Goal: Task Accomplishment & Management: Manage account settings

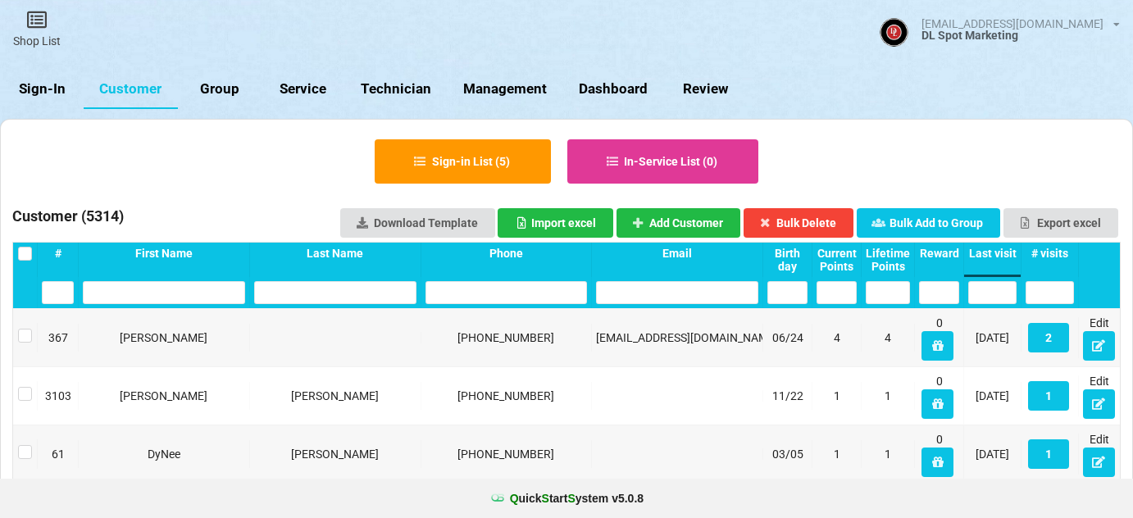
select select "25"
click at [41, 91] on link "Sign-In" at bounding box center [42, 89] width 84 height 39
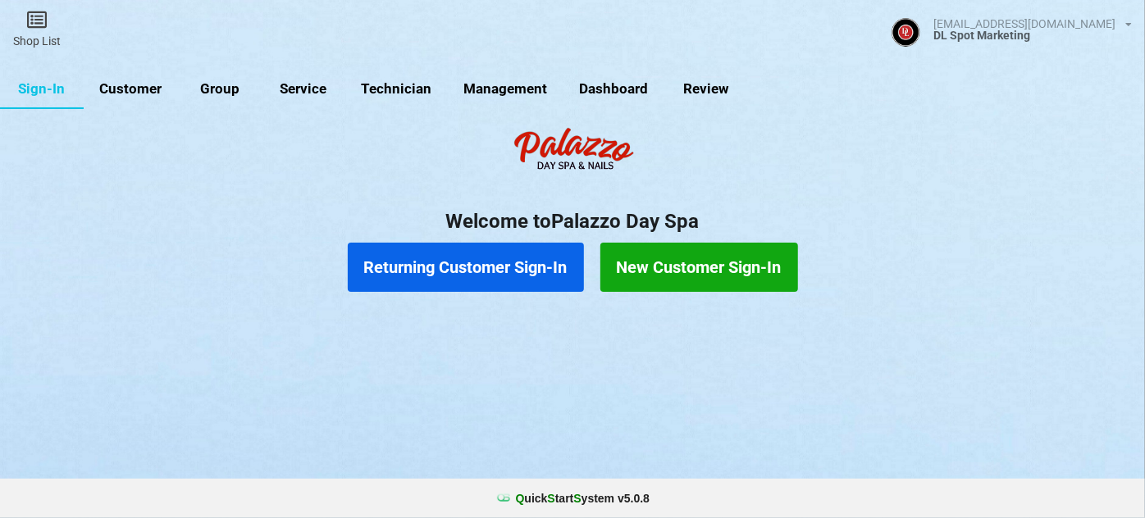
drag, startPoint x: 144, startPoint y: 91, endPoint x: 142, endPoint y: 99, distance: 8.6
click at [143, 96] on link "Customer" at bounding box center [131, 89] width 94 height 39
select select "25"
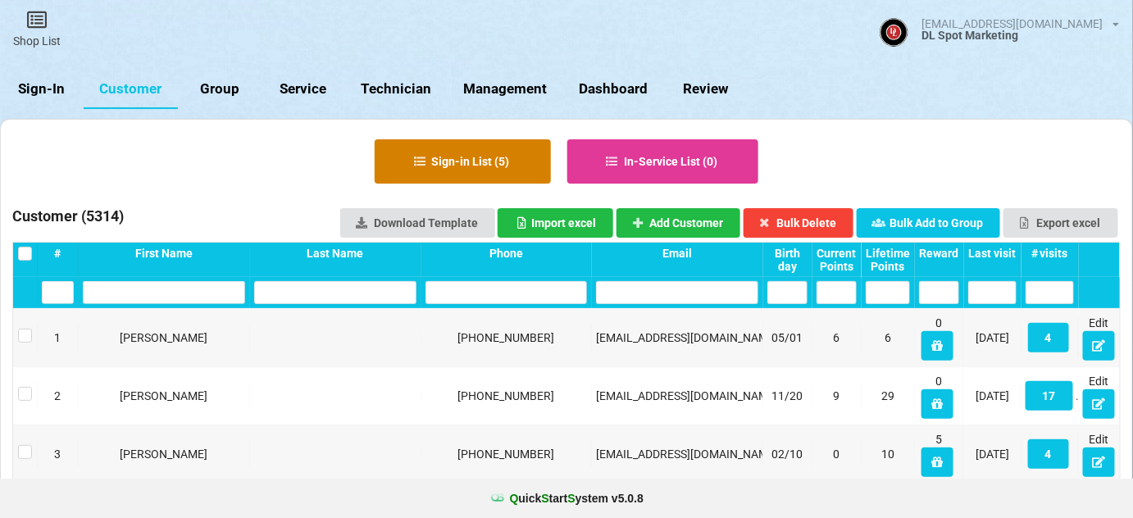
click at [483, 170] on button "Sign-in List ( 5 )" at bounding box center [463, 161] width 176 height 44
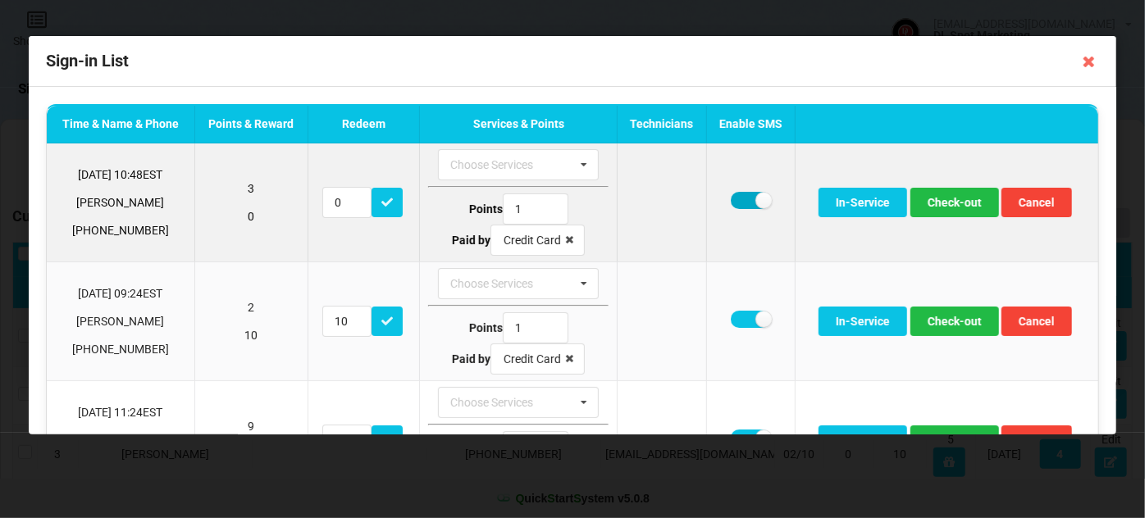
click at [741, 198] on label at bounding box center [751, 200] width 40 height 17
checkbox input "false"
click at [933, 203] on button "Check-out" at bounding box center [954, 203] width 89 height 30
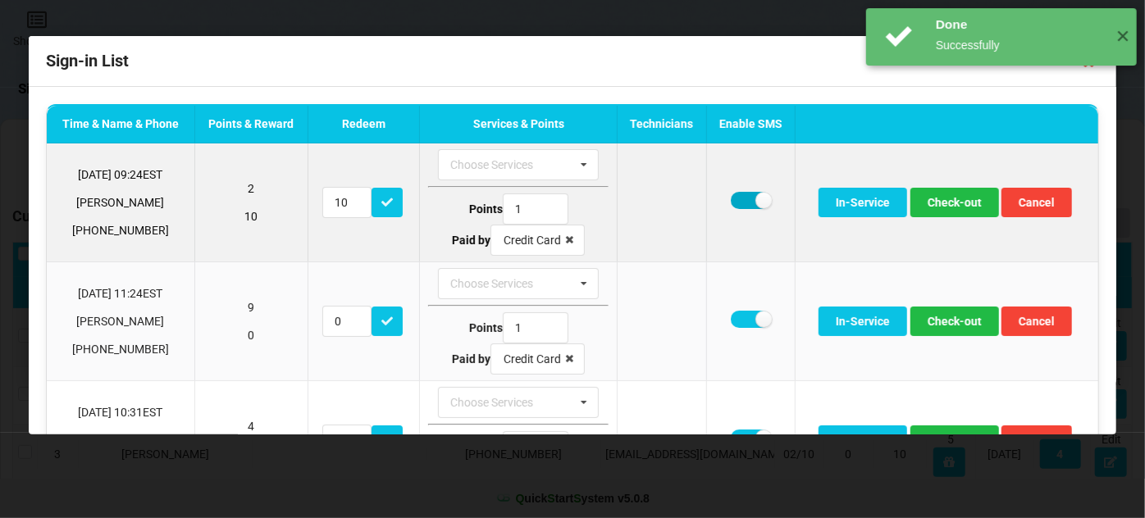
drag, startPoint x: 738, startPoint y: 201, endPoint x: 736, endPoint y: 218, distance: 17.3
click at [737, 202] on label at bounding box center [751, 200] width 40 height 17
checkbox input "false"
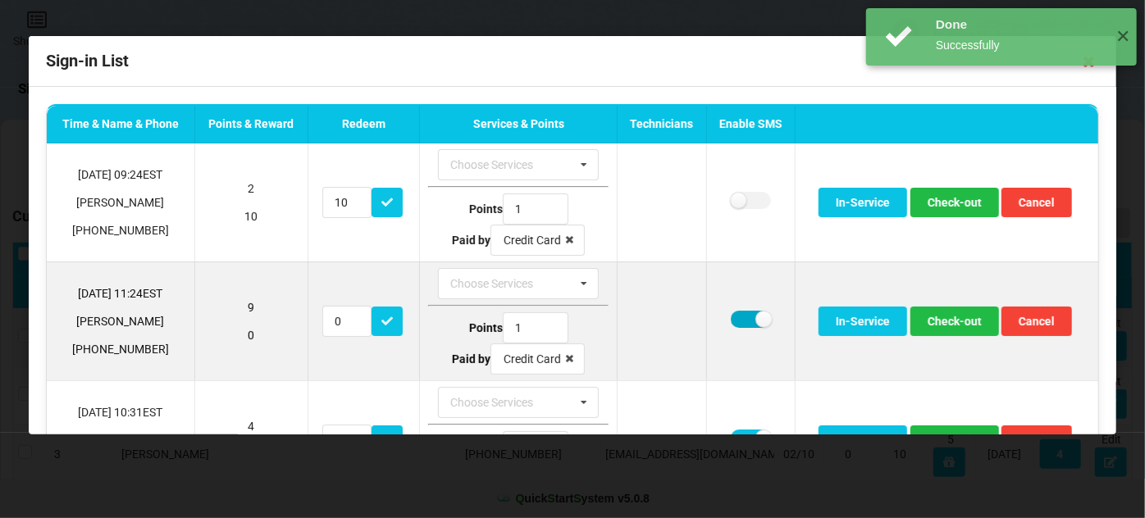
click at [737, 318] on label at bounding box center [751, 319] width 40 height 17
checkbox input "false"
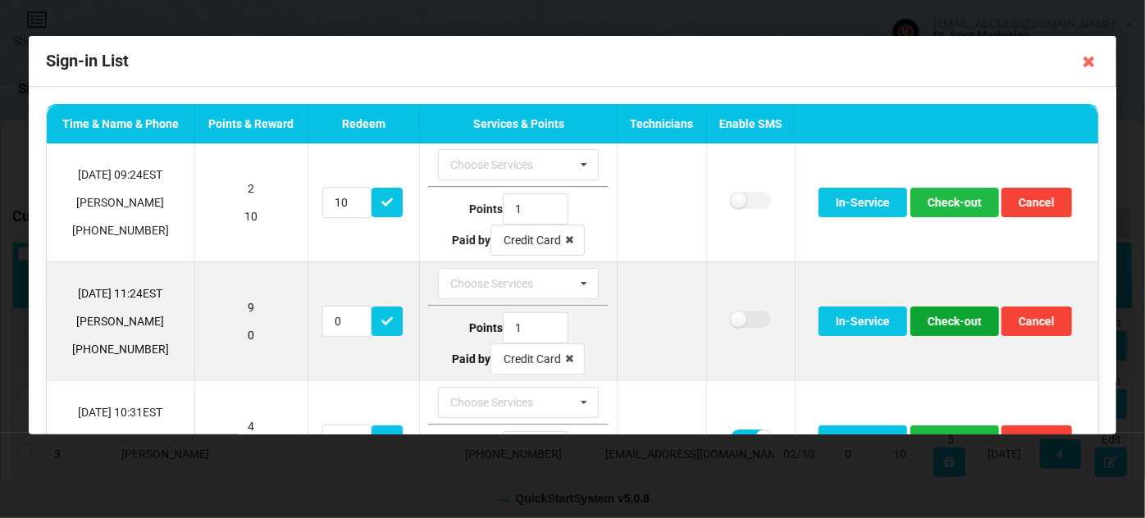
click at [946, 318] on button "Check-out" at bounding box center [954, 322] width 89 height 30
type input "5"
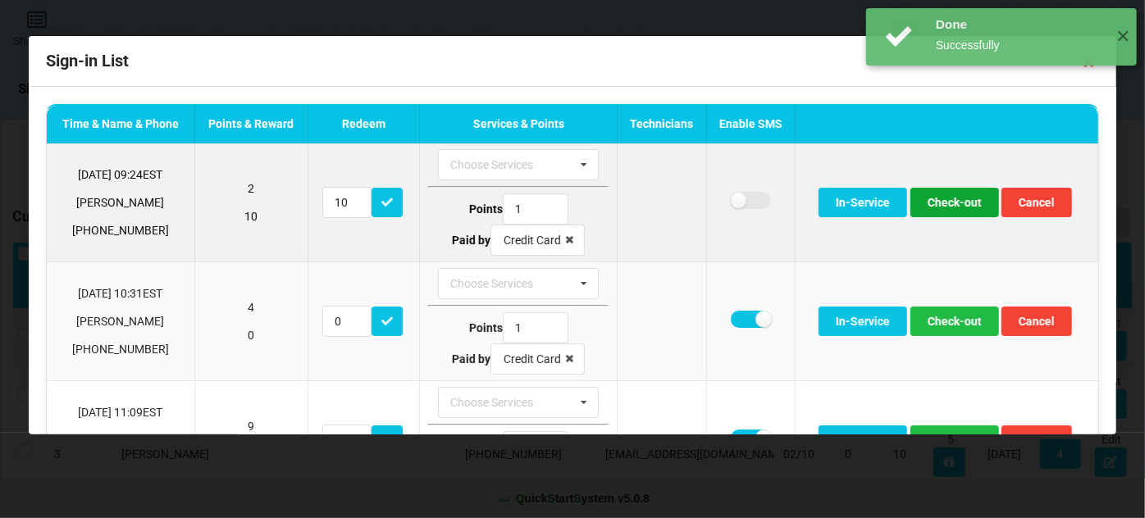
click at [951, 198] on button "Check-out" at bounding box center [954, 203] width 89 height 30
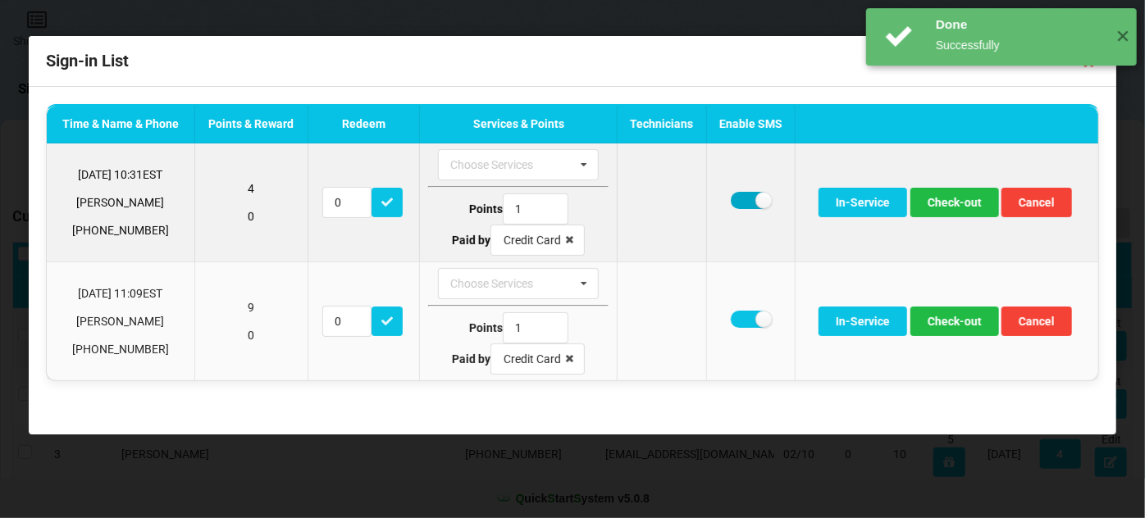
click at [740, 203] on label at bounding box center [751, 200] width 40 height 17
checkbox input "false"
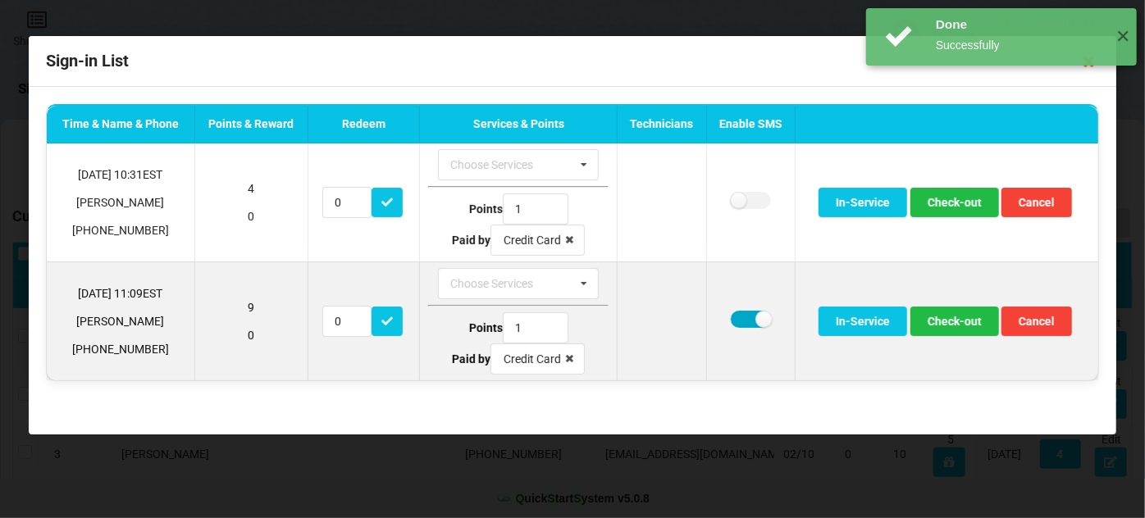
click at [748, 321] on label at bounding box center [751, 319] width 40 height 17
checkbox input "false"
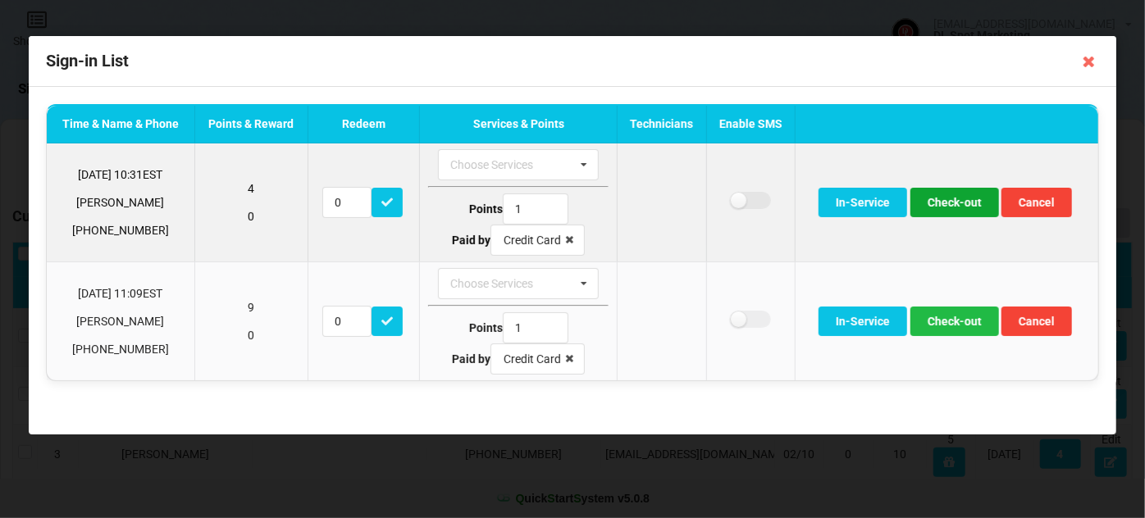
click at [969, 198] on button "Check-out" at bounding box center [954, 203] width 89 height 30
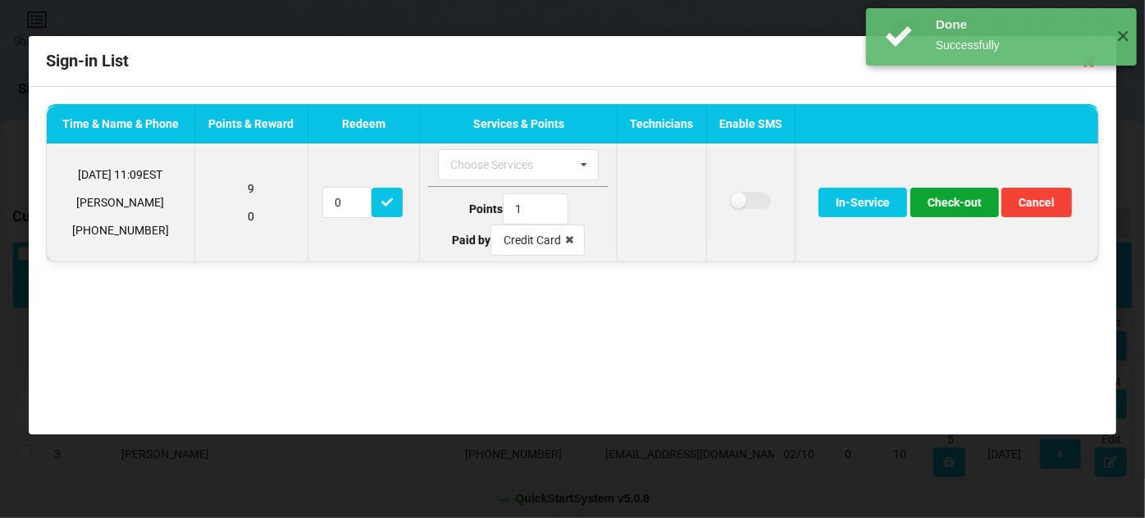
click at [961, 205] on button "Check-out" at bounding box center [954, 203] width 89 height 30
type input "5"
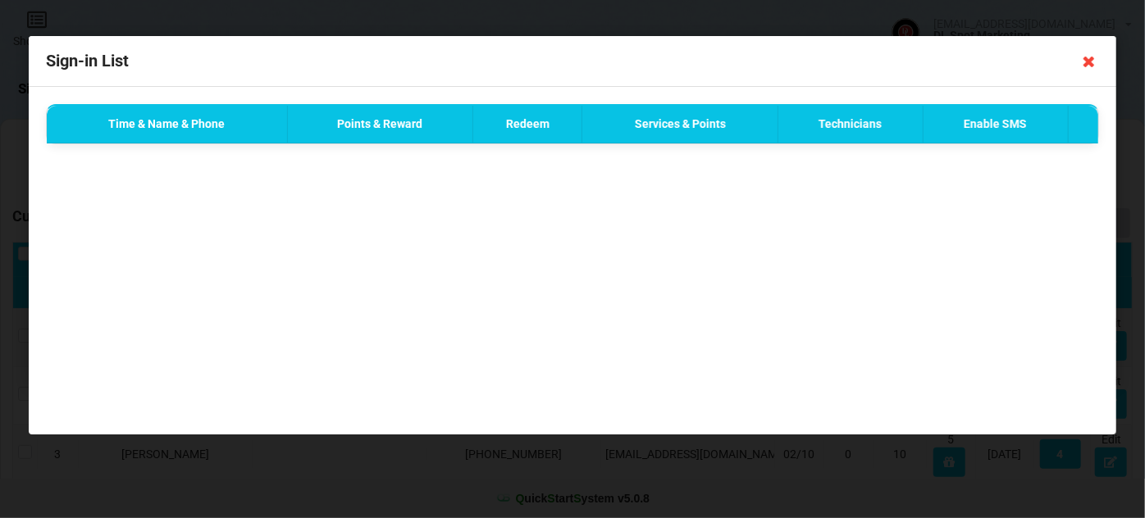
click at [1089, 62] on icon at bounding box center [1089, 61] width 26 height 26
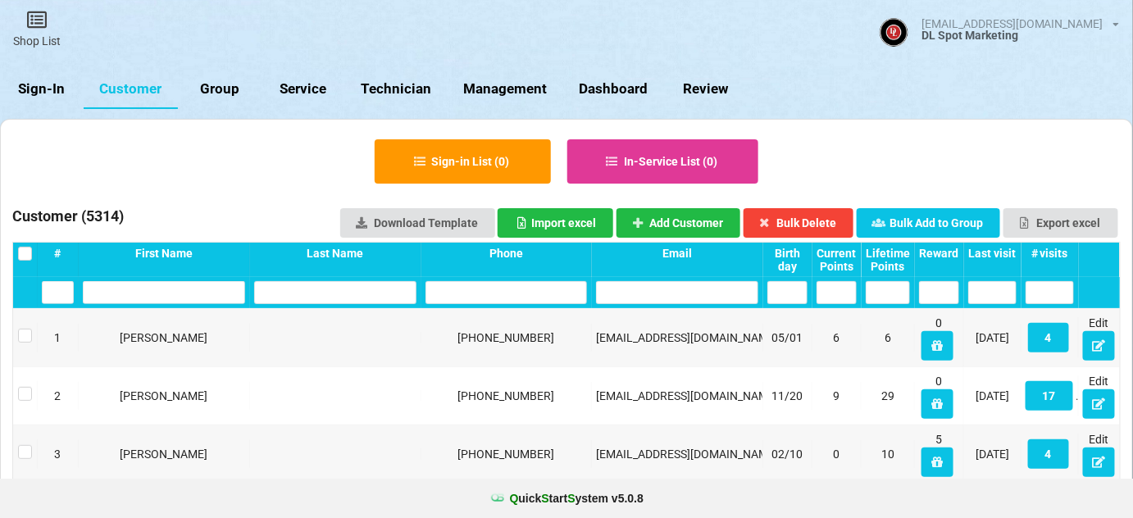
click at [1005, 253] on div "Last visit" at bounding box center [993, 253] width 48 height 13
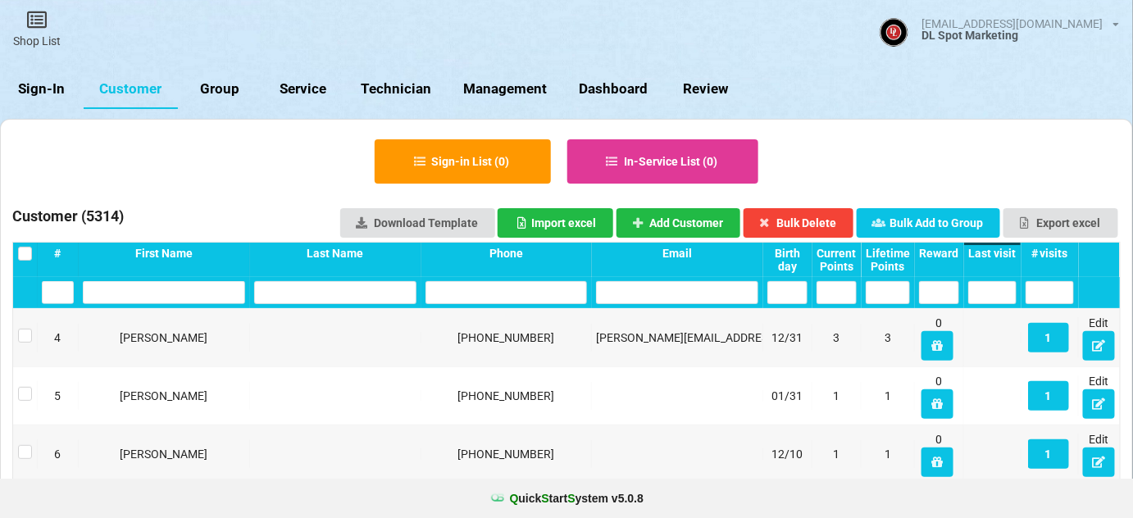
click at [1001, 253] on div "Last visit" at bounding box center [993, 253] width 48 height 13
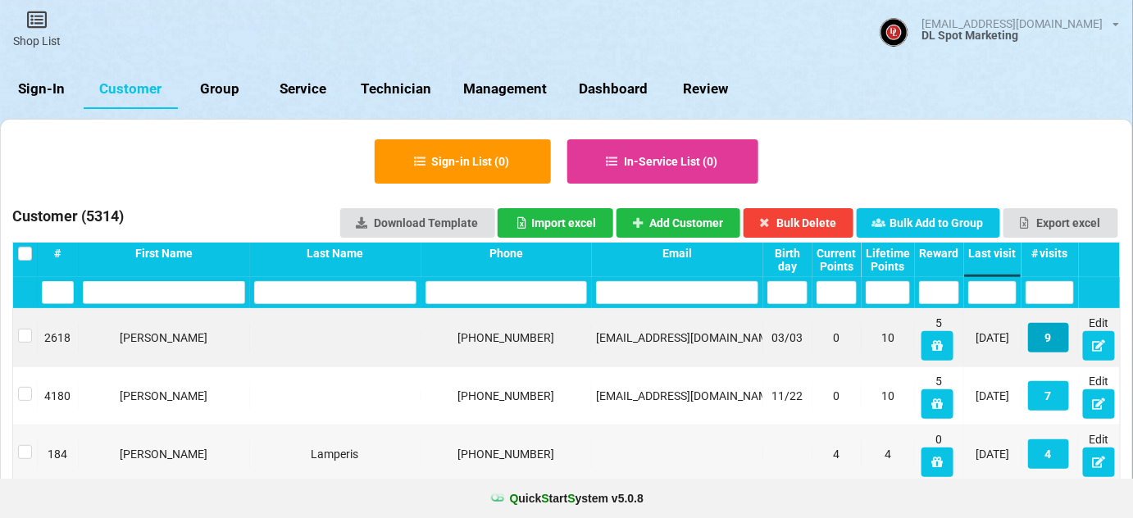
click at [1046, 334] on button "9" at bounding box center [1048, 338] width 41 height 30
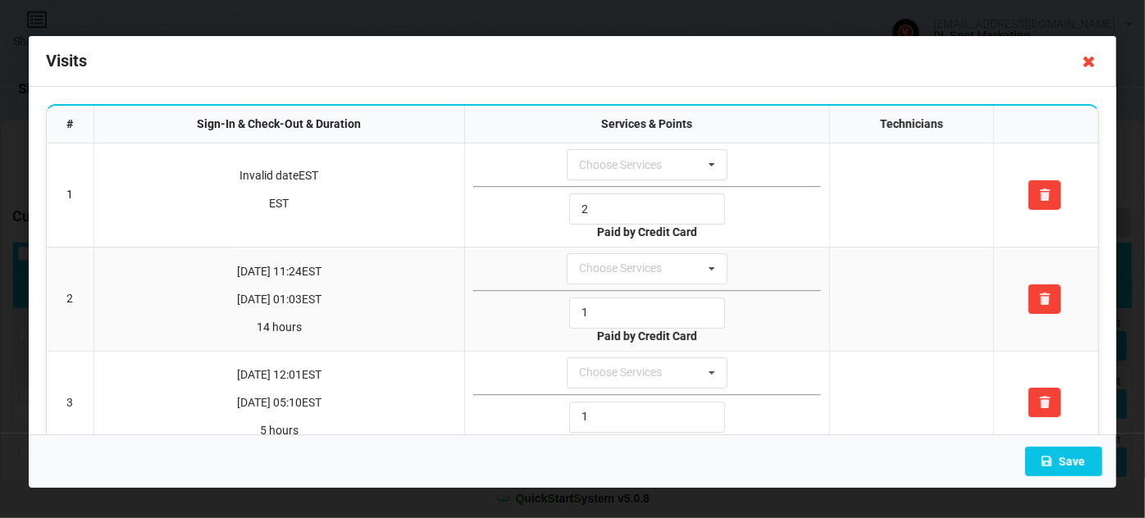
click at [1087, 62] on icon at bounding box center [1089, 61] width 26 height 26
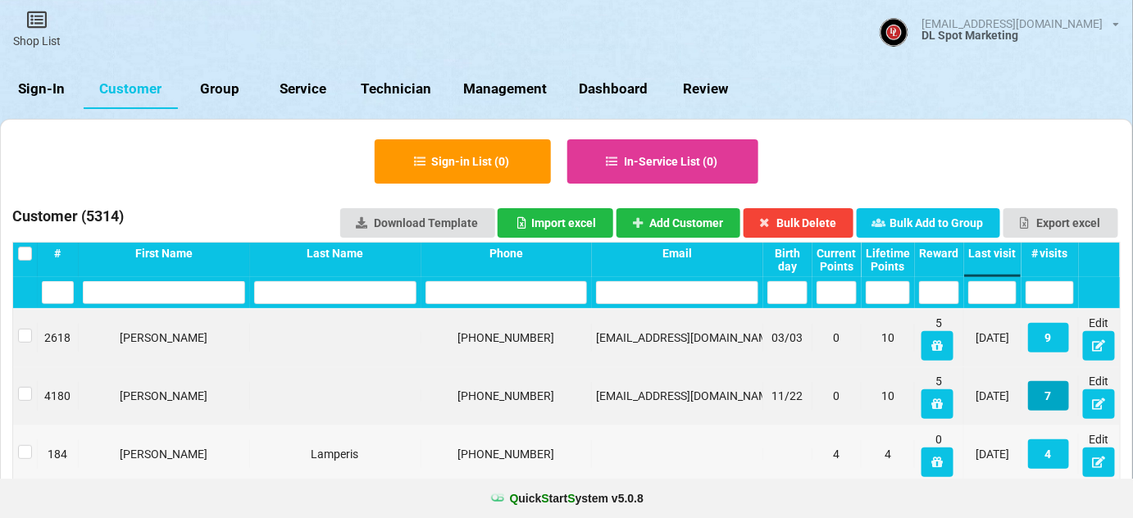
click at [1051, 400] on button "7" at bounding box center [1048, 396] width 41 height 30
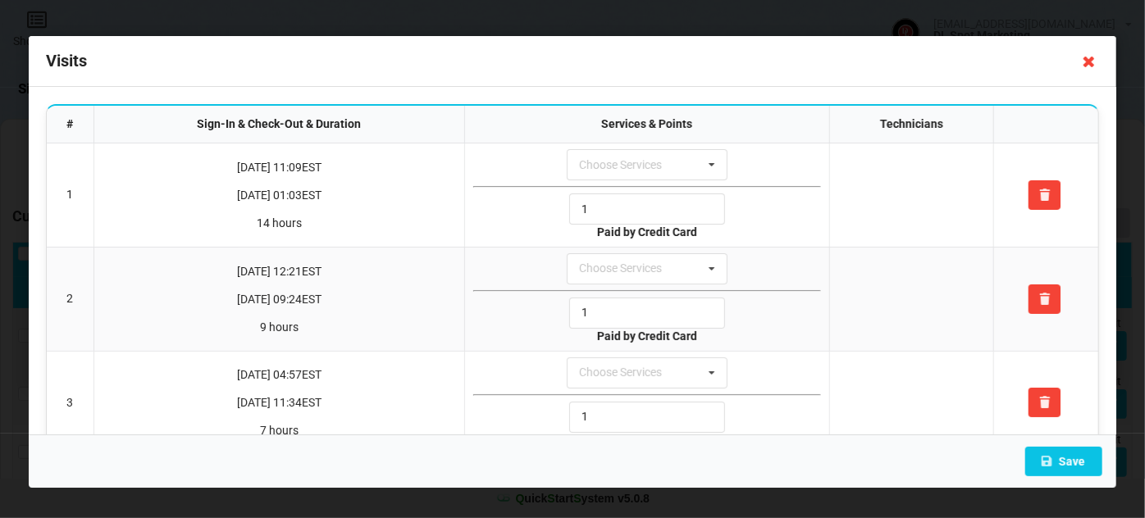
click at [1088, 62] on icon at bounding box center [1089, 61] width 26 height 26
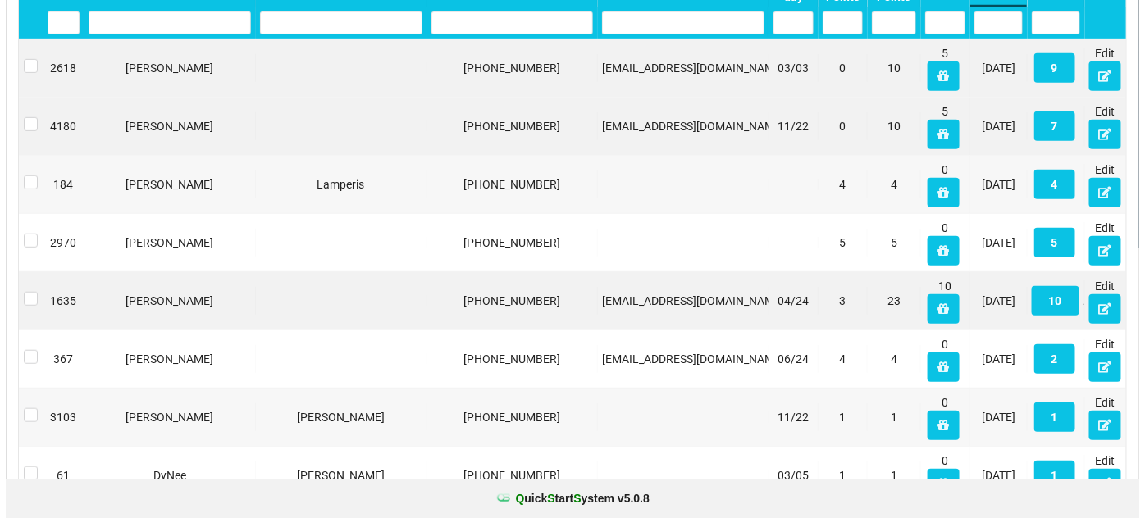
scroll to position [298, 0]
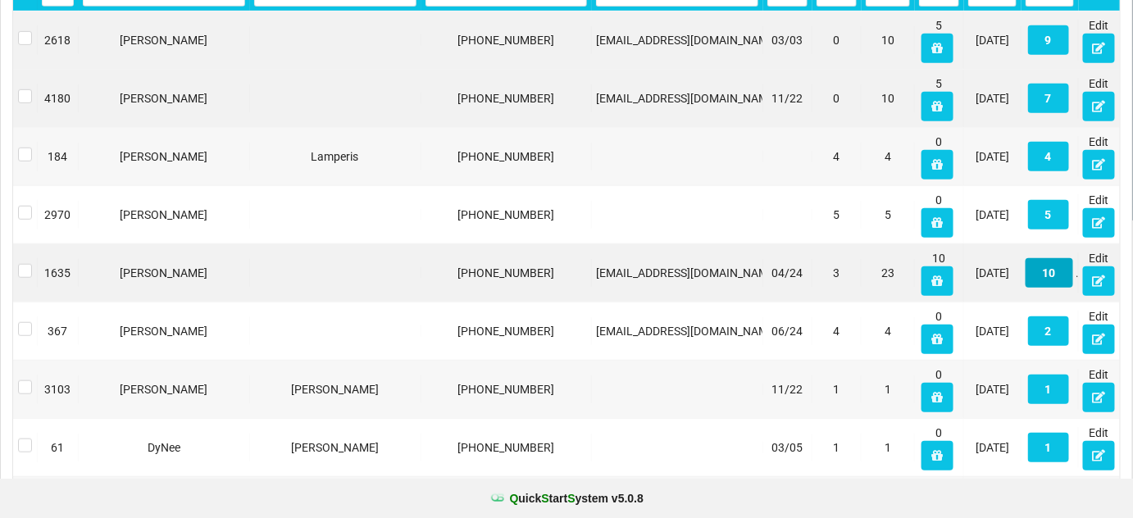
click at [1053, 272] on button "10" at bounding box center [1050, 273] width 48 height 30
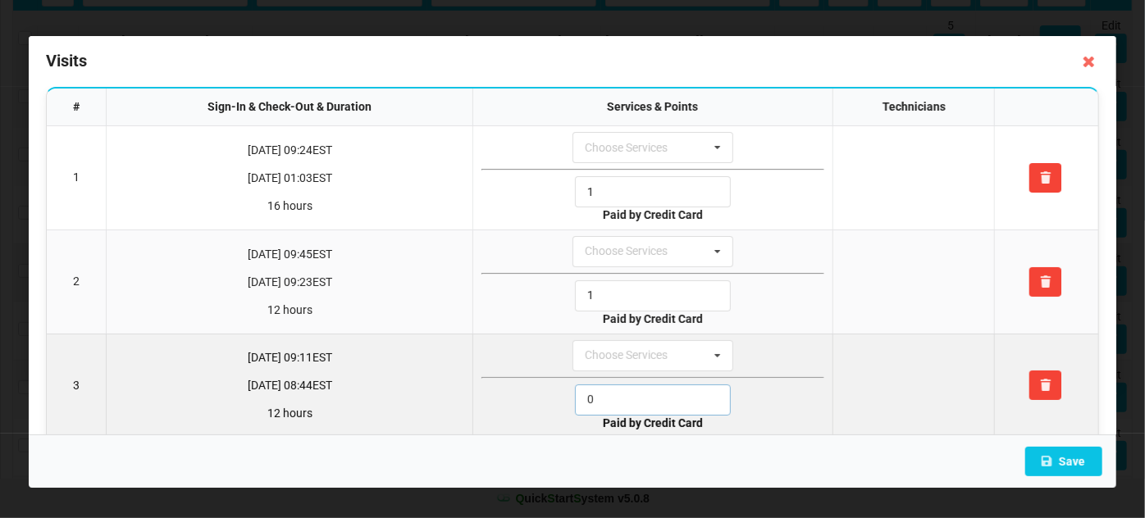
drag, startPoint x: 612, startPoint y: 417, endPoint x: 562, endPoint y: 424, distance: 50.6
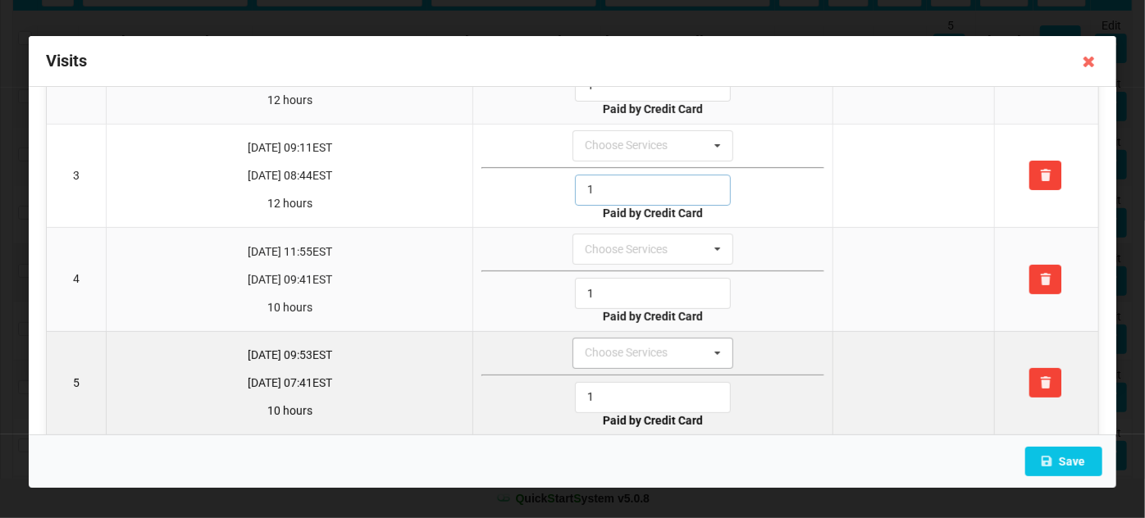
scroll to position [227, 0]
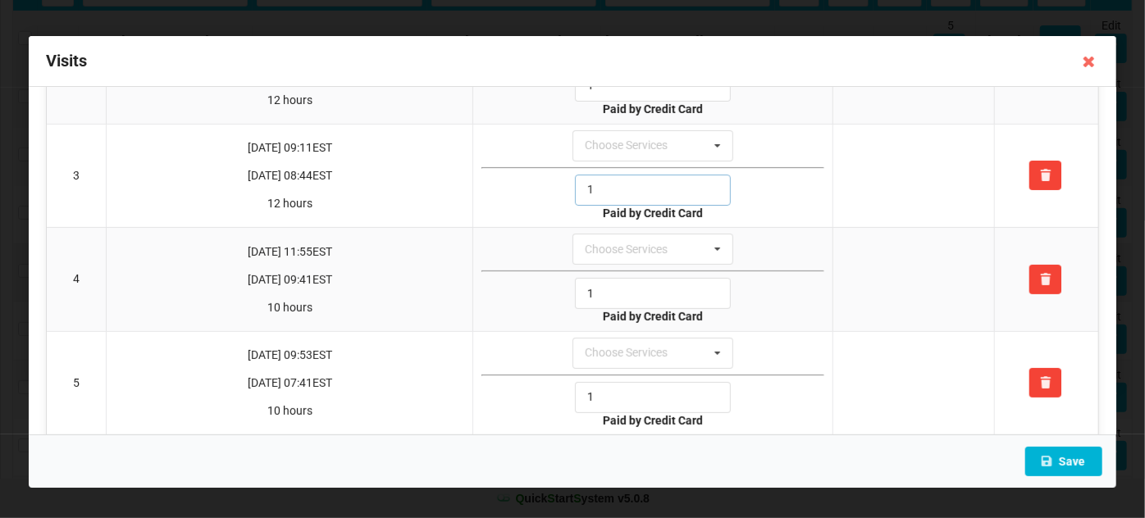
type input "1"
click at [1054, 456] on icon at bounding box center [1047, 461] width 14 height 10
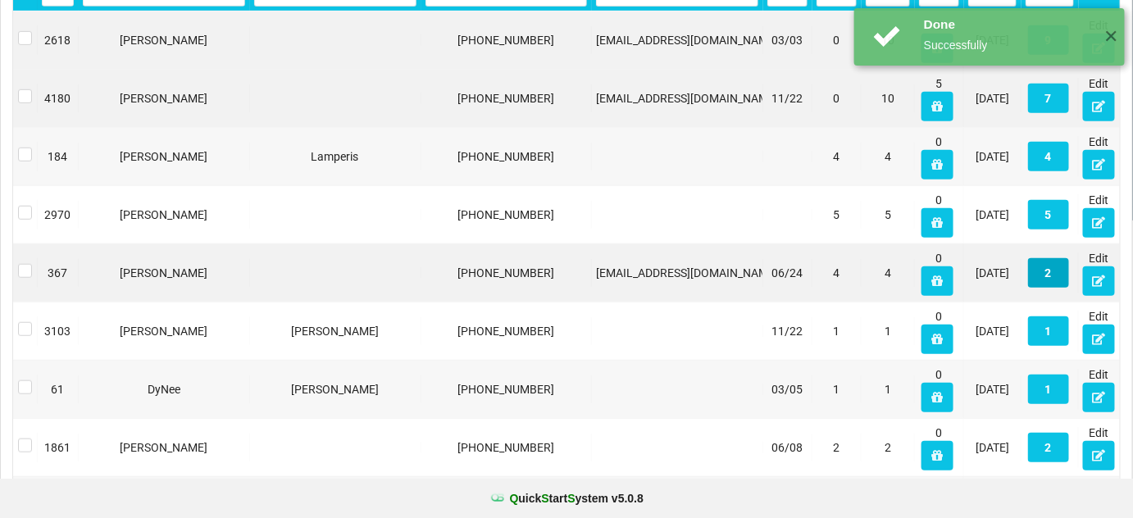
click at [1051, 280] on button "2" at bounding box center [1048, 273] width 41 height 30
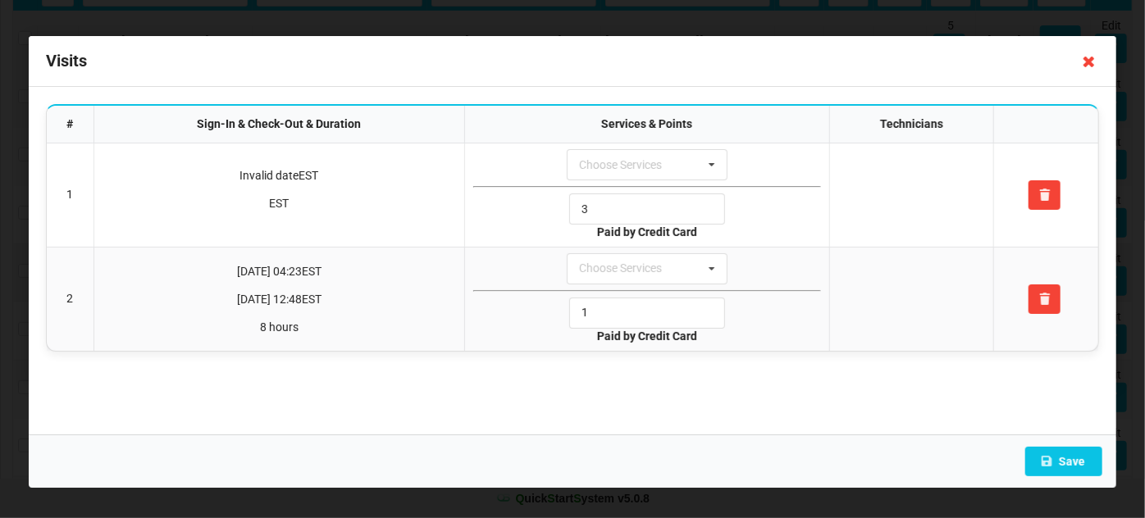
click at [1087, 57] on icon at bounding box center [1089, 61] width 26 height 26
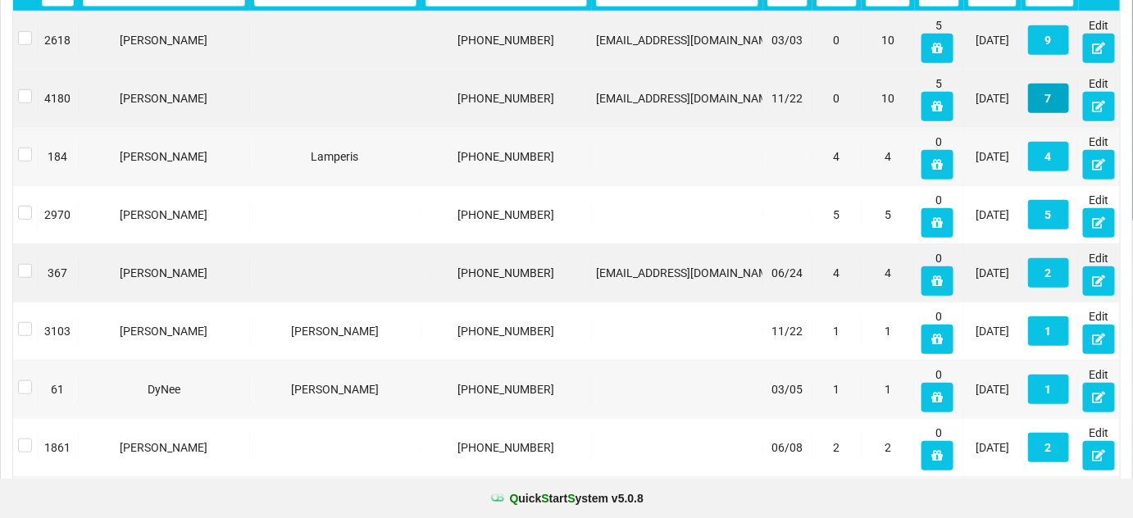
click at [1052, 103] on button "7" at bounding box center [1048, 99] width 41 height 30
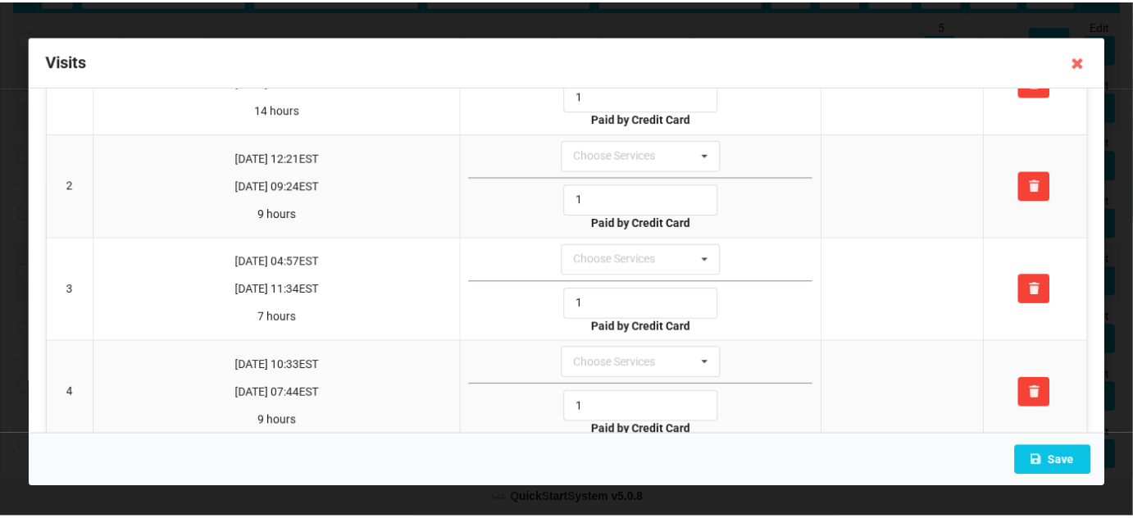
scroll to position [0, 0]
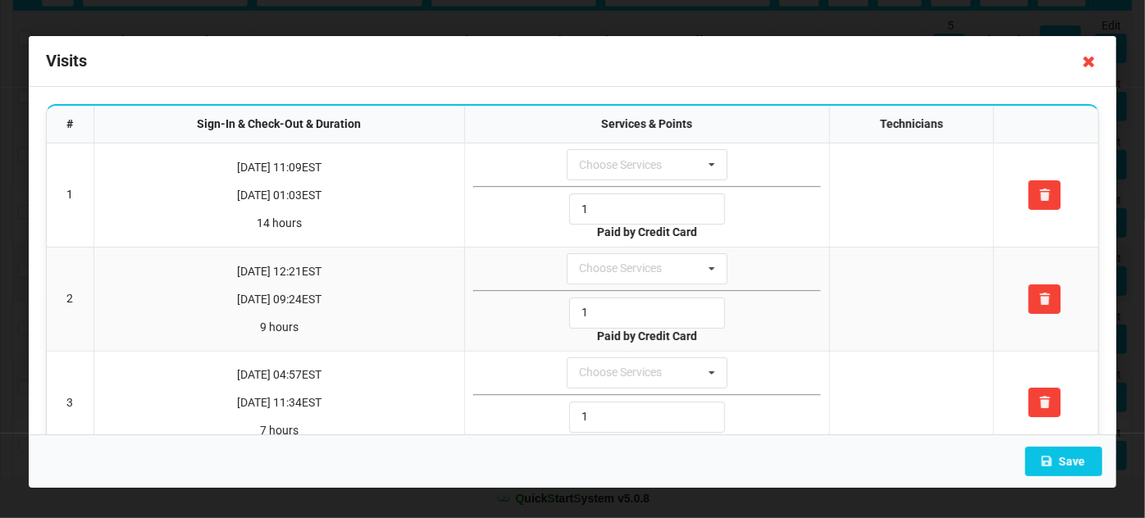
click at [1091, 61] on icon at bounding box center [1089, 61] width 26 height 26
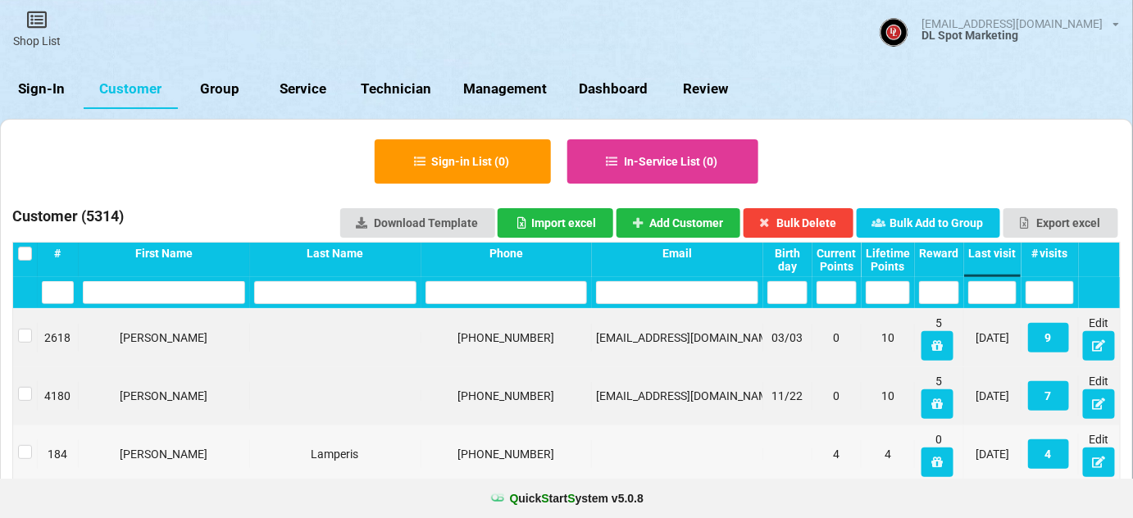
click at [43, 93] on link "Sign-In" at bounding box center [42, 89] width 84 height 39
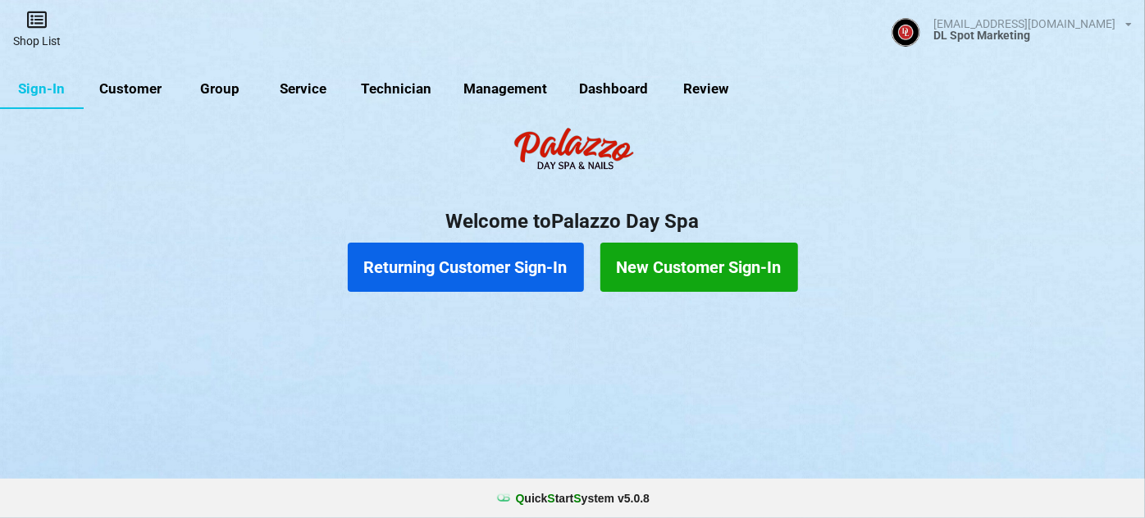
click at [48, 48] on link "Shop List" at bounding box center [37, 29] width 74 height 58
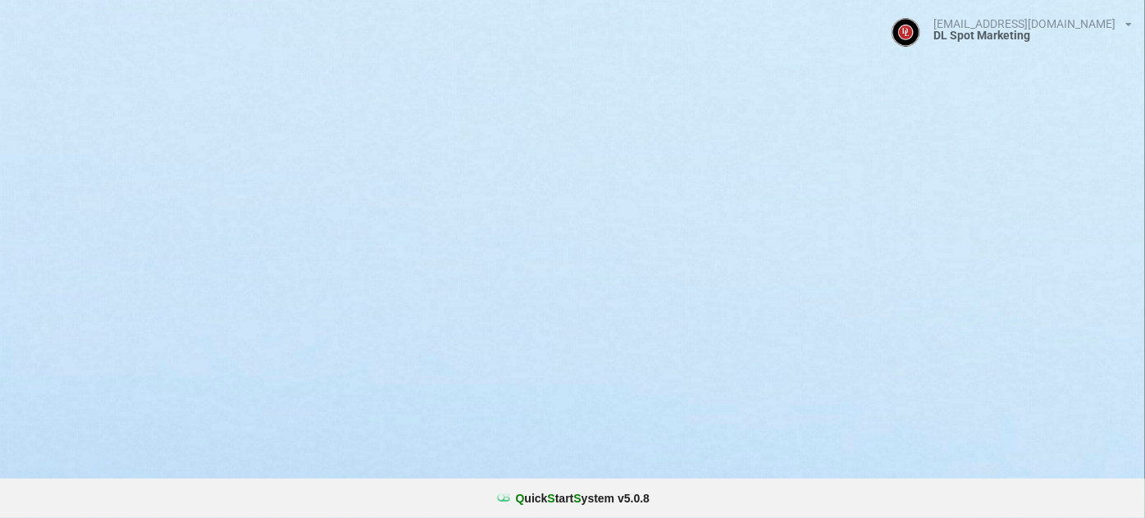
select select "25"
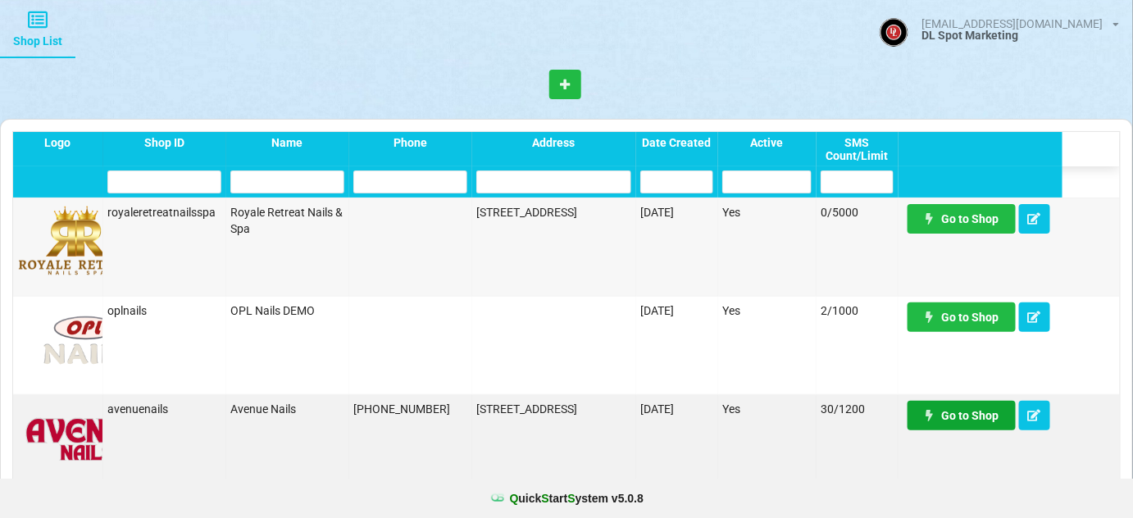
click at [972, 410] on link "Go to Shop" at bounding box center [962, 416] width 108 height 30
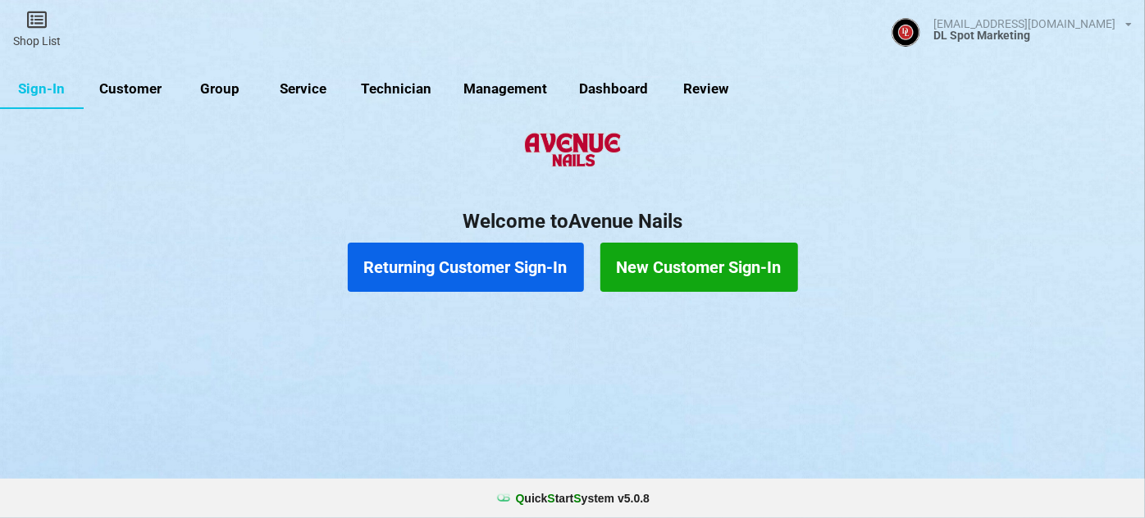
click at [131, 91] on link "Customer" at bounding box center [131, 89] width 94 height 39
select select "25"
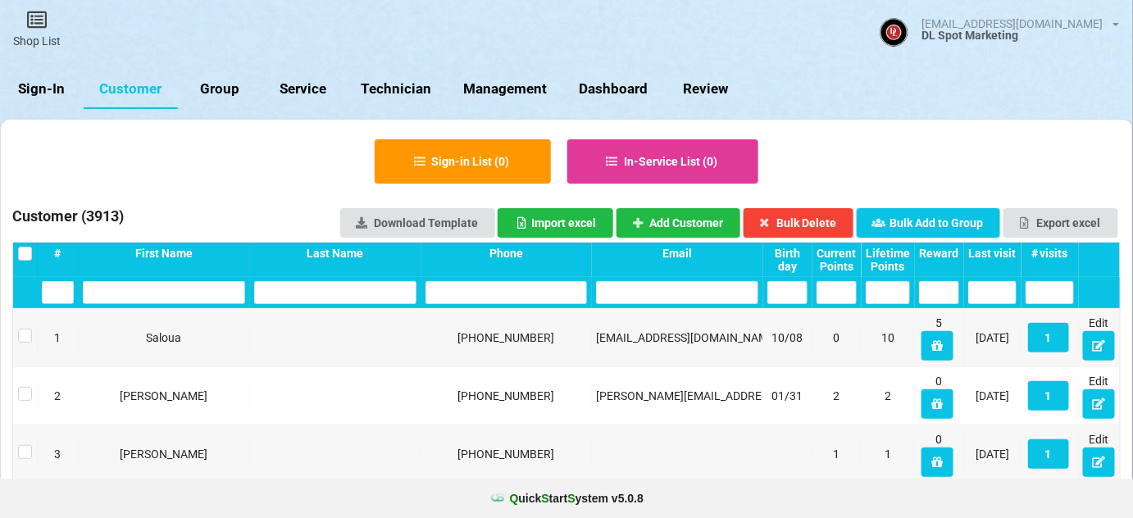
click at [1001, 251] on div "Last visit" at bounding box center [993, 253] width 48 height 13
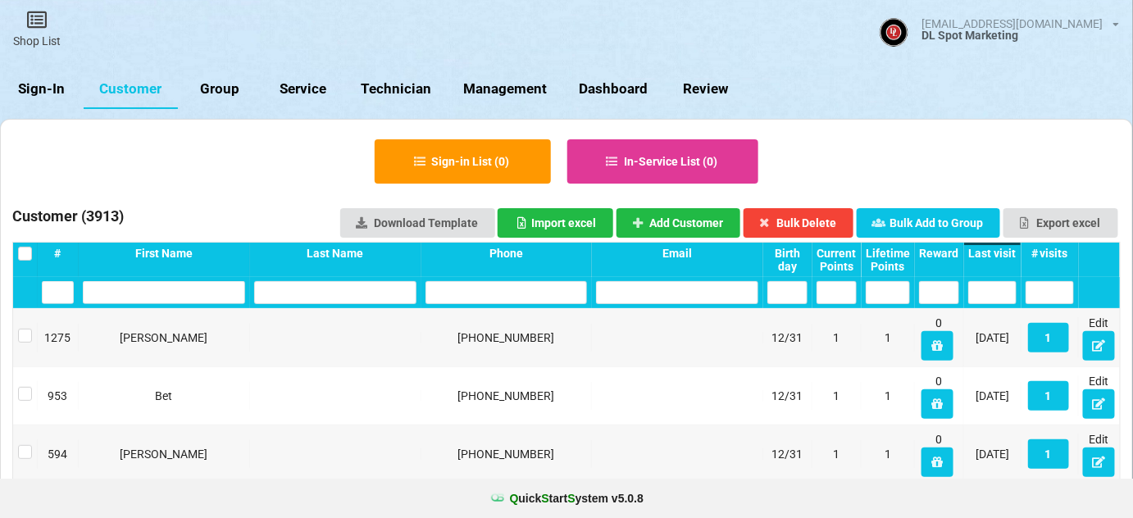
click at [998, 253] on div "Last visit" at bounding box center [993, 253] width 48 height 13
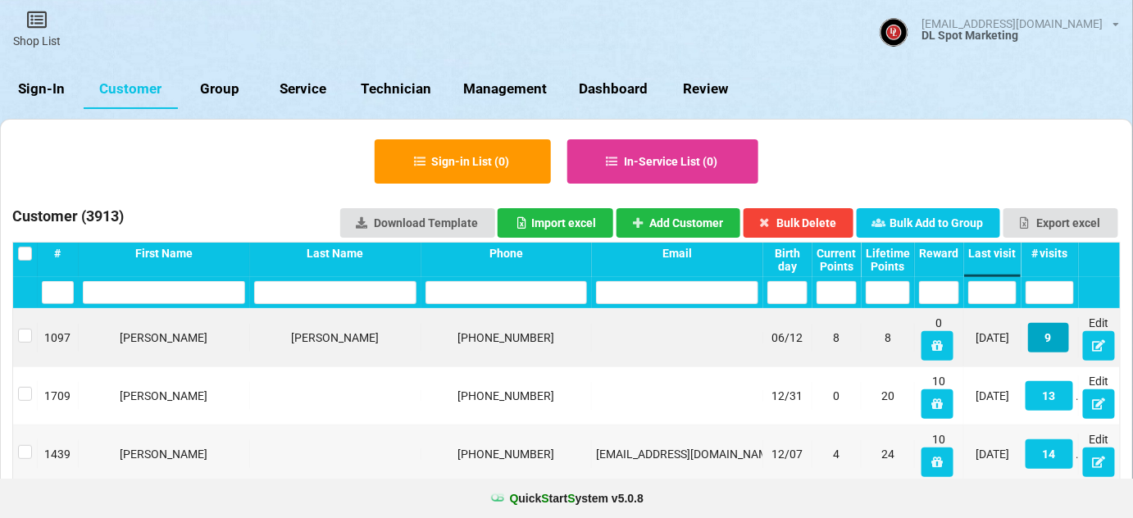
click at [1046, 339] on button "9" at bounding box center [1048, 338] width 41 height 30
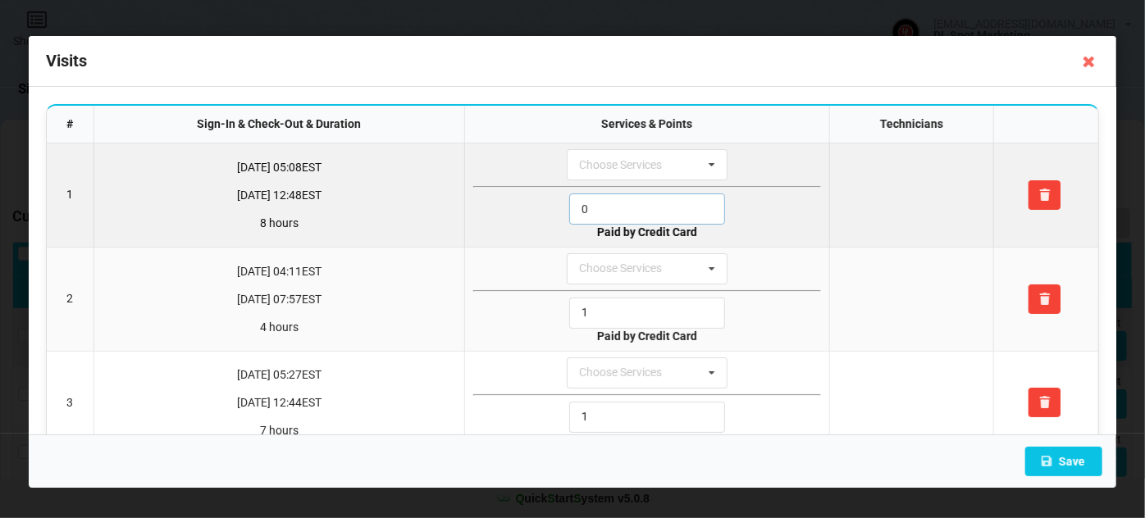
drag, startPoint x: 601, startPoint y: 206, endPoint x: 558, endPoint y: 216, distance: 44.6
click at [564, 213] on div "0" at bounding box center [647, 209] width 348 height 31
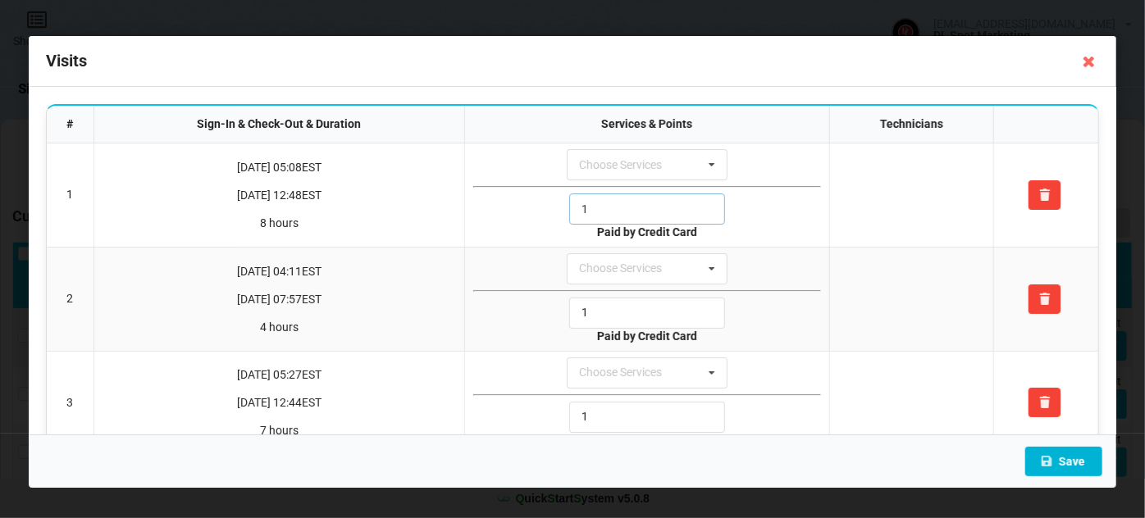
type input "1"
click at [1071, 467] on button "Save" at bounding box center [1063, 462] width 77 height 30
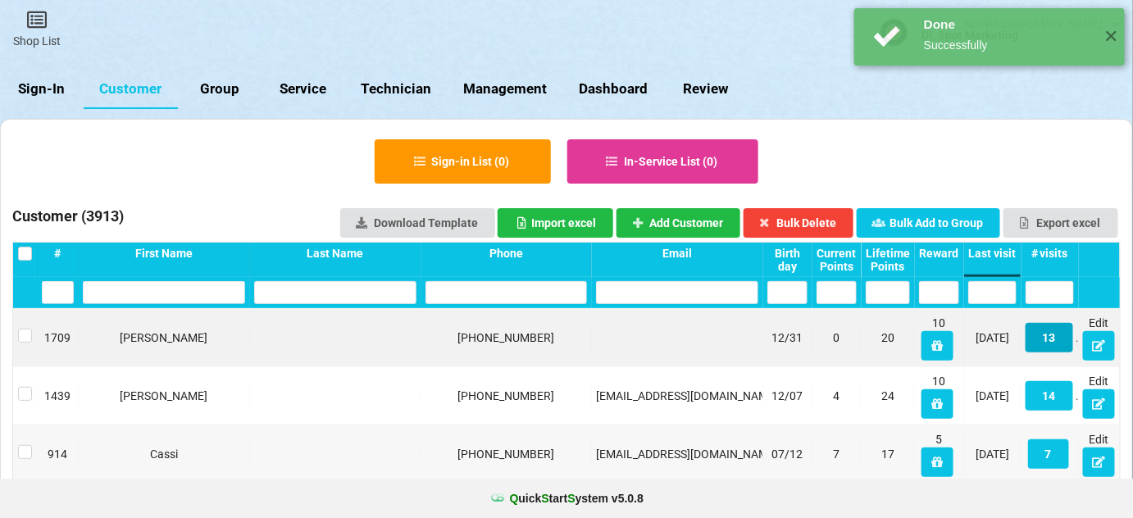
click at [1054, 338] on button "13" at bounding box center [1050, 338] width 48 height 30
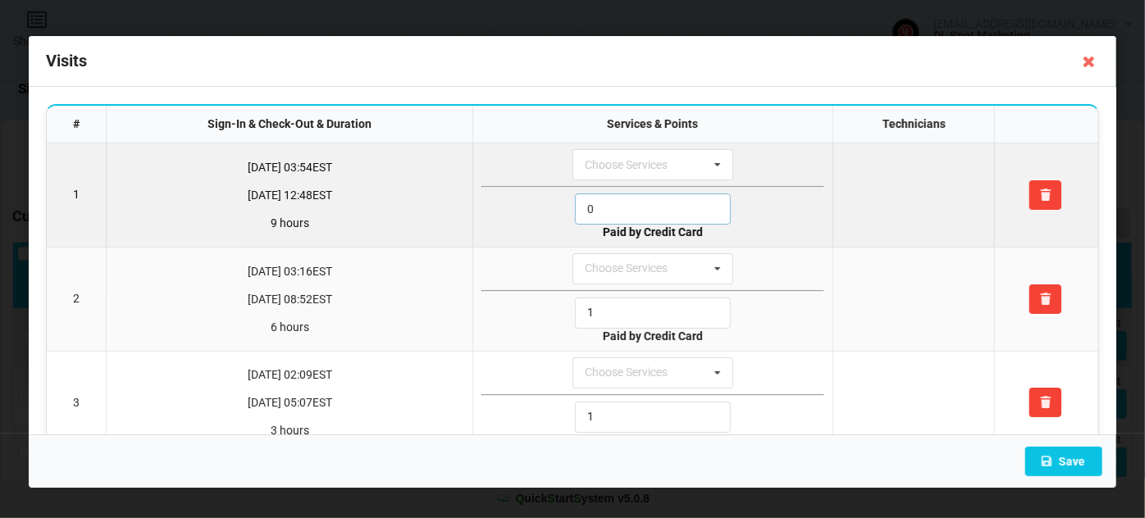
drag, startPoint x: 565, startPoint y: 212, endPoint x: 518, endPoint y: 221, distance: 47.6
click at [524, 218] on div "0" at bounding box center [652, 209] width 343 height 31
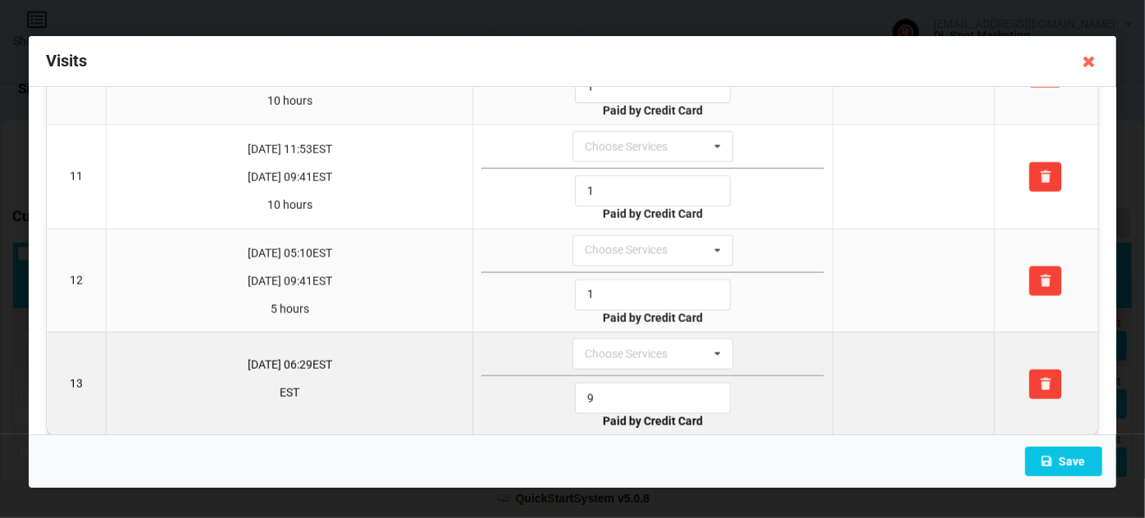
scroll to position [1061, 0]
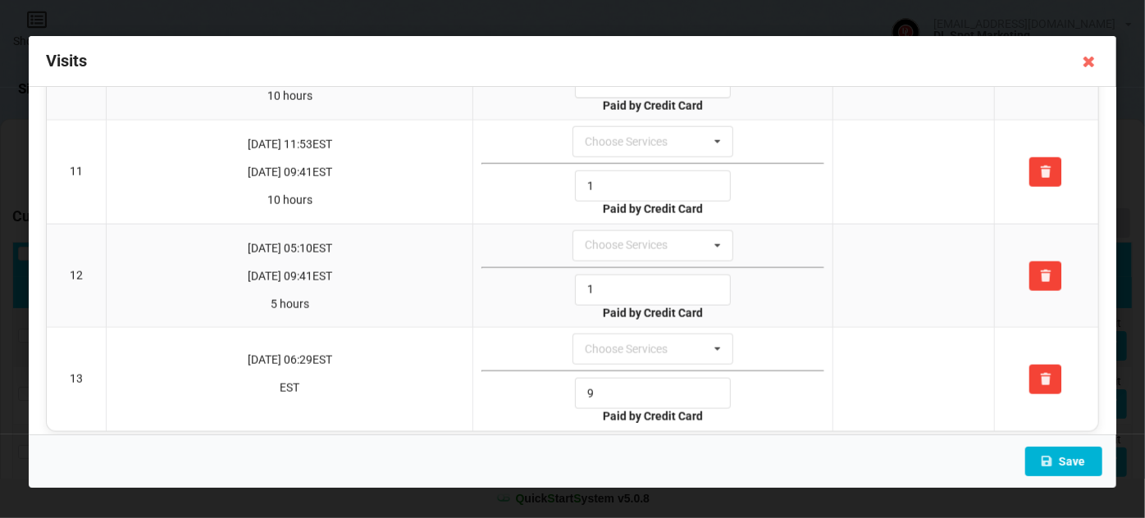
type input "1"
click at [1083, 454] on button "Save" at bounding box center [1063, 462] width 77 height 30
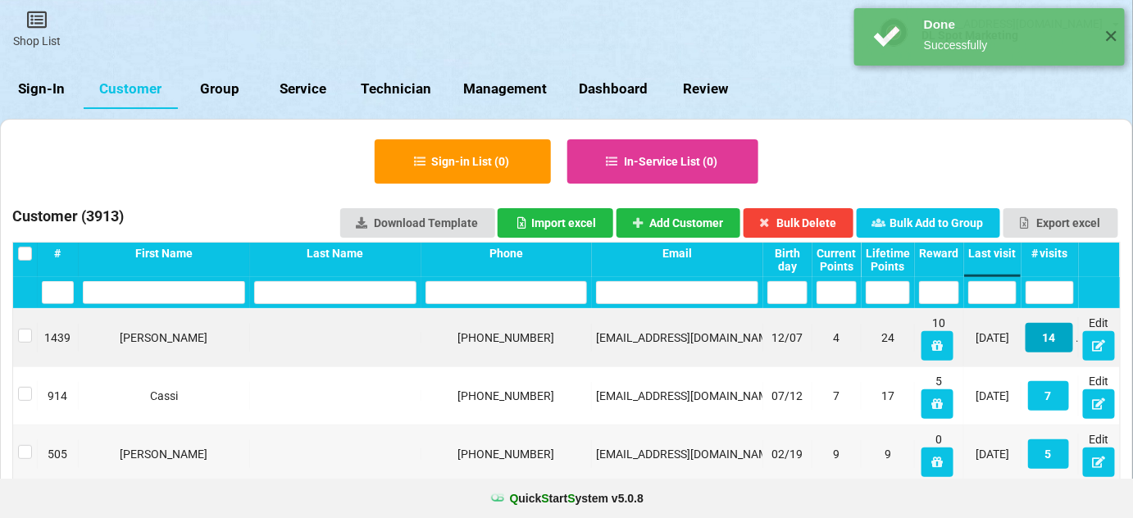
click at [1052, 336] on button "14" at bounding box center [1050, 338] width 48 height 30
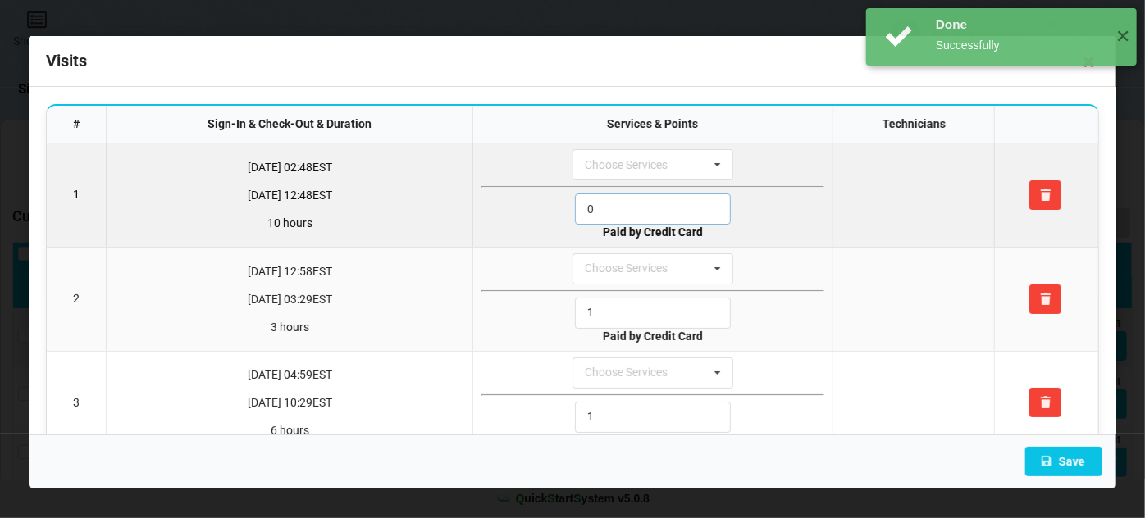
drag, startPoint x: 624, startPoint y: 215, endPoint x: 530, endPoint y: 226, distance: 94.9
click at [531, 225] on td "Choose Services Service 0 Paid by Credit Card" at bounding box center [652, 195] width 360 height 103
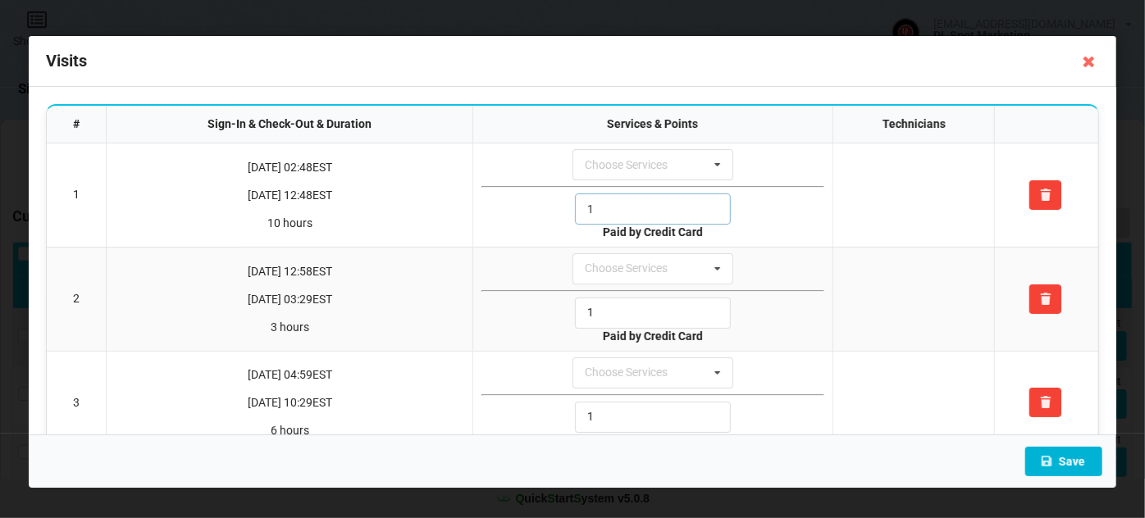
type input "1"
click at [1078, 463] on button "Save" at bounding box center [1063, 462] width 77 height 30
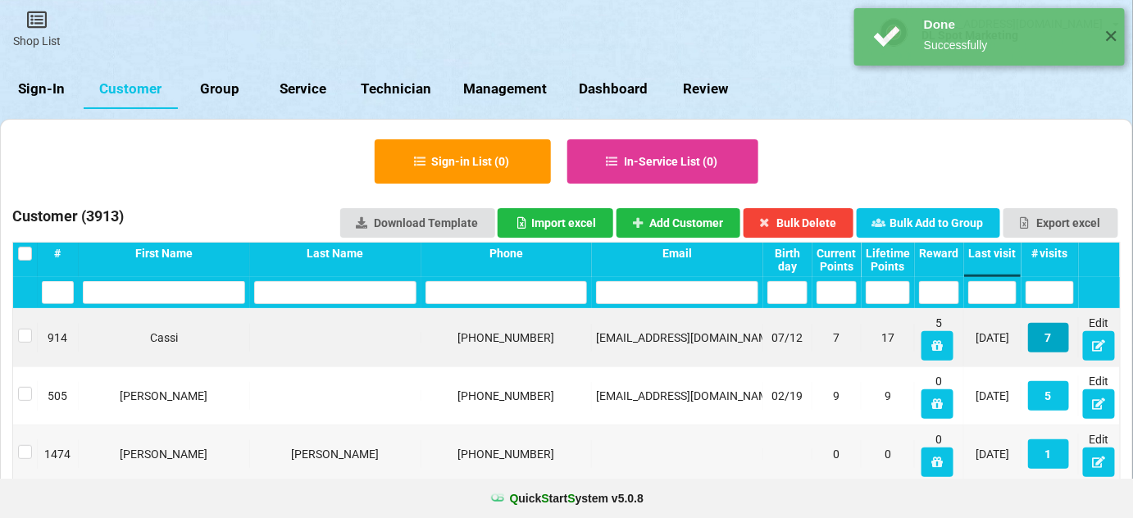
click at [1051, 340] on button "7" at bounding box center [1048, 338] width 41 height 30
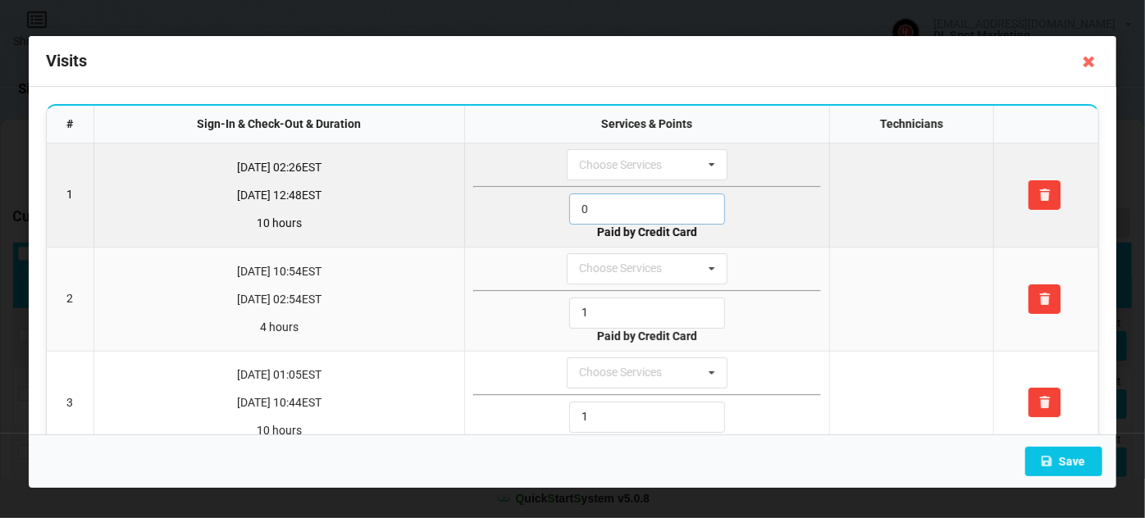
drag, startPoint x: 594, startPoint y: 209, endPoint x: 532, endPoint y: 234, distance: 66.2
click at [535, 225] on td "Choose Services Service 0 Paid by Credit Card" at bounding box center [646, 195] width 364 height 103
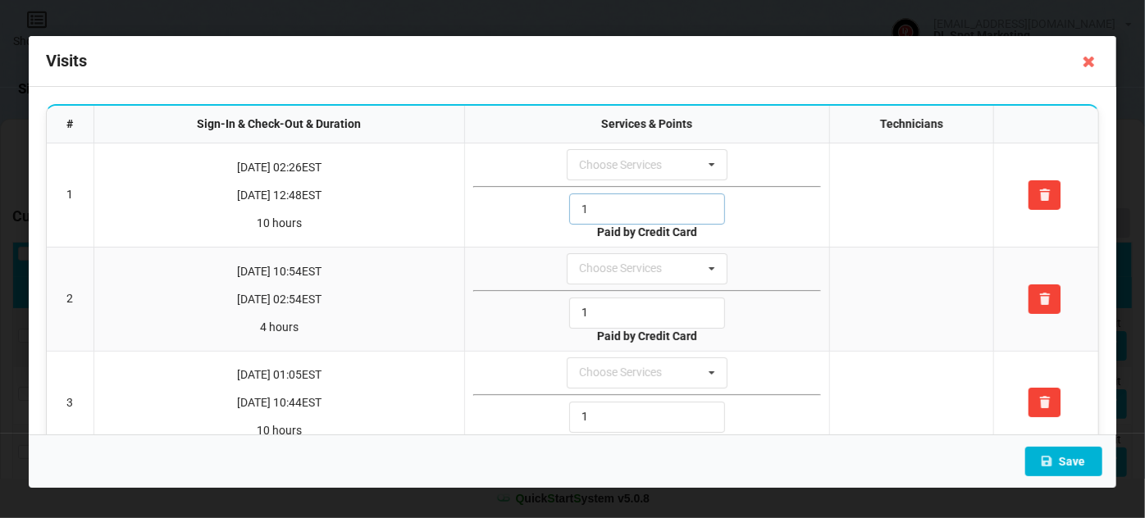
type input "1"
click at [1080, 463] on button "Save" at bounding box center [1063, 462] width 77 height 30
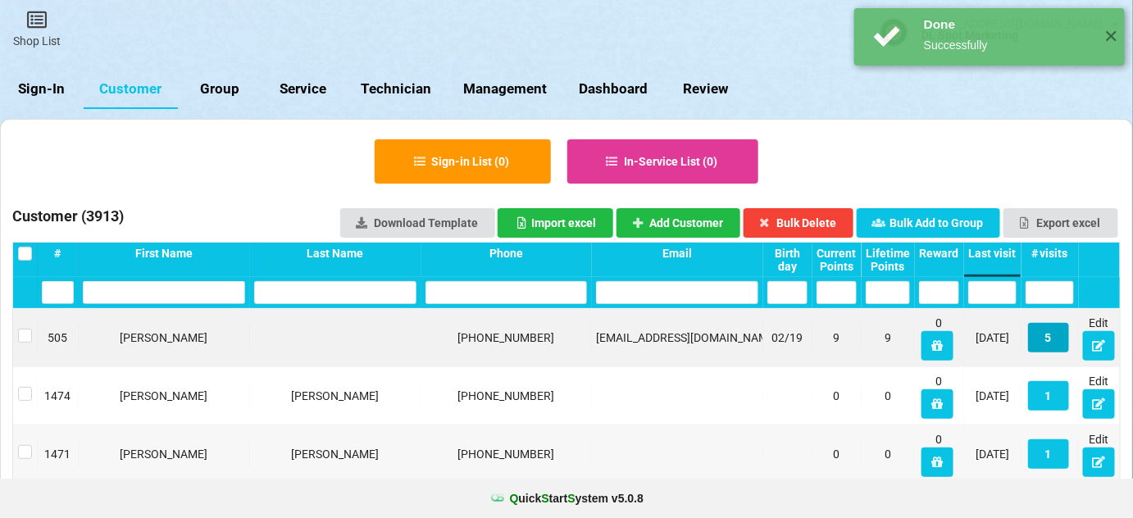
click at [1050, 336] on button "5" at bounding box center [1048, 338] width 41 height 30
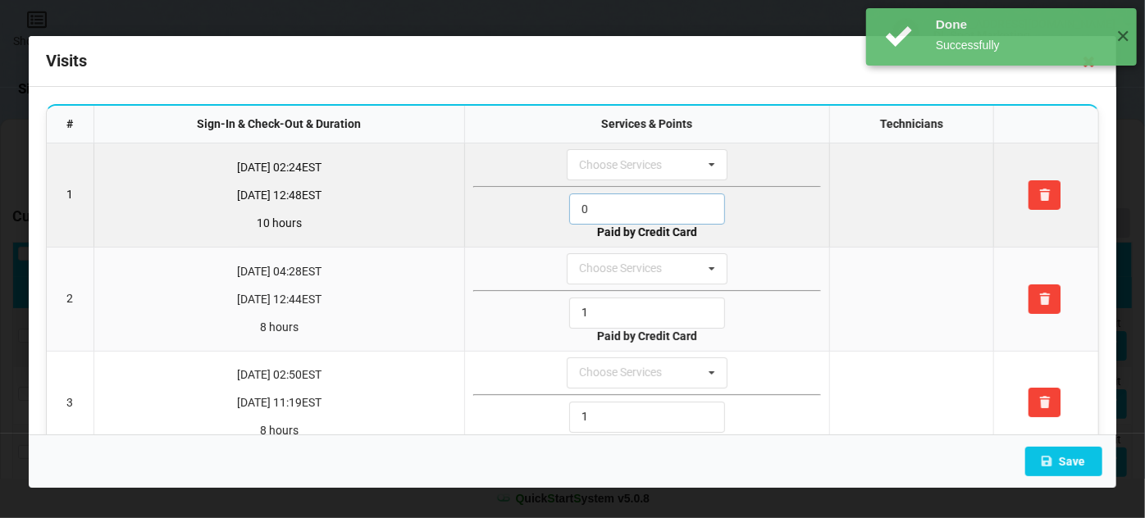
drag, startPoint x: 597, startPoint y: 205, endPoint x: 525, endPoint y: 216, distance: 73.0
click at [540, 212] on div "0" at bounding box center [647, 209] width 348 height 31
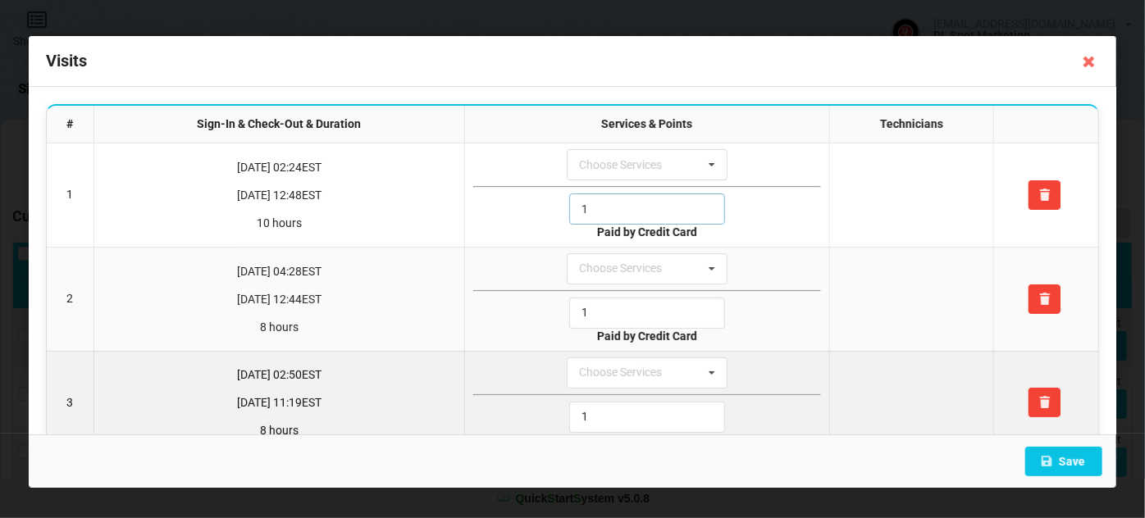
scroll to position [239, 0]
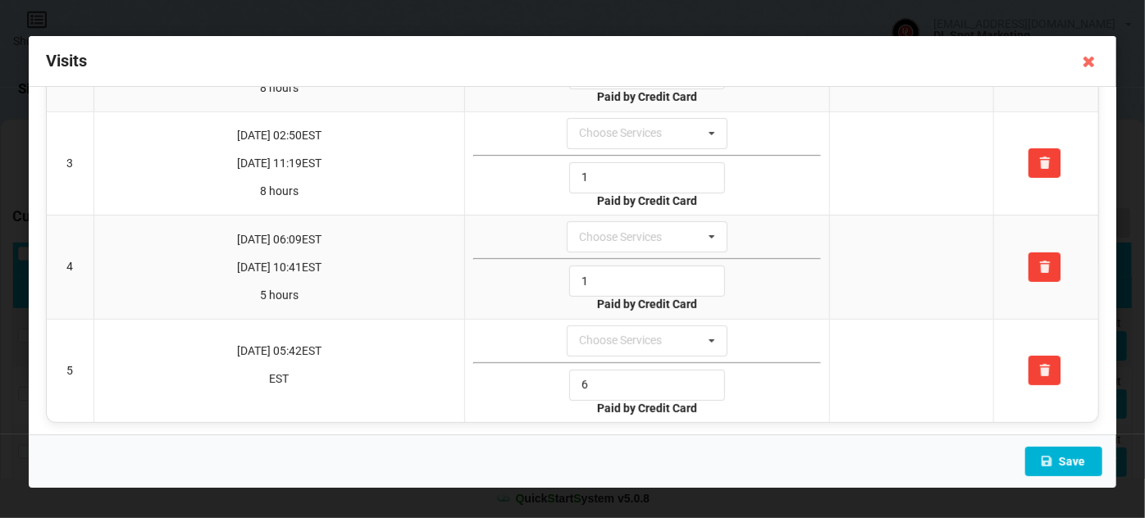
type input "1"
click at [1074, 465] on button "Save" at bounding box center [1063, 462] width 77 height 30
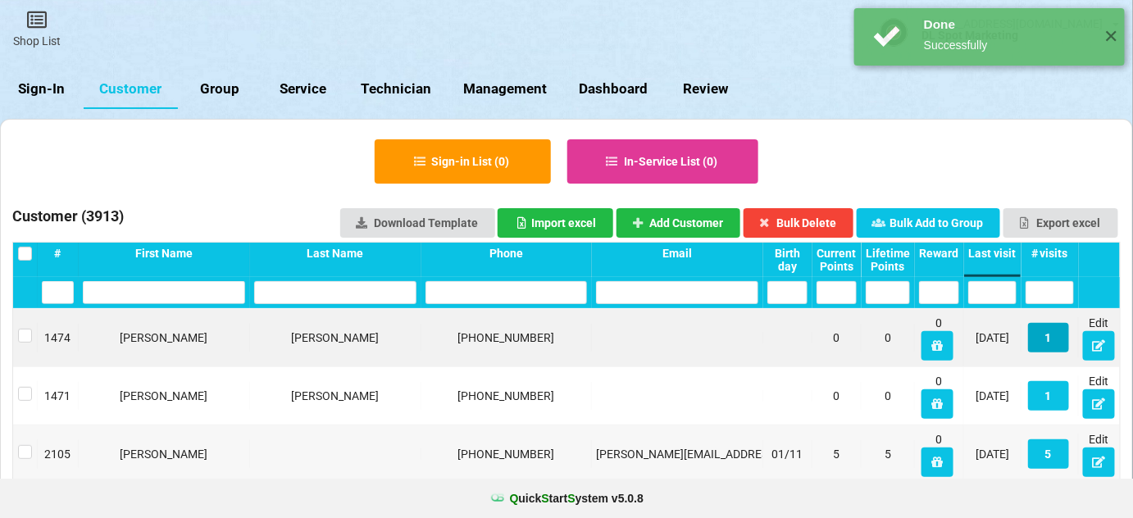
click at [1051, 338] on button "1" at bounding box center [1048, 338] width 41 height 30
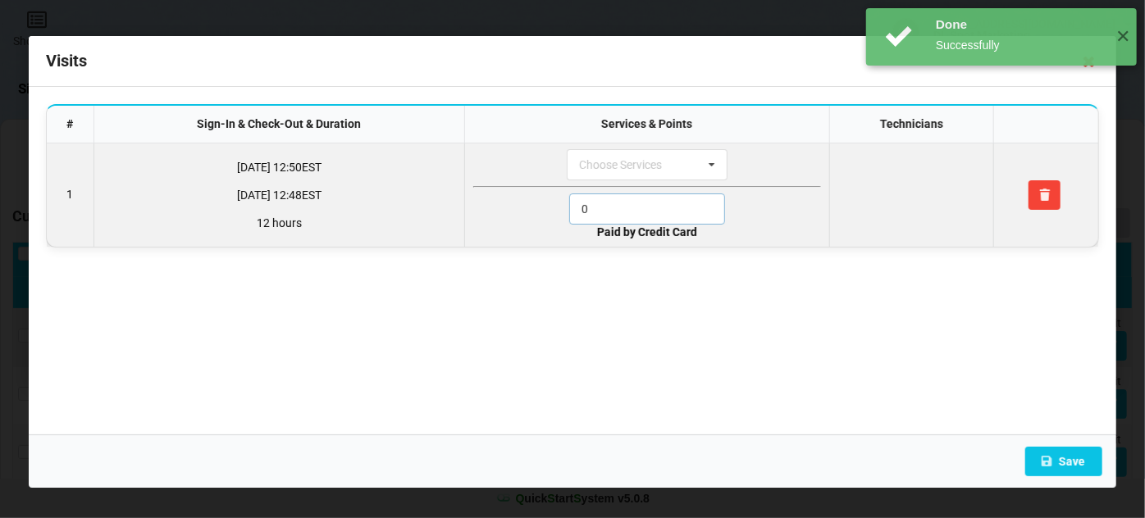
drag, startPoint x: 614, startPoint y: 205, endPoint x: 534, endPoint y: 225, distance: 82.7
click at [539, 221] on div "0" at bounding box center [647, 209] width 348 height 31
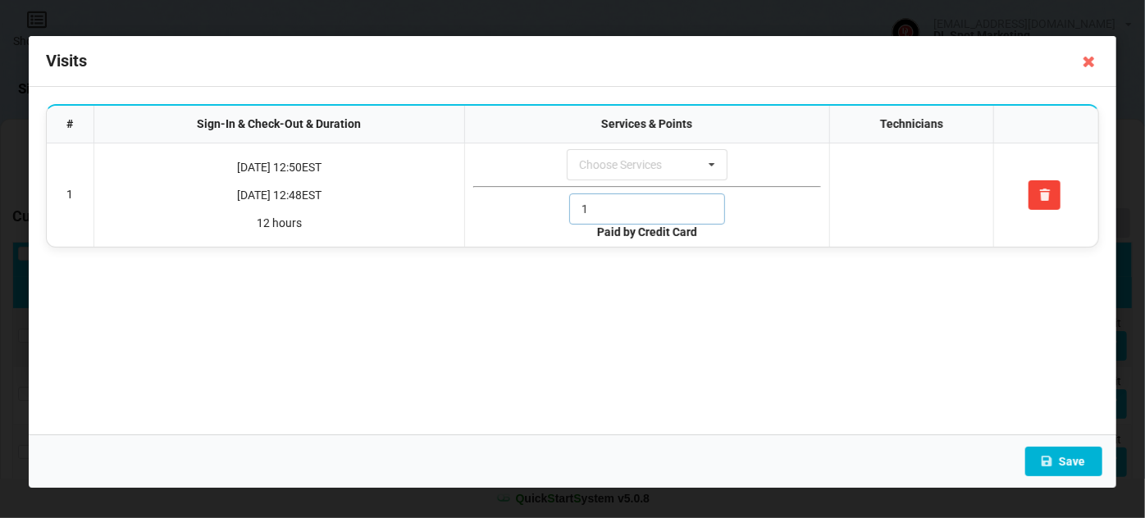
type input "1"
click at [1076, 455] on button "Save" at bounding box center [1063, 462] width 77 height 30
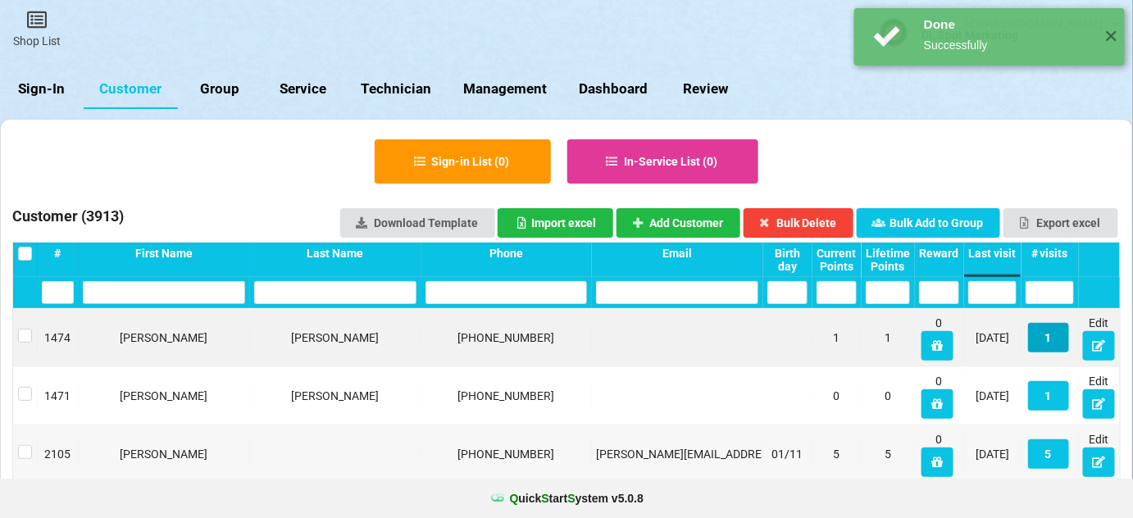
click at [1051, 342] on button "1" at bounding box center [1048, 338] width 41 height 30
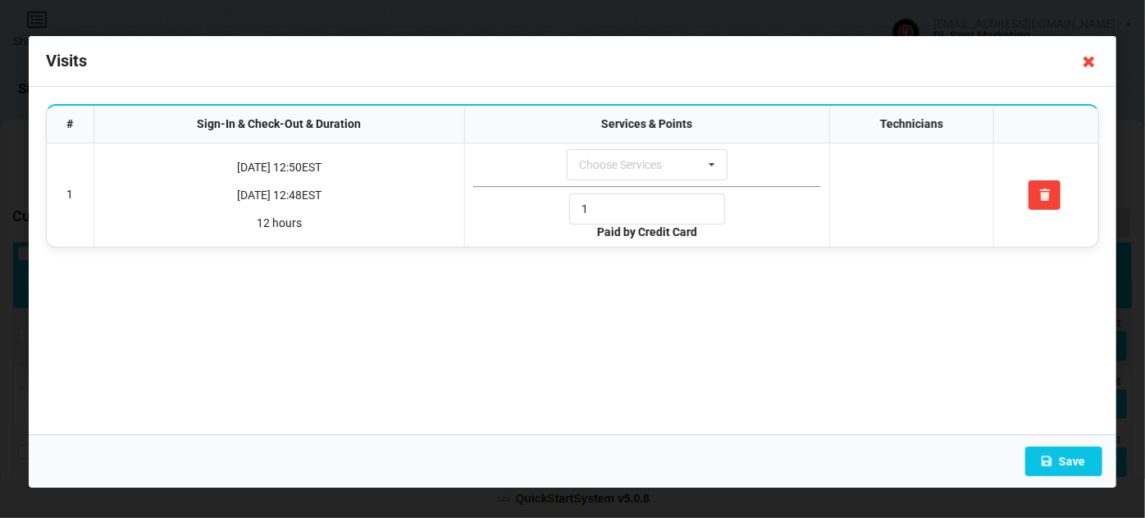
click at [1093, 66] on icon at bounding box center [1089, 61] width 26 height 26
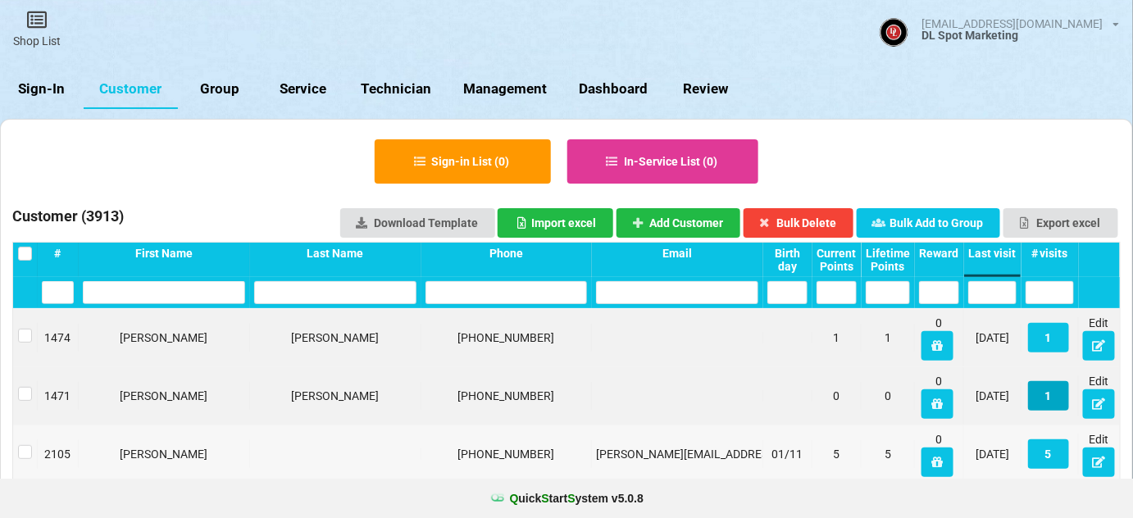
click at [1048, 396] on button "1" at bounding box center [1048, 396] width 41 height 30
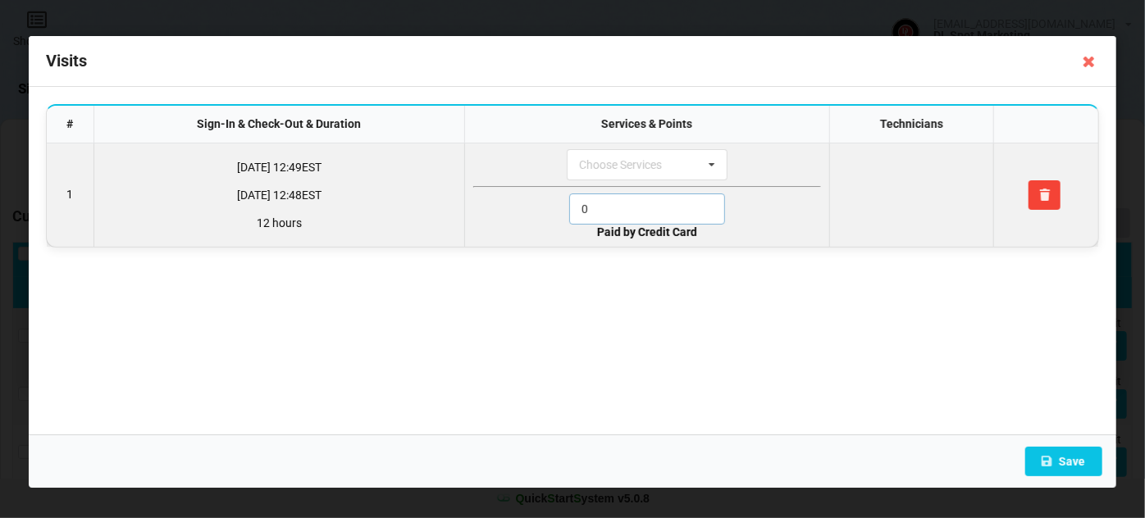
drag, startPoint x: 586, startPoint y: 208, endPoint x: 555, endPoint y: 217, distance: 31.7
click at [559, 216] on div "0" at bounding box center [647, 209] width 348 height 31
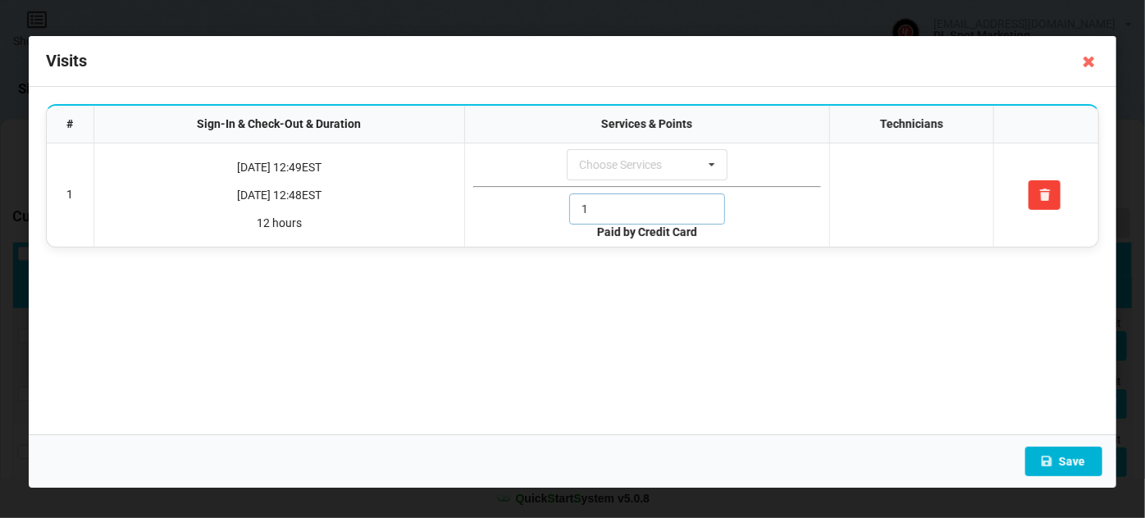
type input "1"
click at [1080, 463] on button "Save" at bounding box center [1063, 462] width 77 height 30
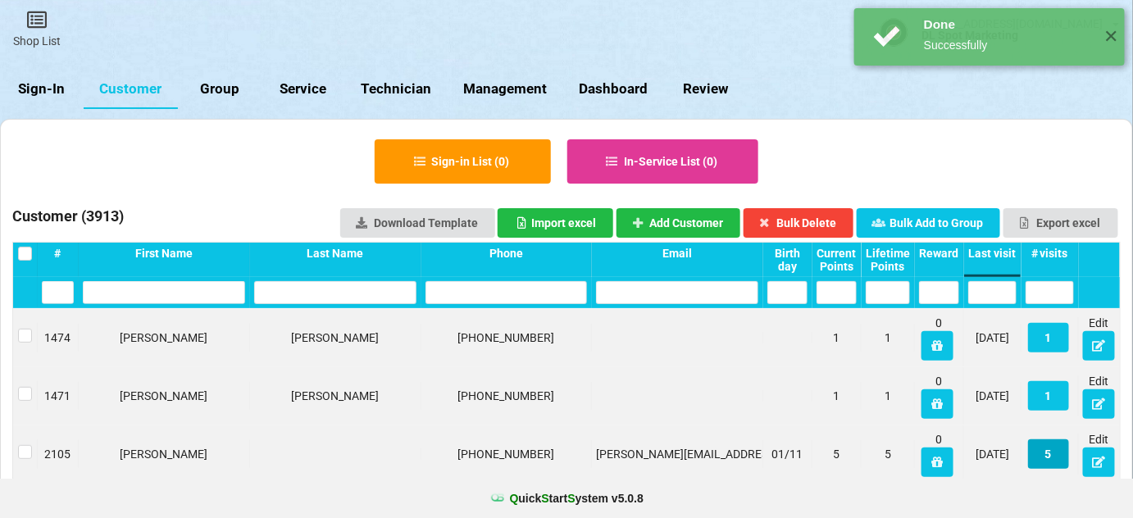
click at [1050, 449] on button "5" at bounding box center [1048, 455] width 41 height 30
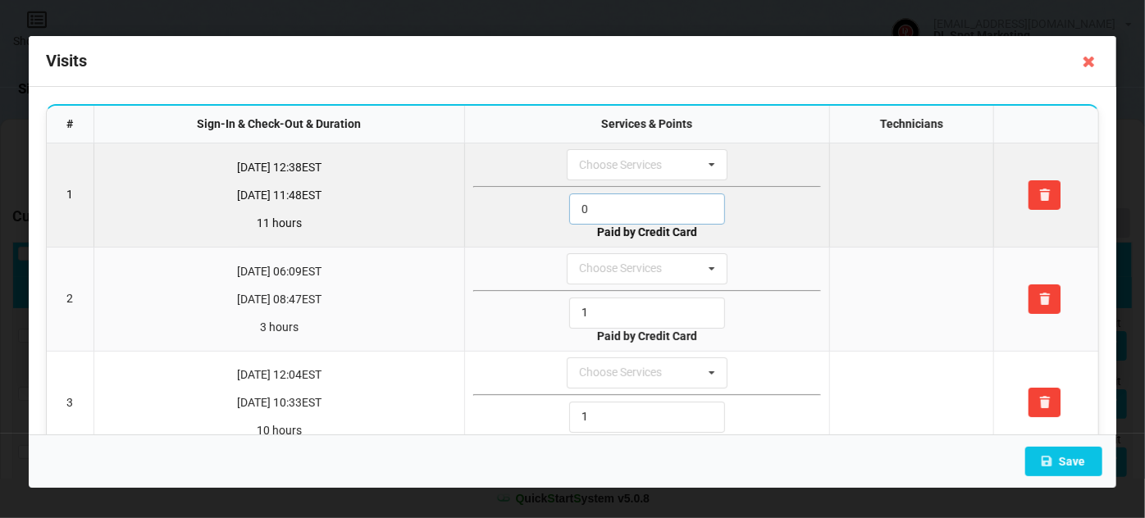
drag, startPoint x: 604, startPoint y: 209, endPoint x: 520, endPoint y: 224, distance: 84.9
click at [522, 222] on div "0" at bounding box center [647, 209] width 348 height 31
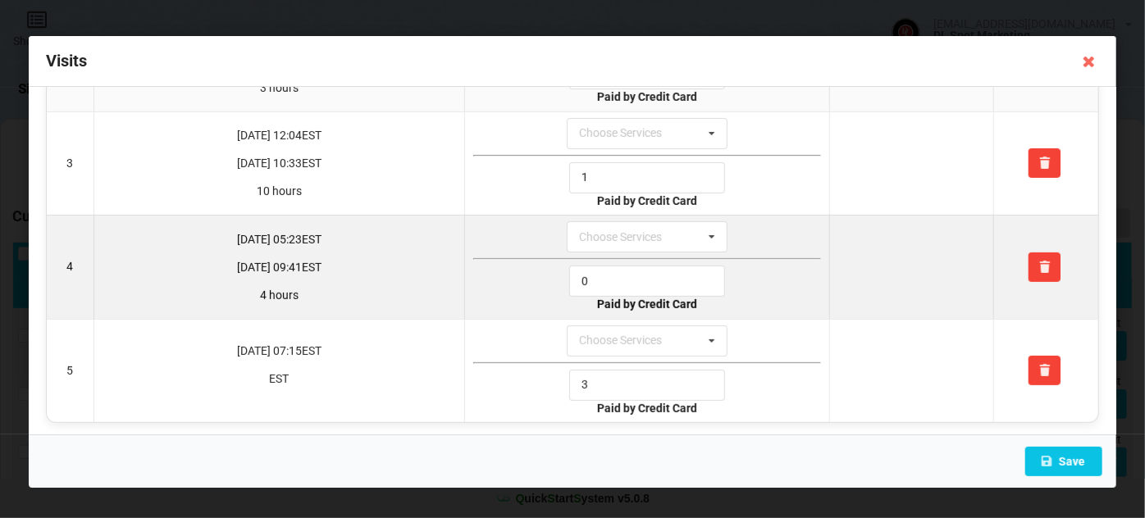
type input "1"
drag, startPoint x: 611, startPoint y: 274, endPoint x: 553, endPoint y: 288, distance: 59.9
click at [555, 285] on div "0" at bounding box center [647, 281] width 348 height 31
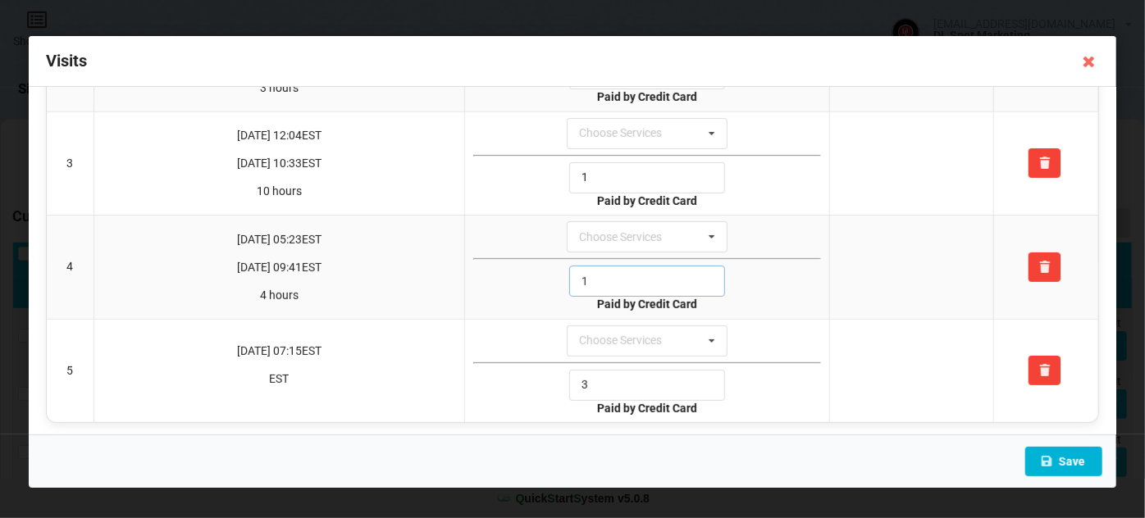
type input "1"
click at [1056, 453] on button "Save" at bounding box center [1063, 462] width 77 height 30
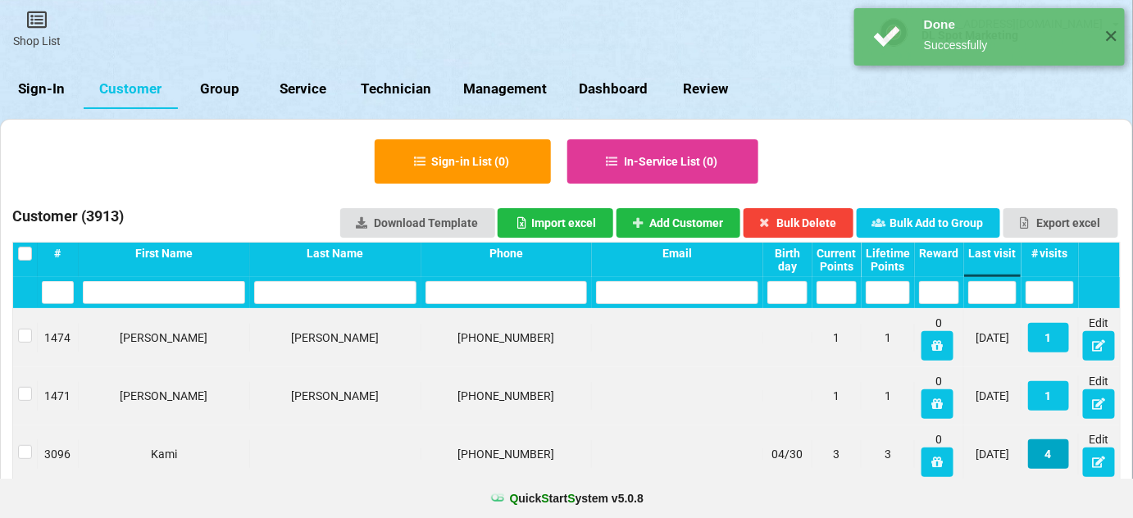
click at [1054, 454] on button "4" at bounding box center [1048, 455] width 41 height 30
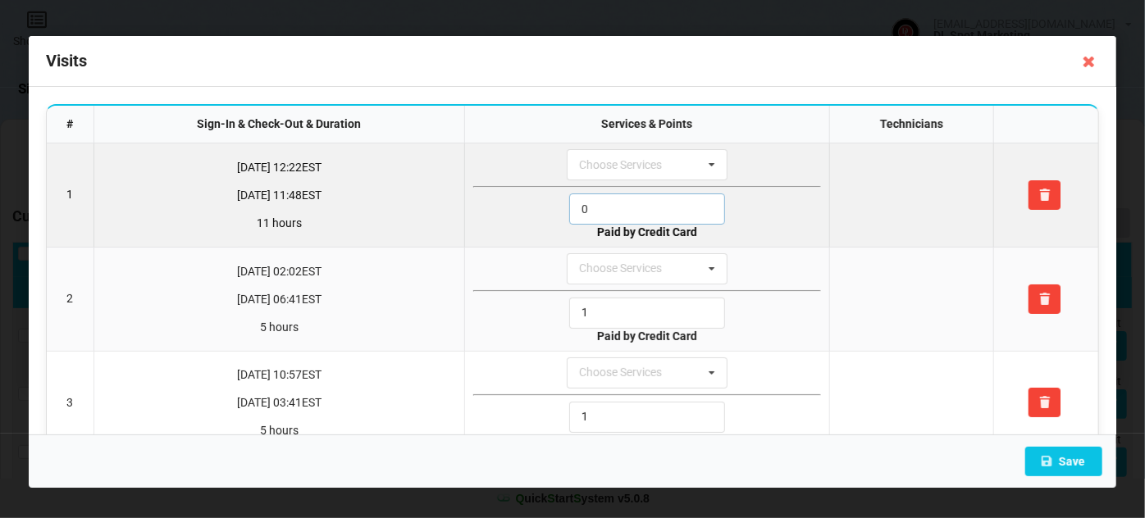
drag, startPoint x: 612, startPoint y: 199, endPoint x: 499, endPoint y: 235, distance: 118.5
click at [505, 227] on td "Choose Services Service 0 Paid by Credit Card" at bounding box center [646, 195] width 364 height 103
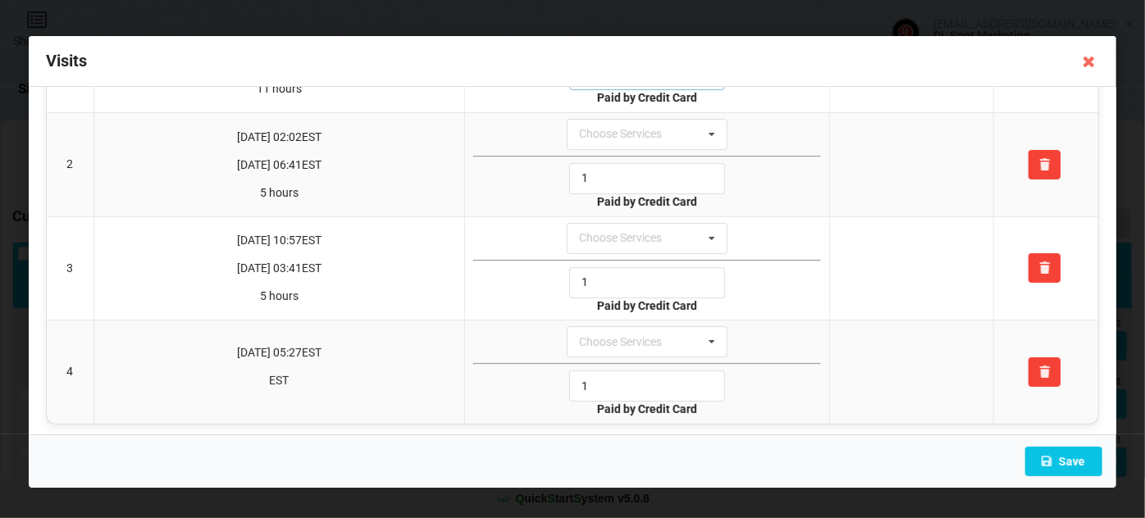
scroll to position [137, 0]
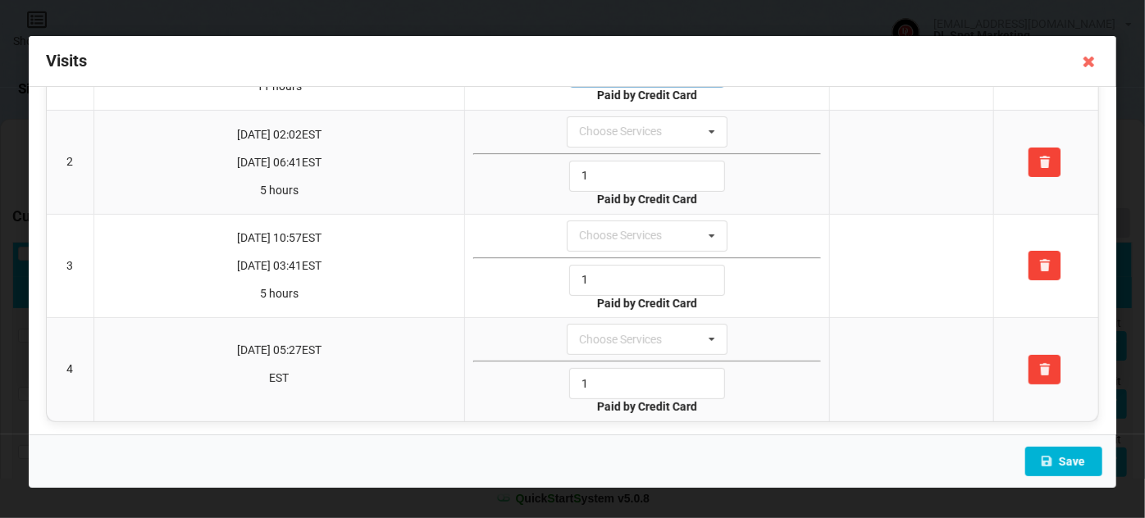
type input "1"
click at [1074, 458] on button "Save" at bounding box center [1063, 462] width 77 height 30
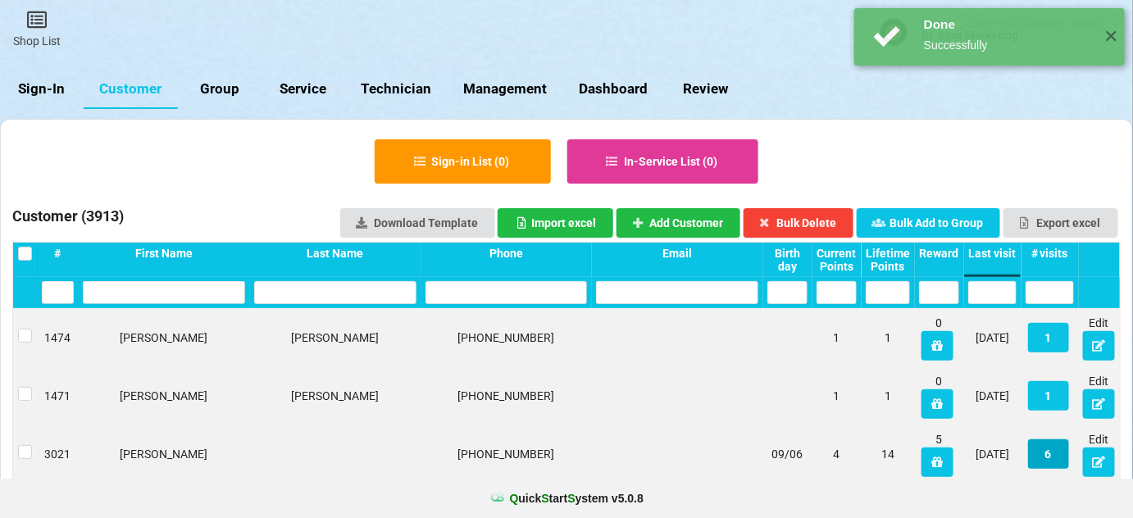
click at [1051, 457] on button "6" at bounding box center [1048, 455] width 41 height 30
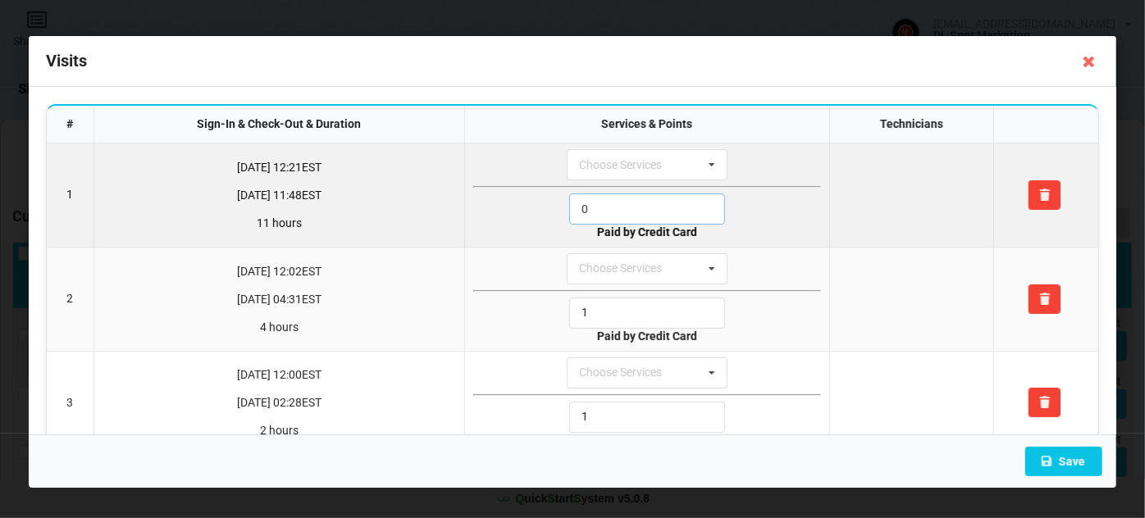
drag, startPoint x: 614, startPoint y: 211, endPoint x: 503, endPoint y: 235, distance: 114.0
click at [509, 226] on td "Choose Services Service 0 Paid by Credit Card" at bounding box center [646, 195] width 364 height 103
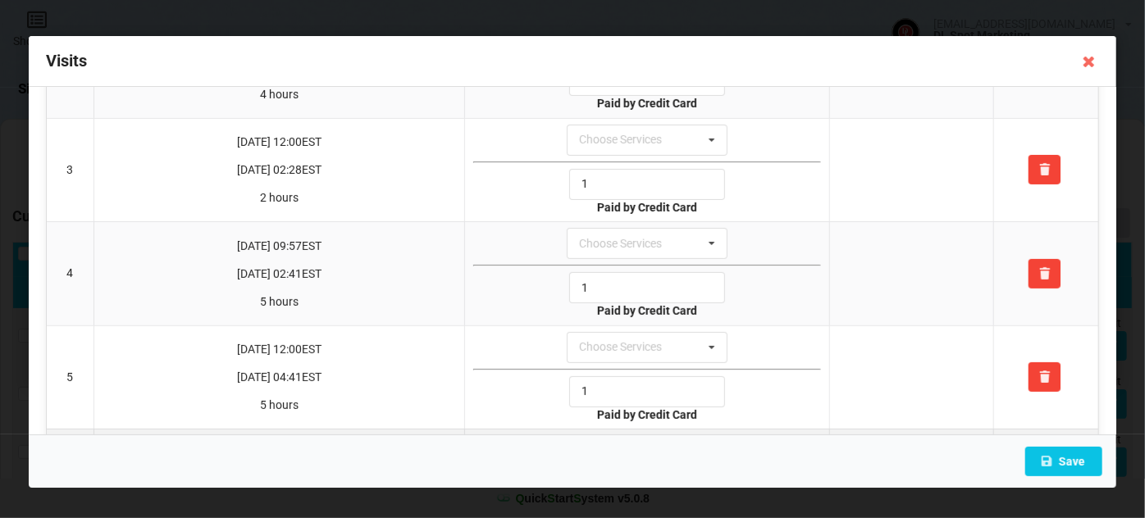
scroll to position [343, 0]
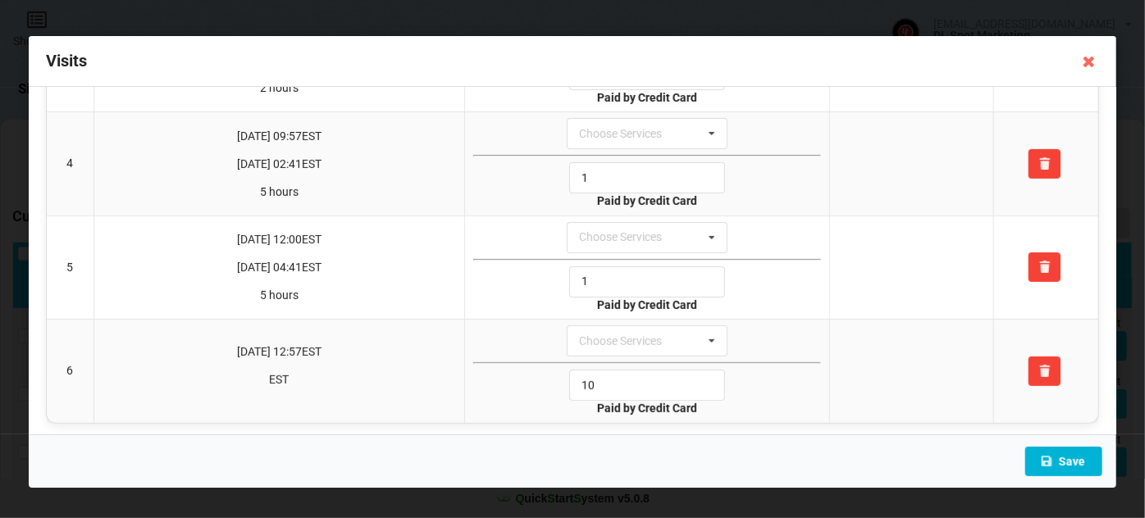
type input "1"
click at [1074, 463] on button "Save" at bounding box center [1063, 462] width 77 height 30
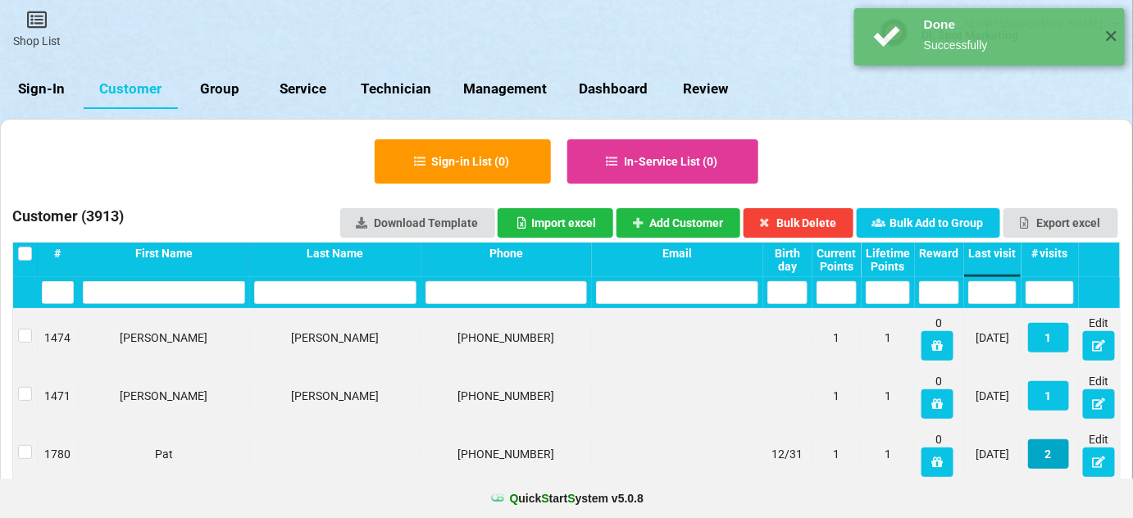
click at [1049, 458] on button "2" at bounding box center [1048, 455] width 41 height 30
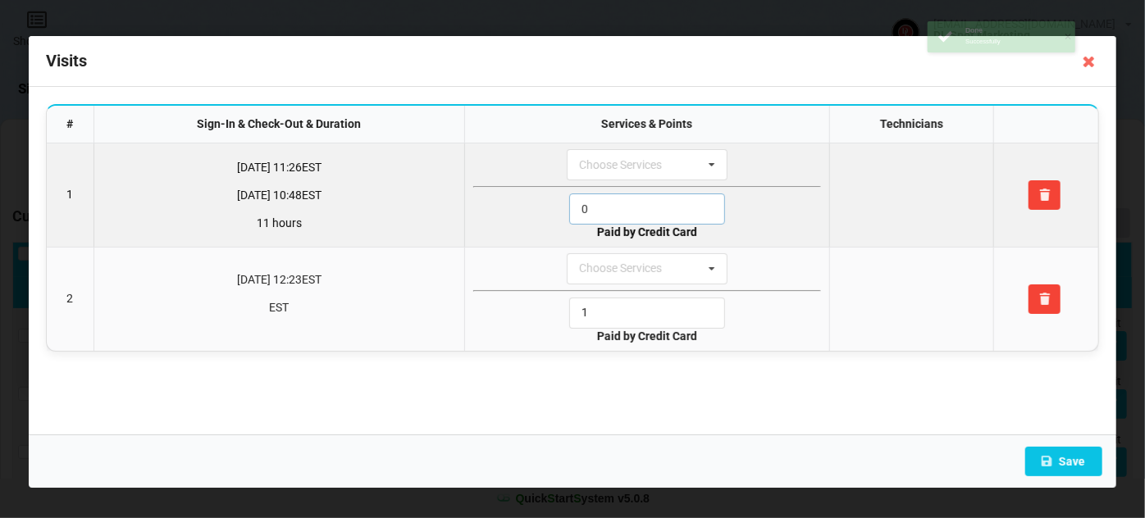
drag, startPoint x: 600, startPoint y: 206, endPoint x: 520, endPoint y: 238, distance: 85.7
click at [518, 221] on div "0" at bounding box center [647, 209] width 348 height 31
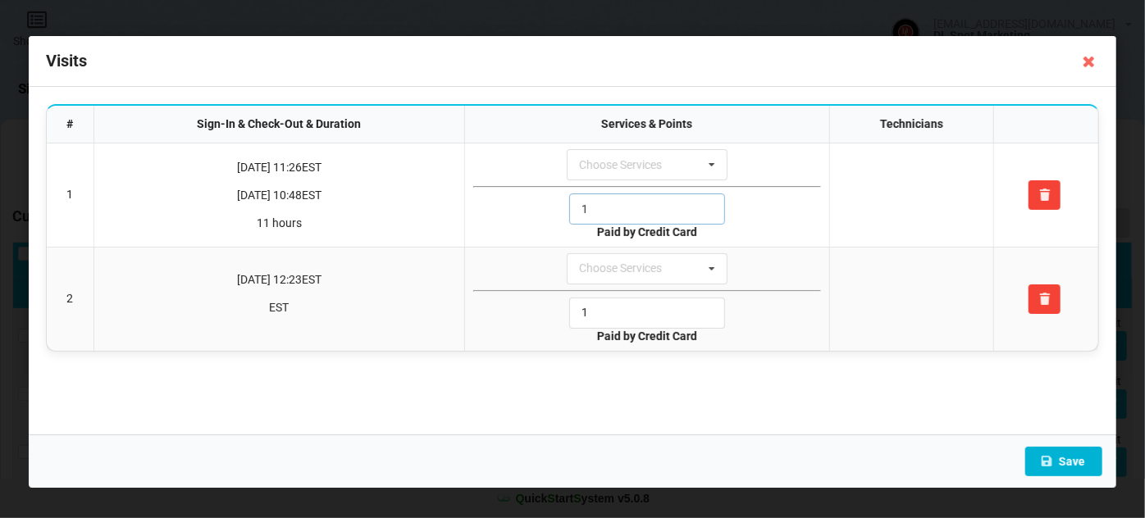
type input "1"
click at [1074, 463] on button "Save" at bounding box center [1063, 462] width 77 height 30
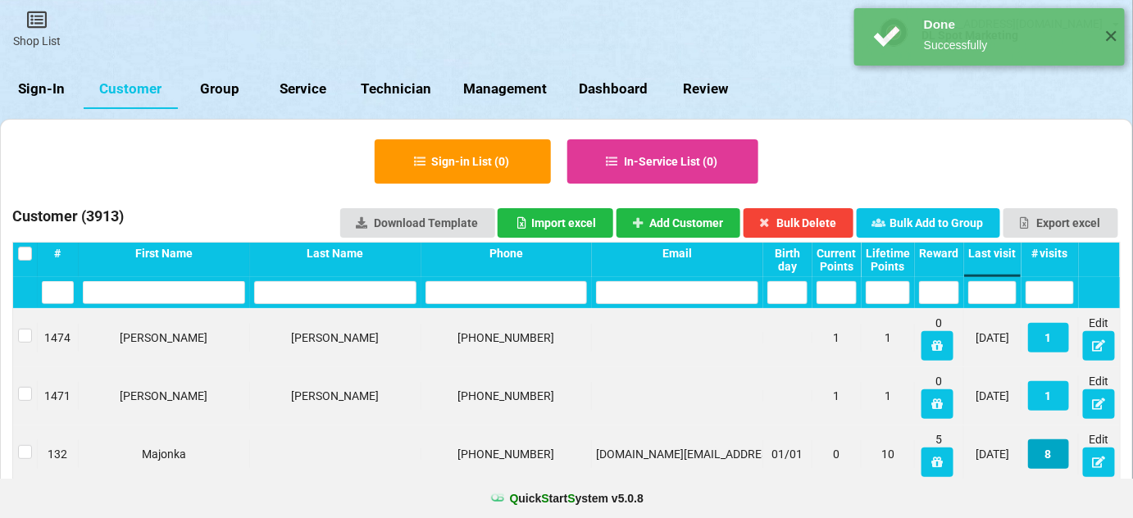
click at [1052, 454] on button "8" at bounding box center [1048, 455] width 41 height 30
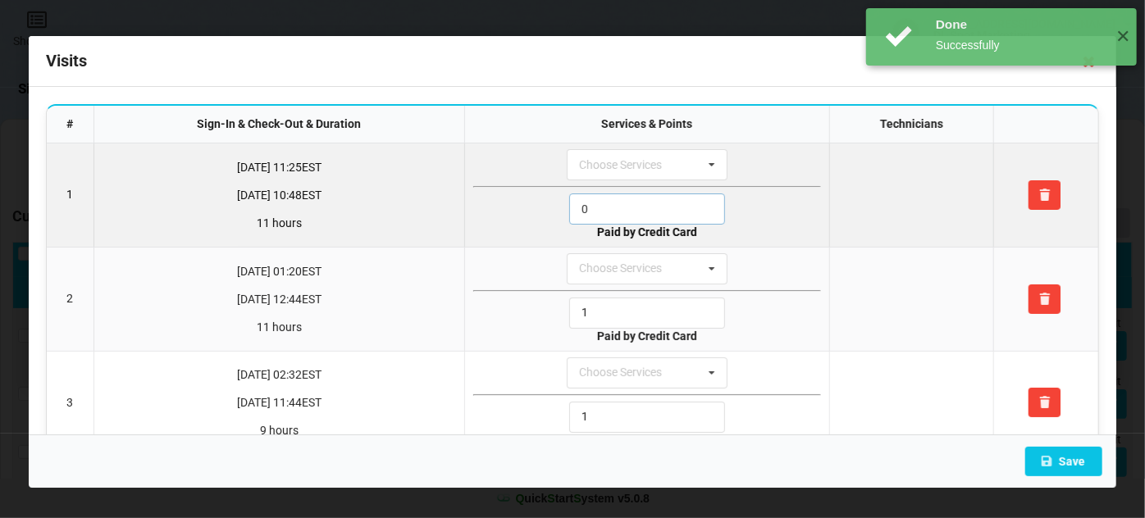
drag, startPoint x: 609, startPoint y: 196, endPoint x: 490, endPoint y: 223, distance: 121.2
click at [493, 222] on div "0" at bounding box center [647, 209] width 348 height 31
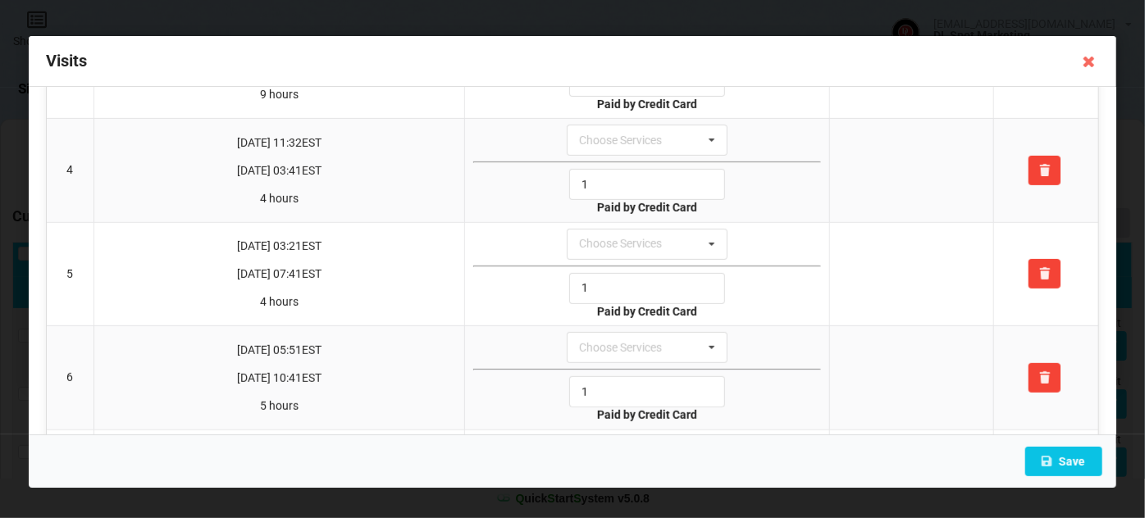
scroll to position [548, 0]
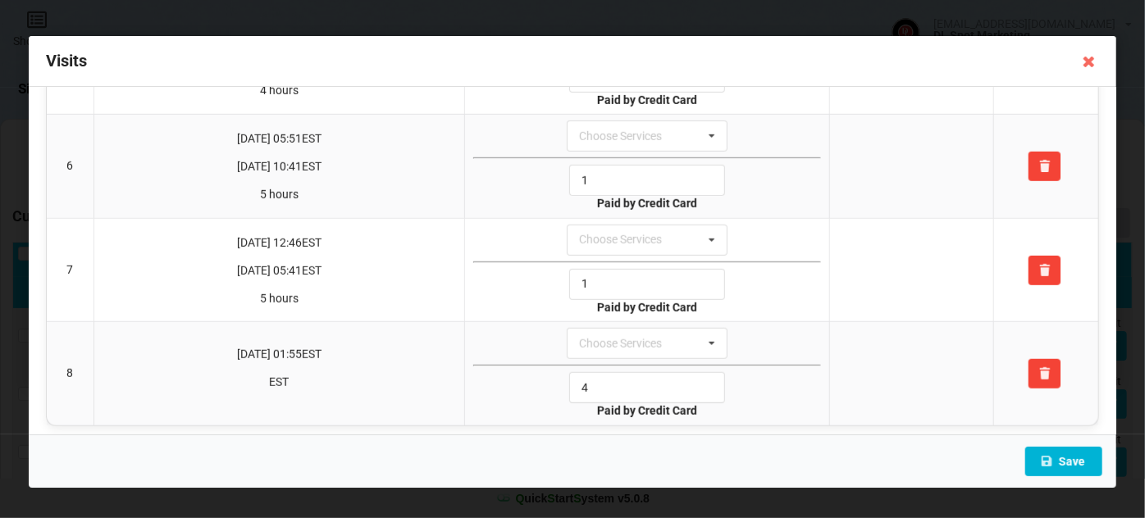
type input "1"
click at [1078, 463] on button "Save" at bounding box center [1063, 462] width 77 height 30
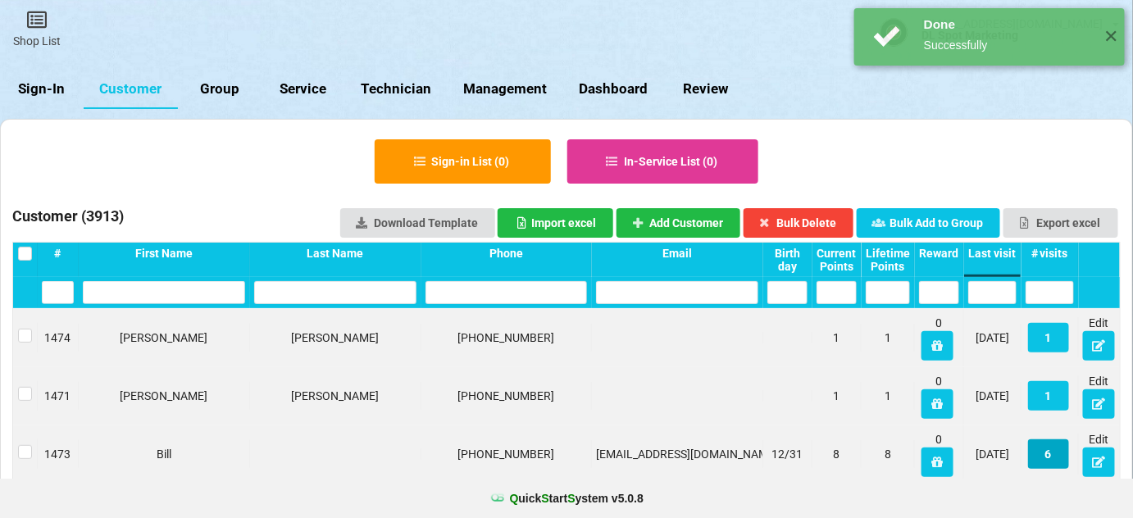
click at [1051, 455] on button "6" at bounding box center [1048, 455] width 41 height 30
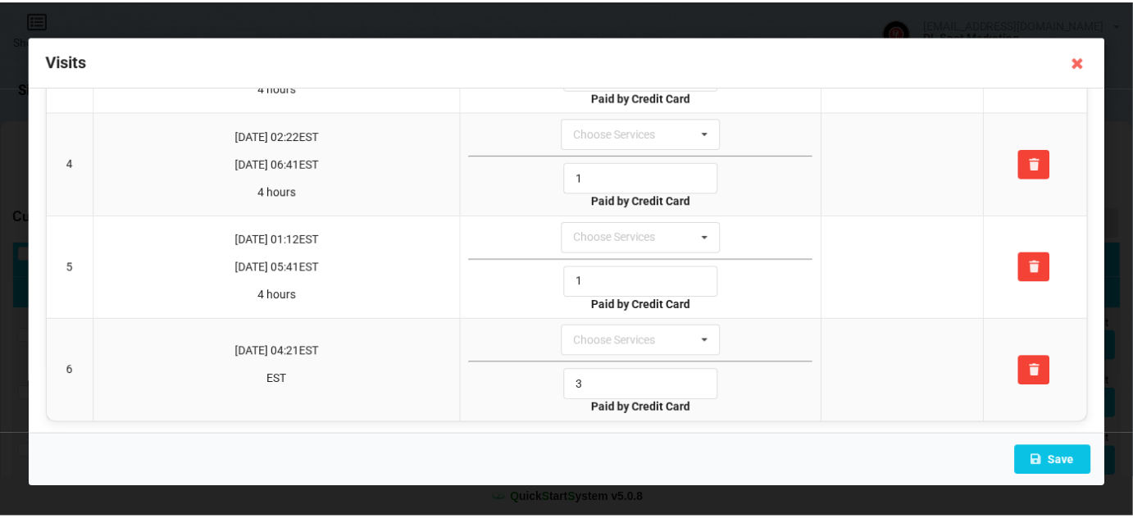
scroll to position [0, 0]
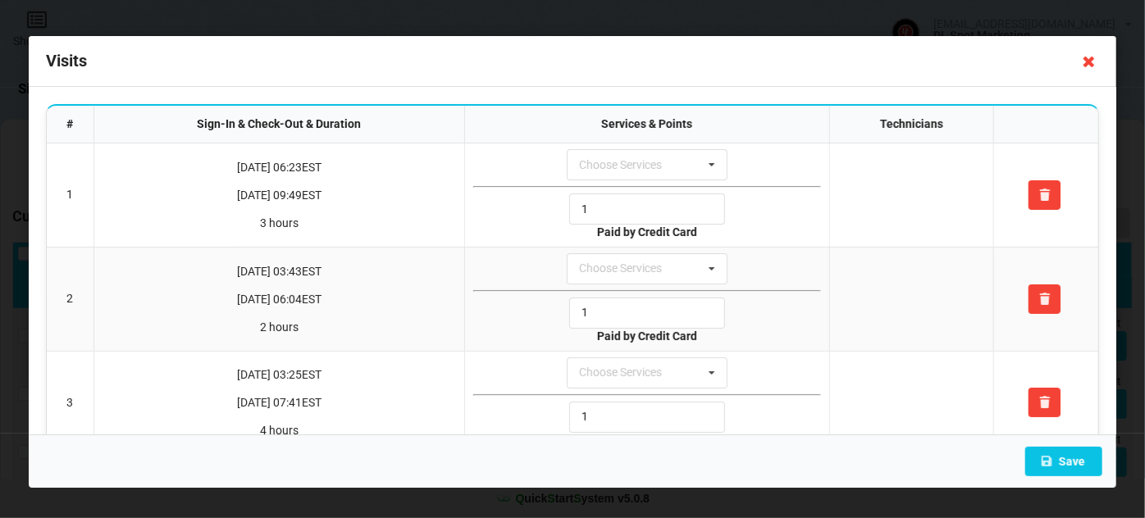
click at [1086, 64] on icon at bounding box center [1089, 61] width 26 height 26
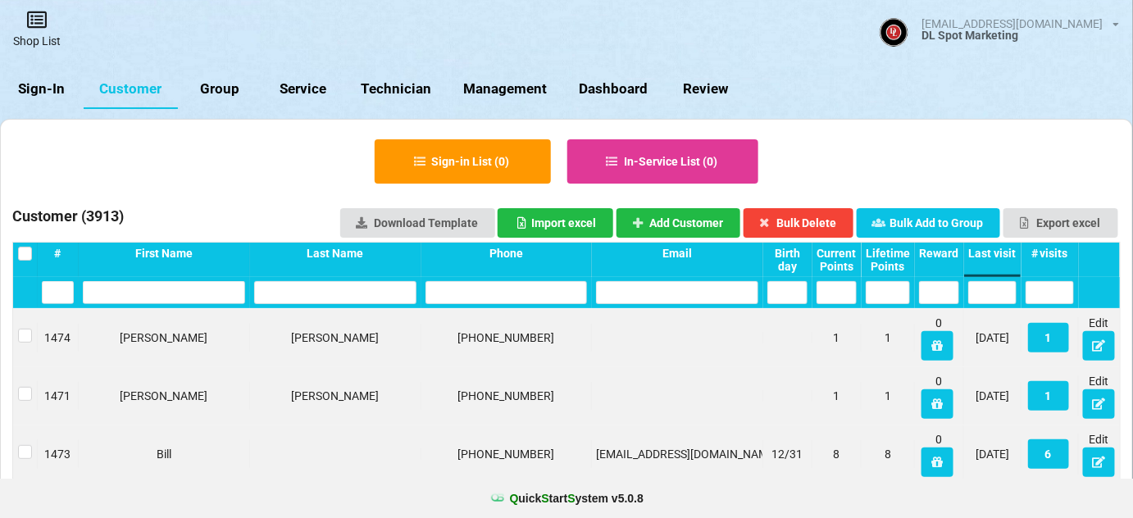
click at [37, 36] on link "Shop List" at bounding box center [37, 29] width 74 height 58
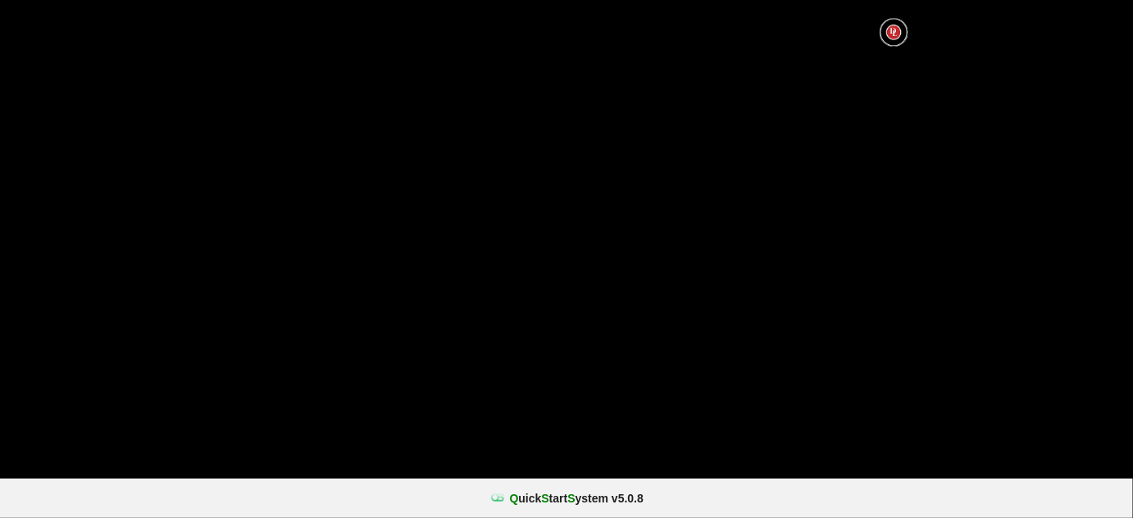
select select "25"
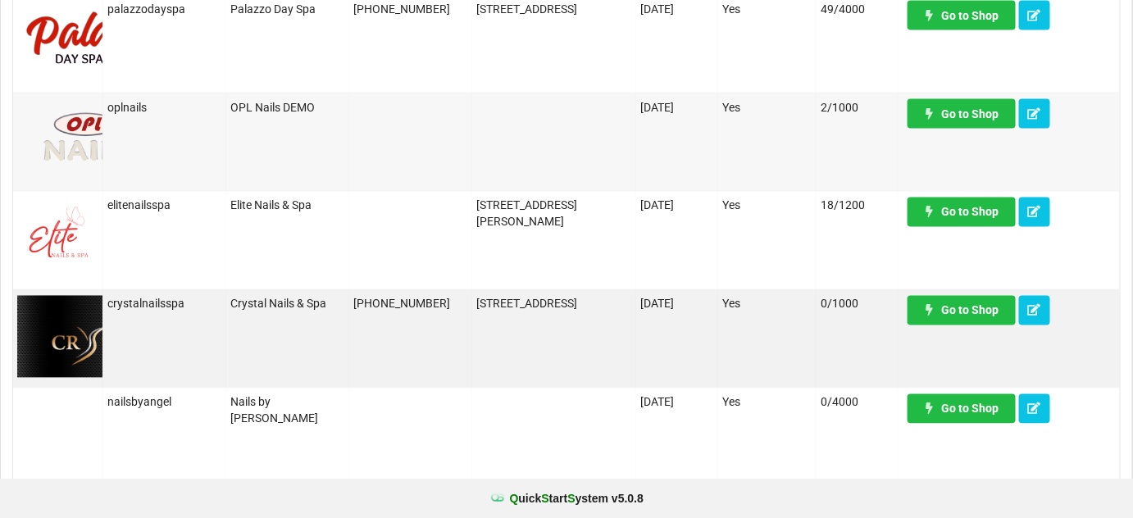
scroll to position [894, 0]
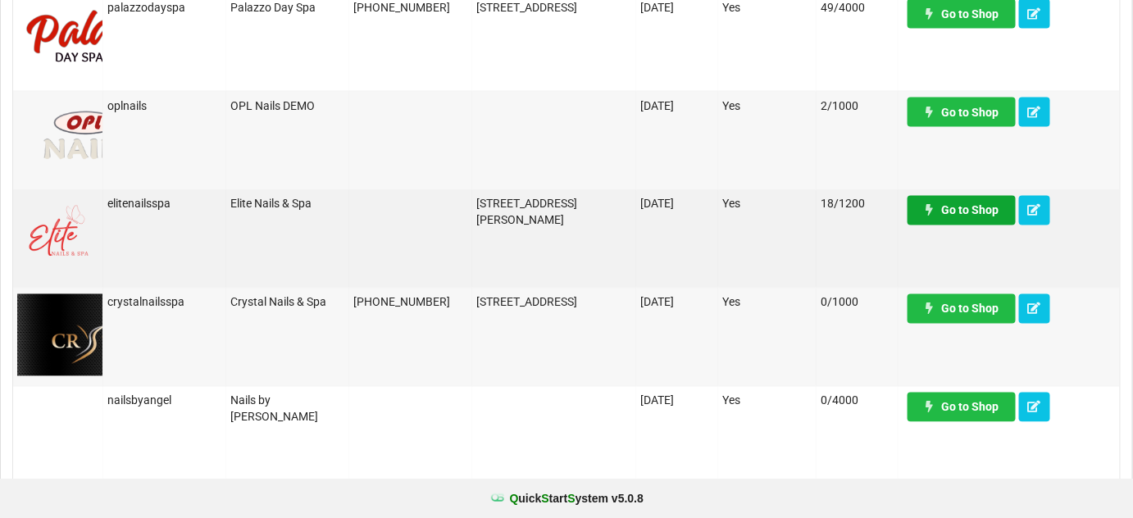
click at [970, 217] on link "Go to Shop" at bounding box center [962, 211] width 108 height 30
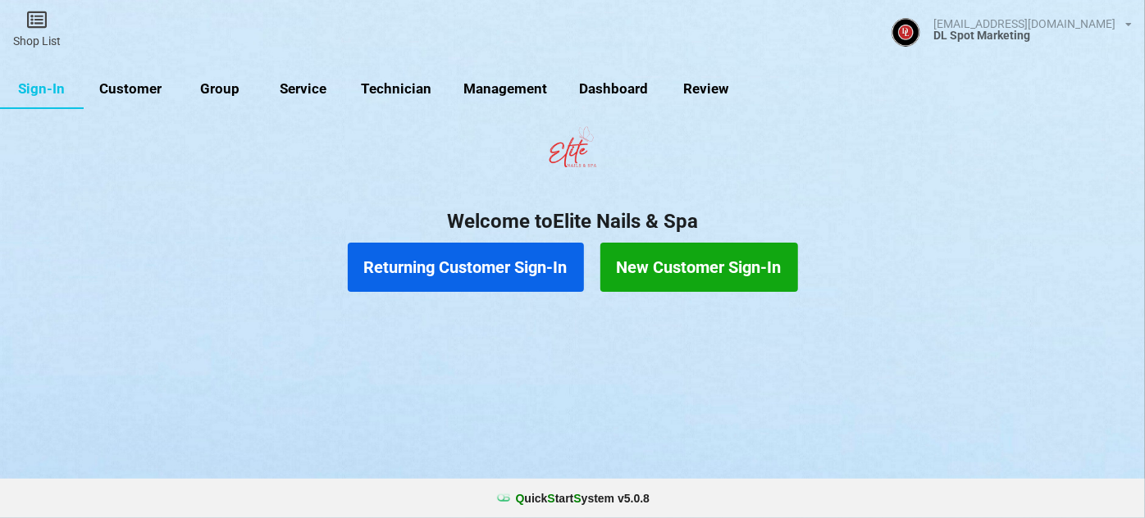
click at [142, 89] on link "Customer" at bounding box center [174, 106] width 84 height 35
select select "25"
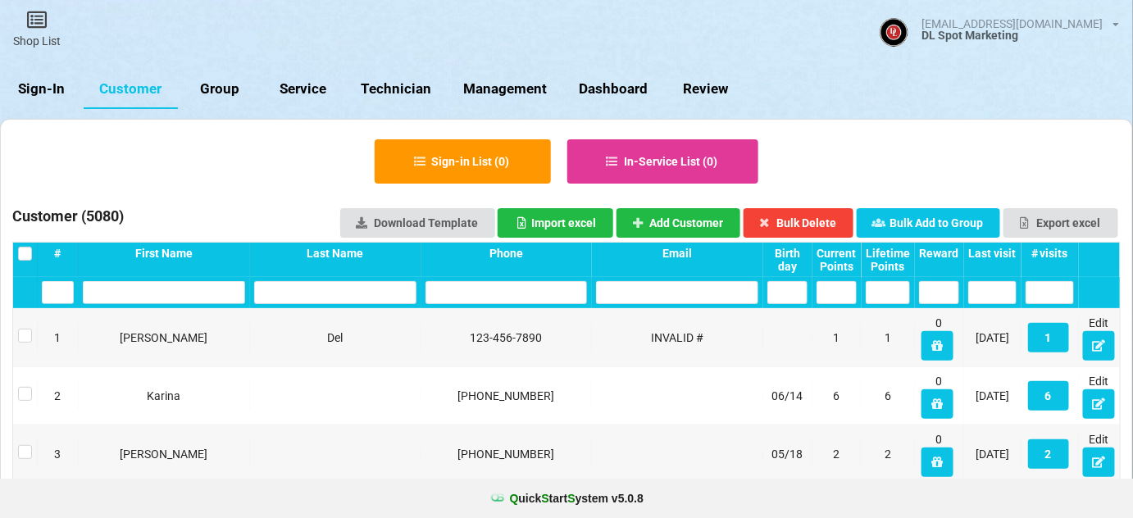
click at [915, 253] on div "Last visit" at bounding box center [897, 254] width 38 height 10
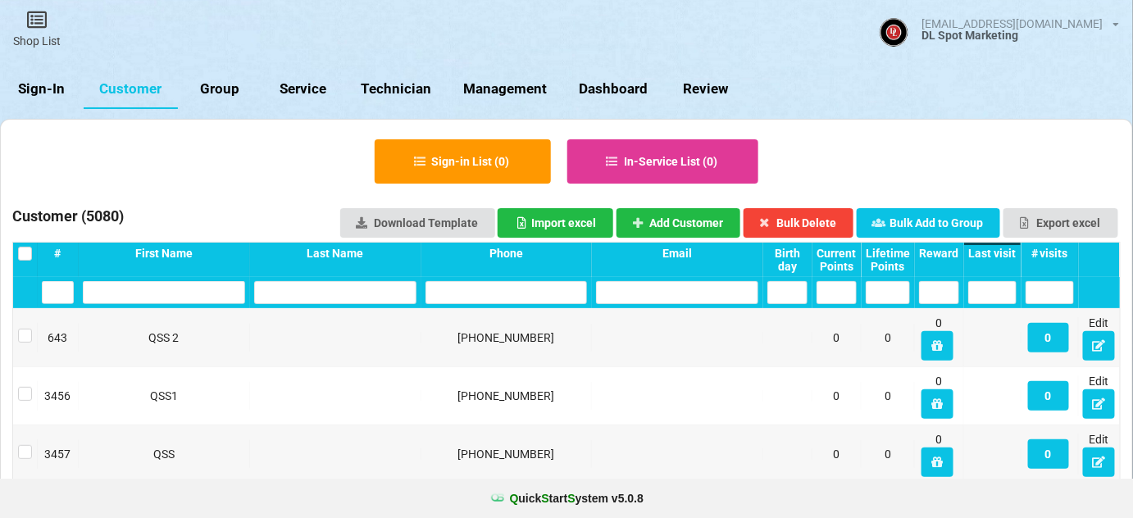
click at [676, 256] on div "Last visit" at bounding box center [669, 257] width 11 height 3
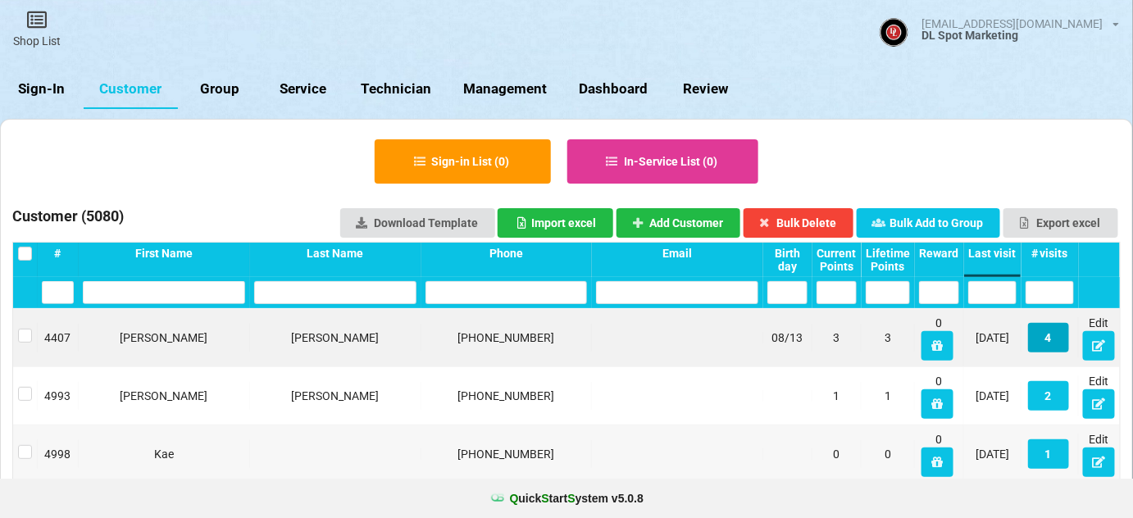
click at [629, 271] on button "4" at bounding box center [626, 268] width 5 height 3
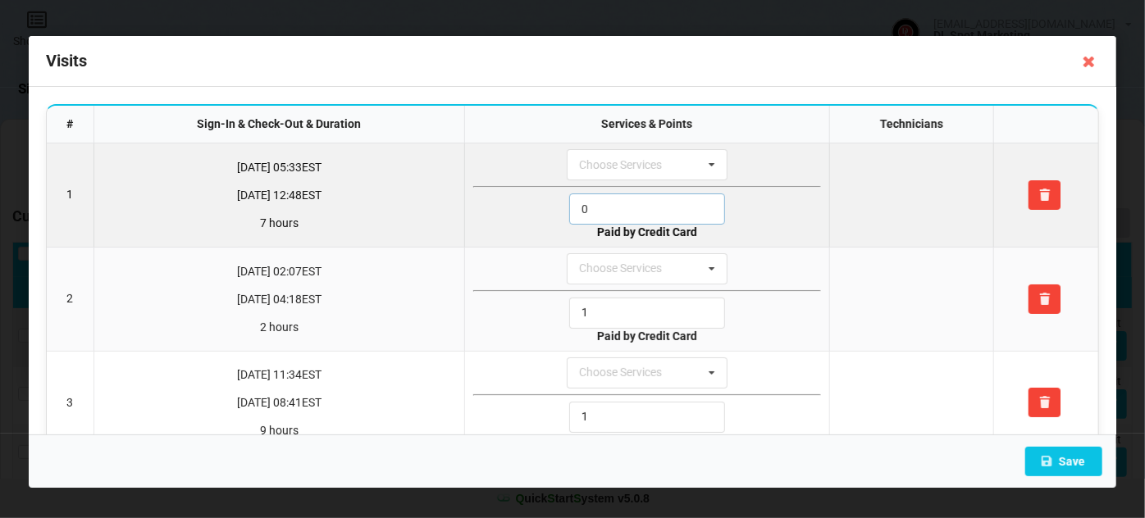
drag, startPoint x: 604, startPoint y: 216, endPoint x: 530, endPoint y: 220, distance: 74.7
click at [533, 220] on div "0" at bounding box center [647, 209] width 348 height 31
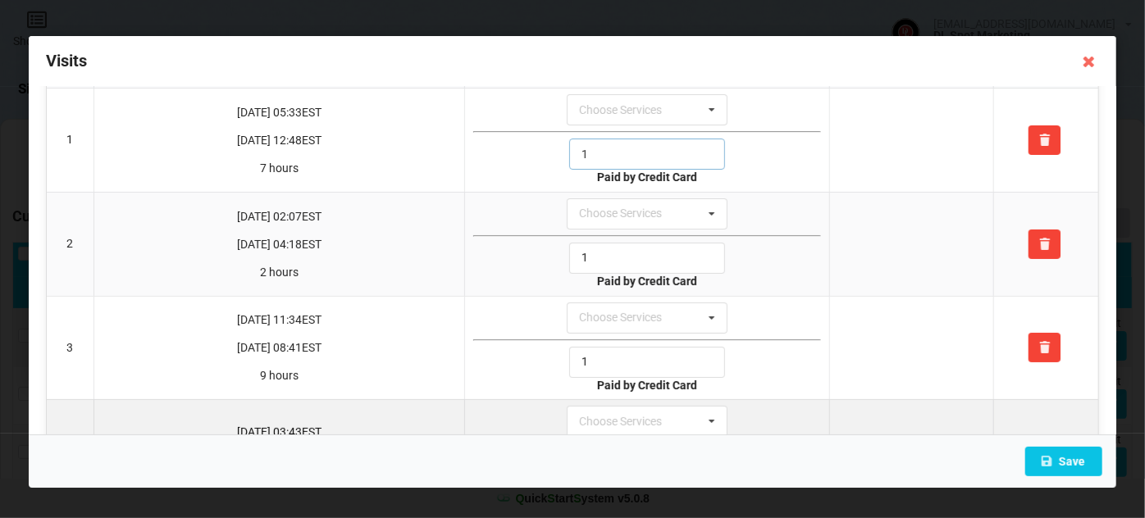
scroll to position [137, 0]
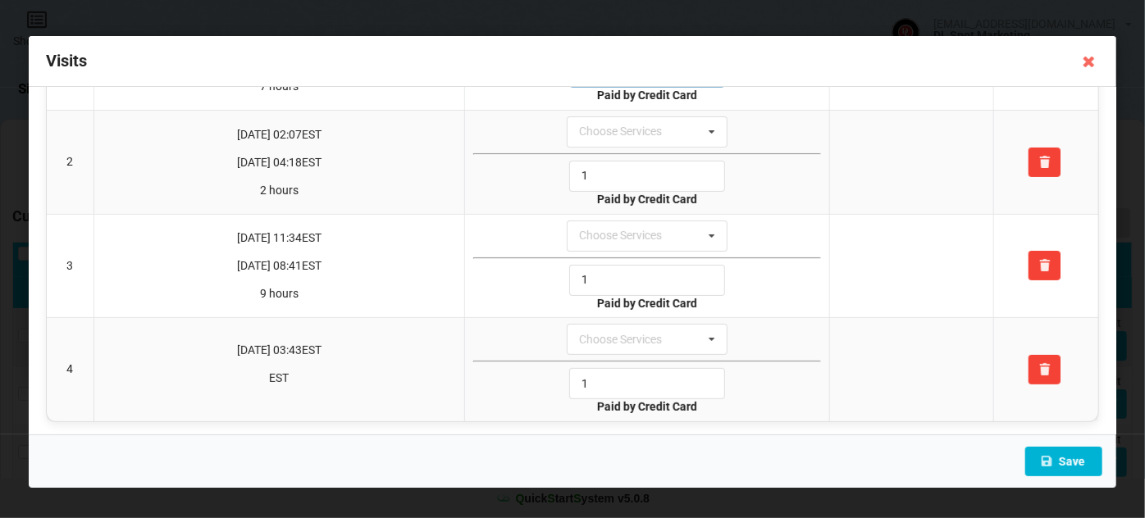
type input "1"
click at [1073, 463] on button "Save" at bounding box center [1063, 462] width 77 height 30
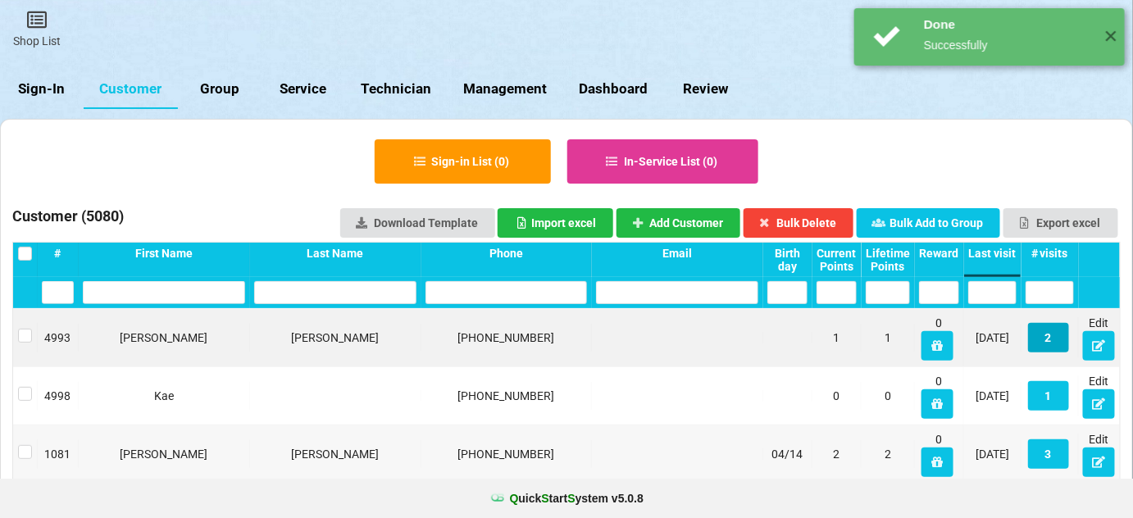
click at [1050, 340] on button "2" at bounding box center [1048, 338] width 41 height 30
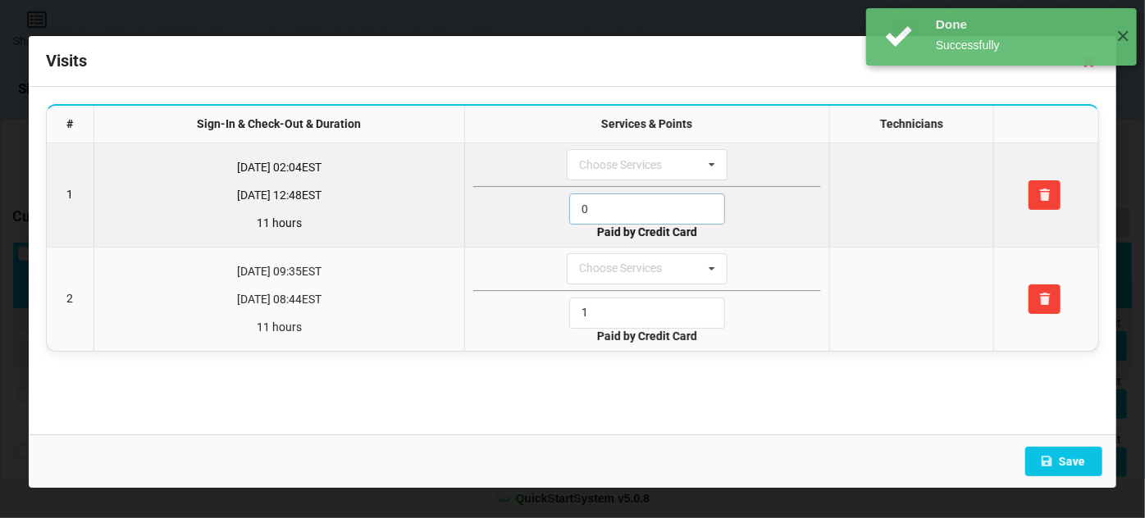
drag, startPoint x: 614, startPoint y: 213, endPoint x: 513, endPoint y: 238, distance: 103.8
click at [518, 232] on td "Choose Services 6. All About Me 3. Bubble Bath 6. Pink & White Fills Waxing 3. …" at bounding box center [646, 195] width 364 height 103
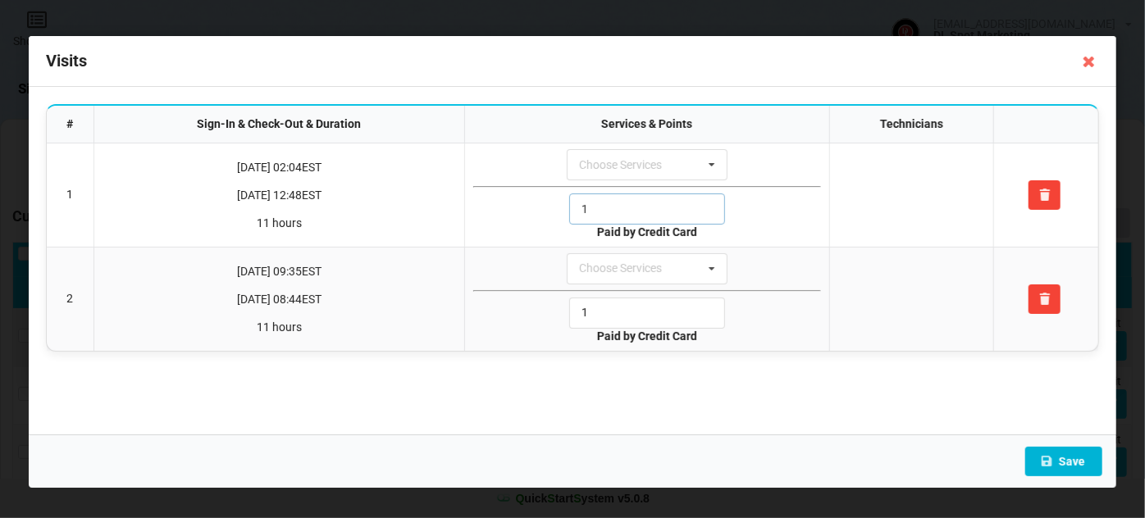
type input "1"
click at [1074, 463] on button "Save" at bounding box center [1063, 462] width 77 height 30
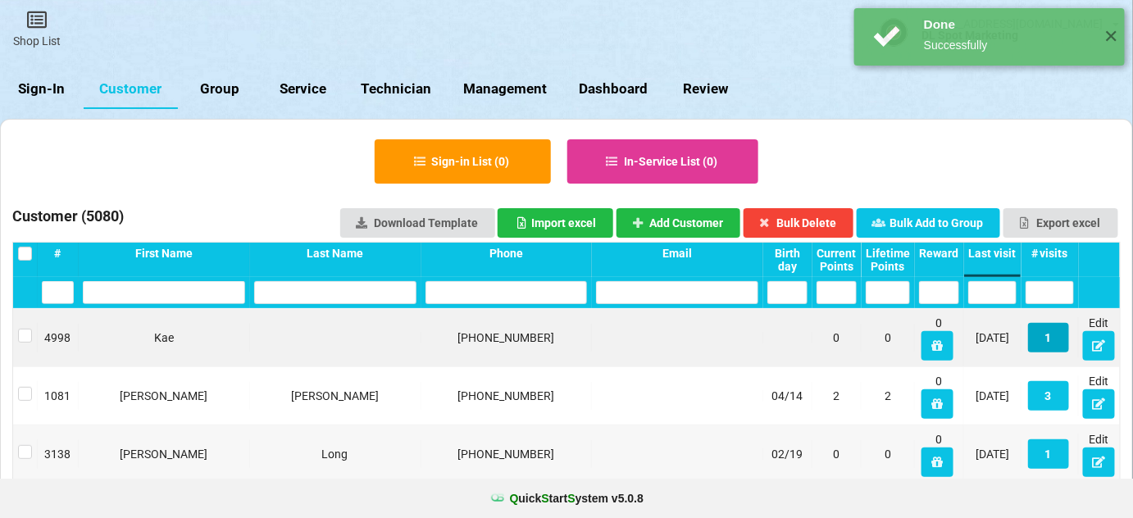
click at [1053, 335] on button "1" at bounding box center [1048, 338] width 41 height 30
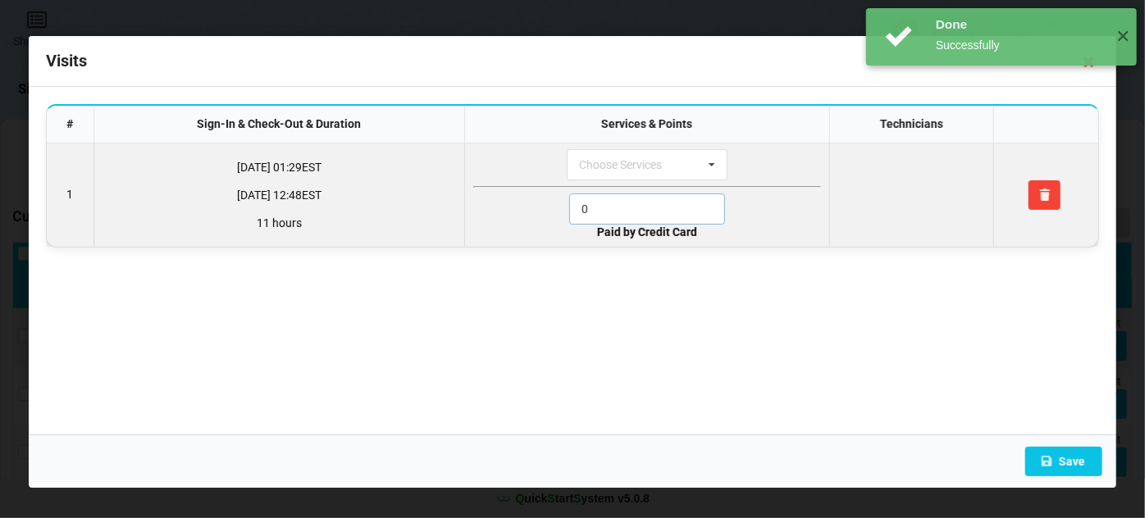
drag, startPoint x: 623, startPoint y: 209, endPoint x: 508, endPoint y: 224, distance: 115.8
click at [515, 221] on div "0" at bounding box center [647, 209] width 348 height 31
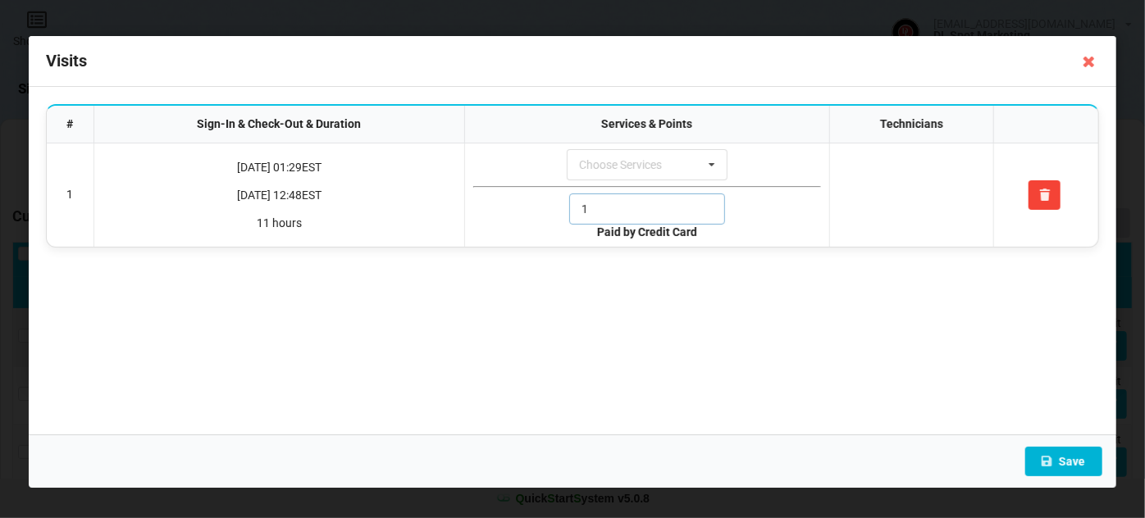
type input "1"
click at [1080, 467] on button "Save" at bounding box center [1063, 462] width 77 height 30
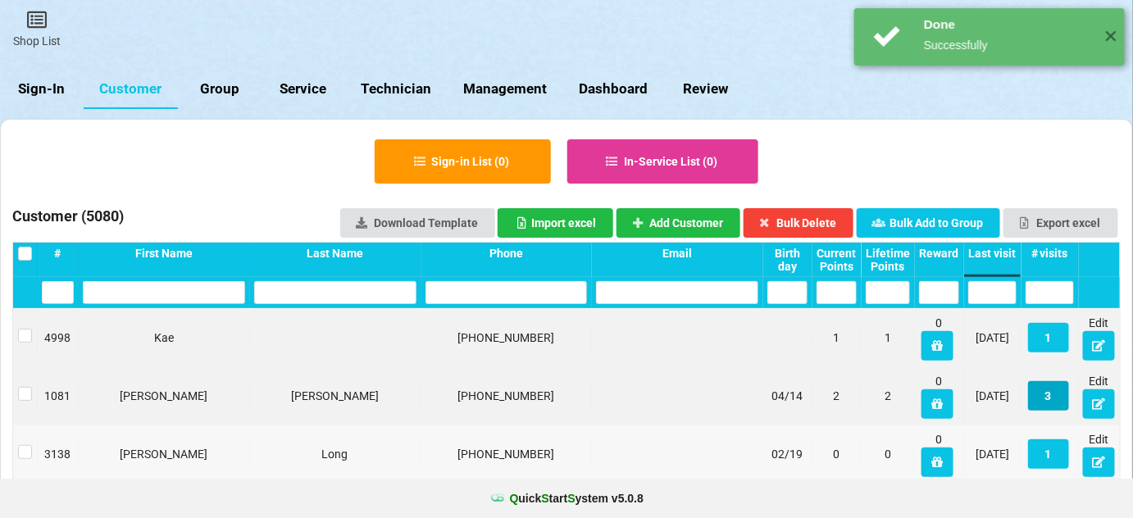
click at [1001, 390] on button "3" at bounding box center [982, 377] width 35 height 25
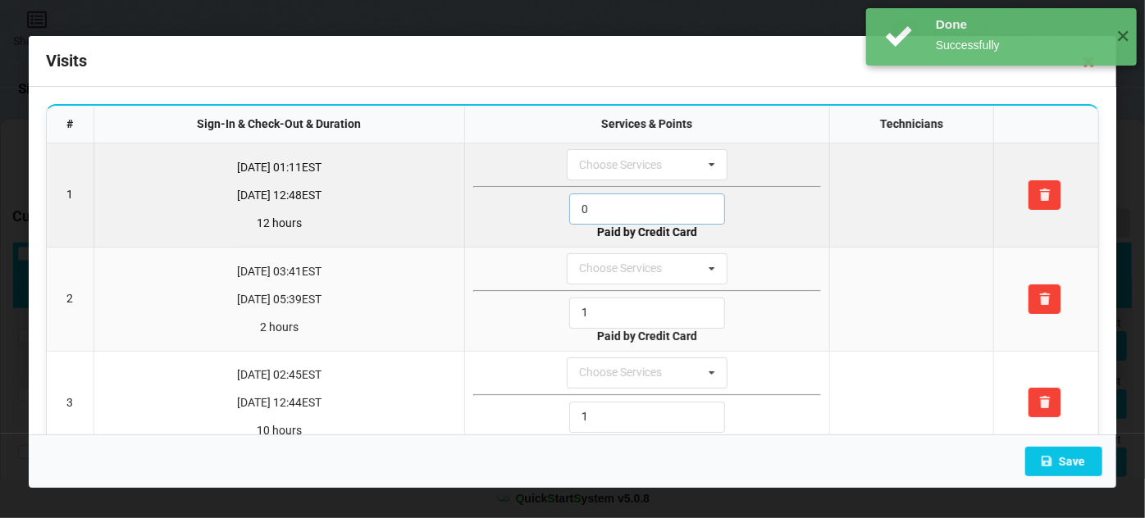
drag, startPoint x: 621, startPoint y: 208, endPoint x: 479, endPoint y: 219, distance: 142.3
click at [483, 217] on div "0" at bounding box center [647, 209] width 348 height 31
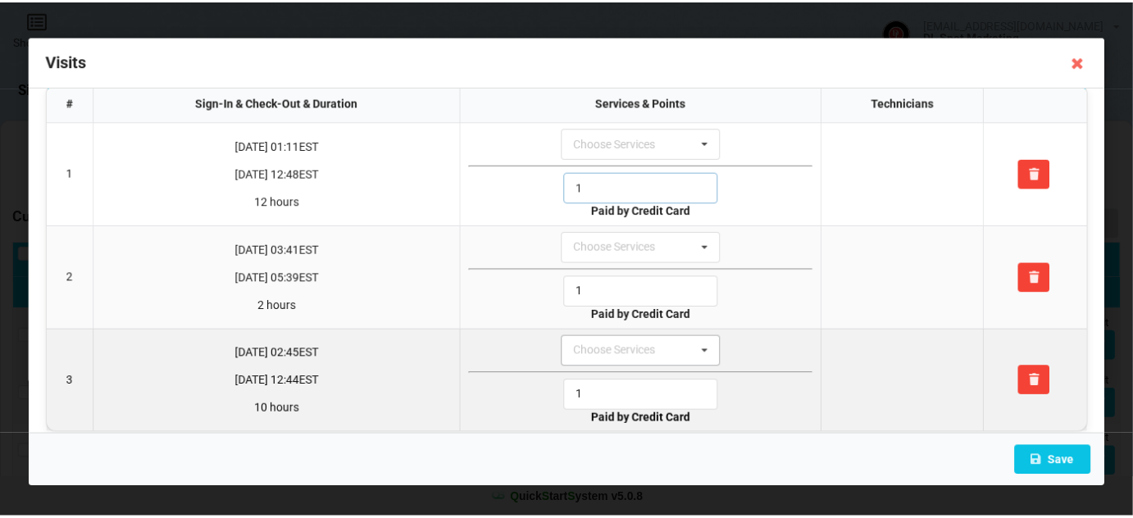
scroll to position [34, 0]
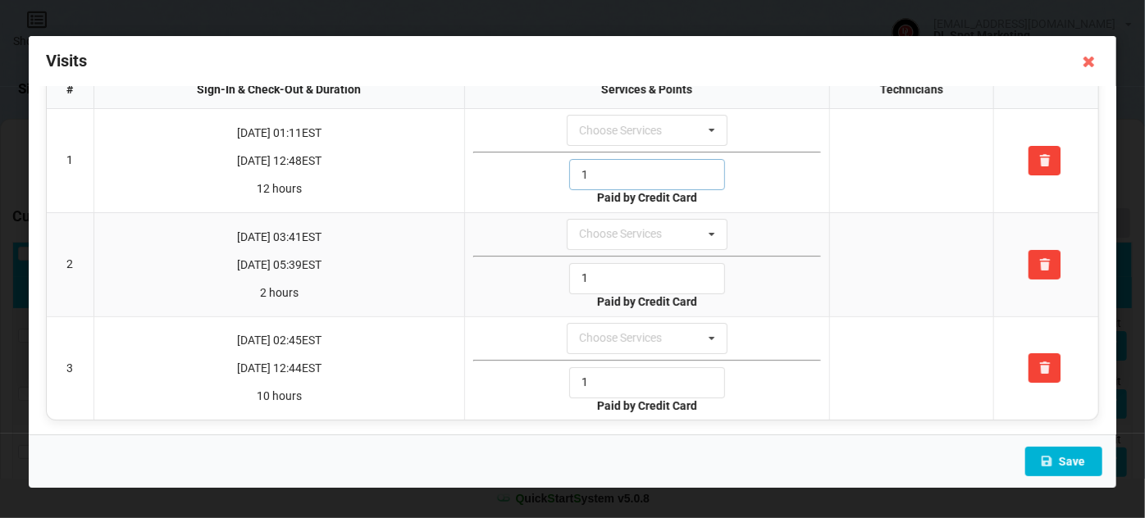
type input "1"
click at [1074, 462] on button "Save" at bounding box center [1063, 462] width 77 height 30
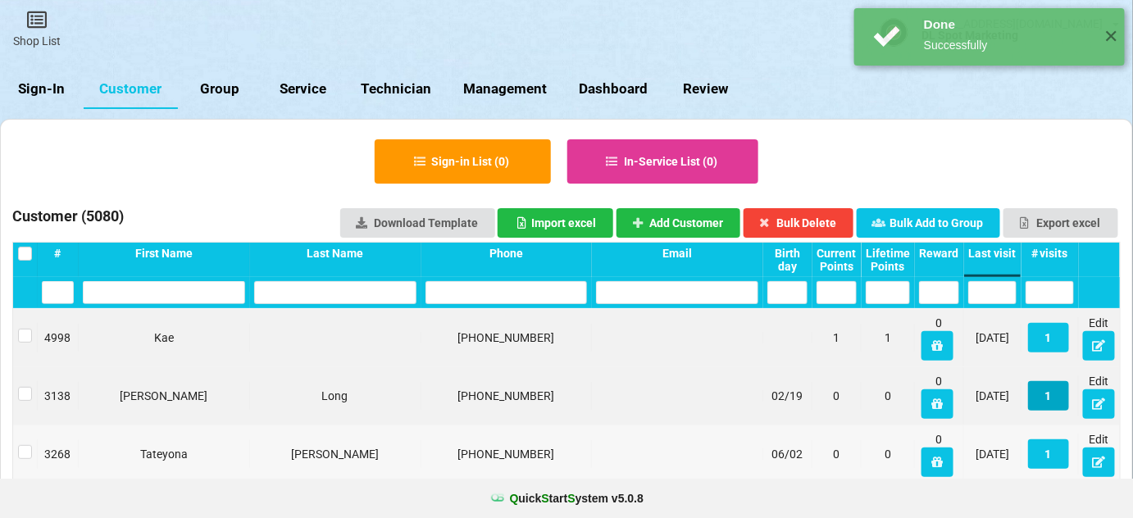
click at [1047, 397] on button "1" at bounding box center [1048, 396] width 41 height 30
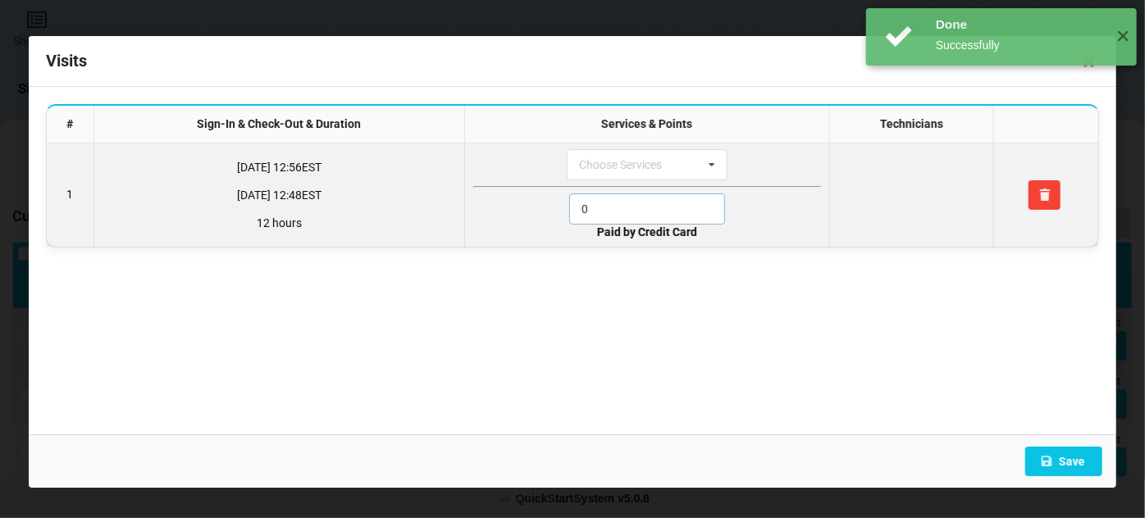
drag, startPoint x: 631, startPoint y: 212, endPoint x: 525, endPoint y: 224, distance: 106.5
click at [527, 221] on div "0" at bounding box center [647, 209] width 348 height 31
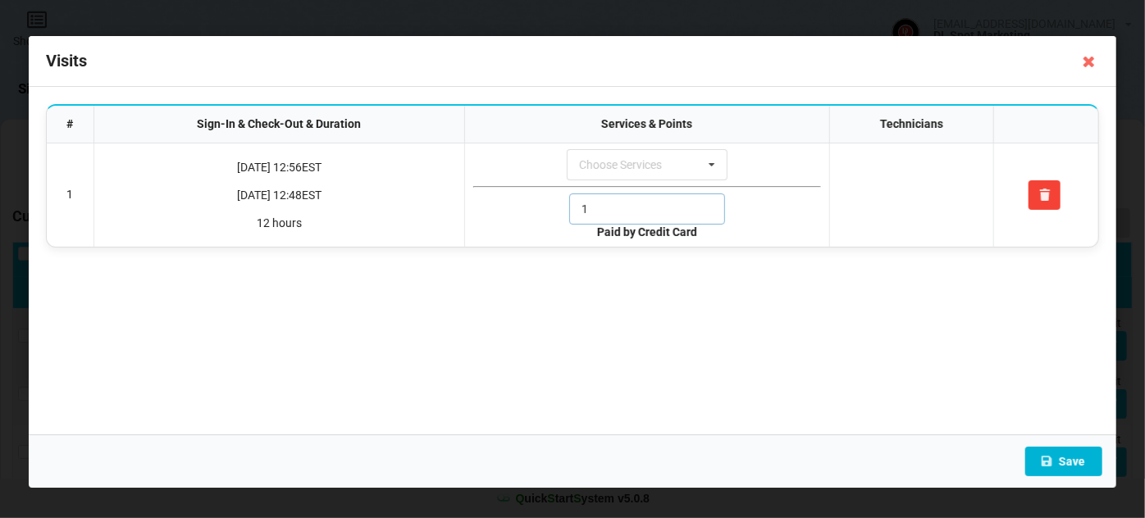
type input "1"
click at [1078, 458] on button "Save" at bounding box center [1063, 462] width 77 height 30
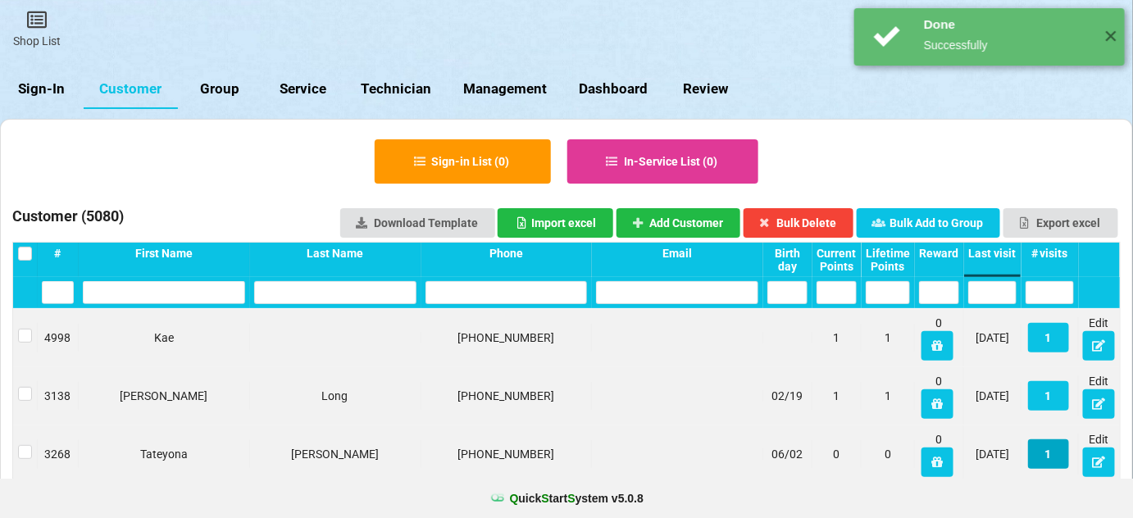
click at [1046, 447] on button "1" at bounding box center [1048, 455] width 41 height 30
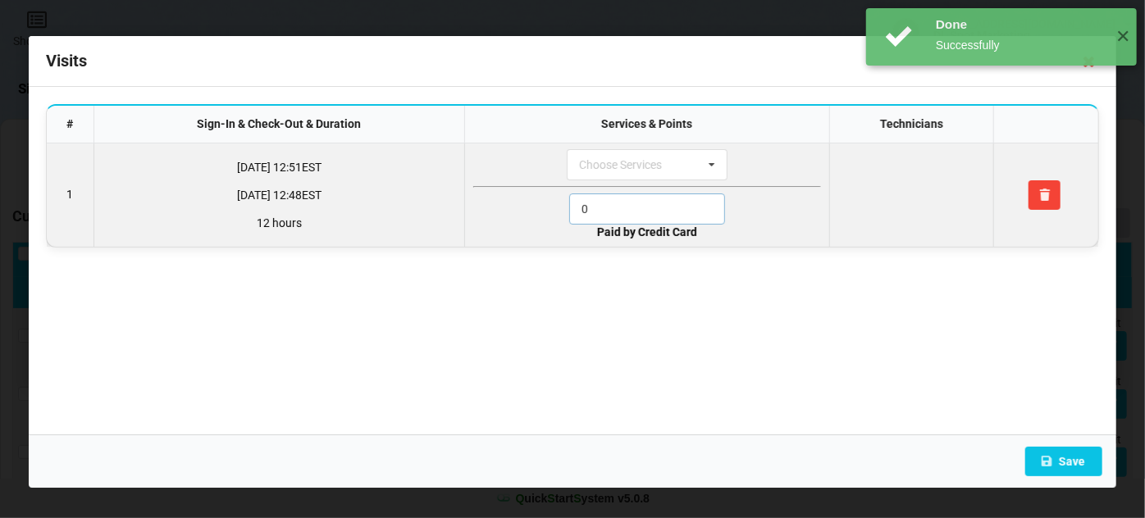
drag, startPoint x: 605, startPoint y: 204, endPoint x: 472, endPoint y: 223, distance: 135.0
click at [486, 218] on div "0" at bounding box center [647, 209] width 348 height 31
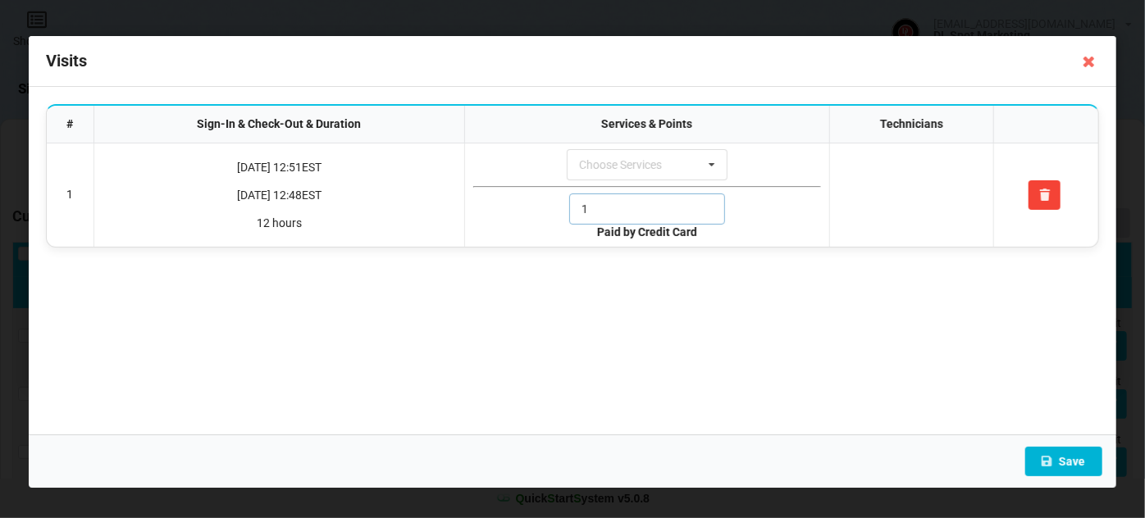
type input "1"
click at [1076, 462] on button "Save" at bounding box center [1063, 462] width 77 height 30
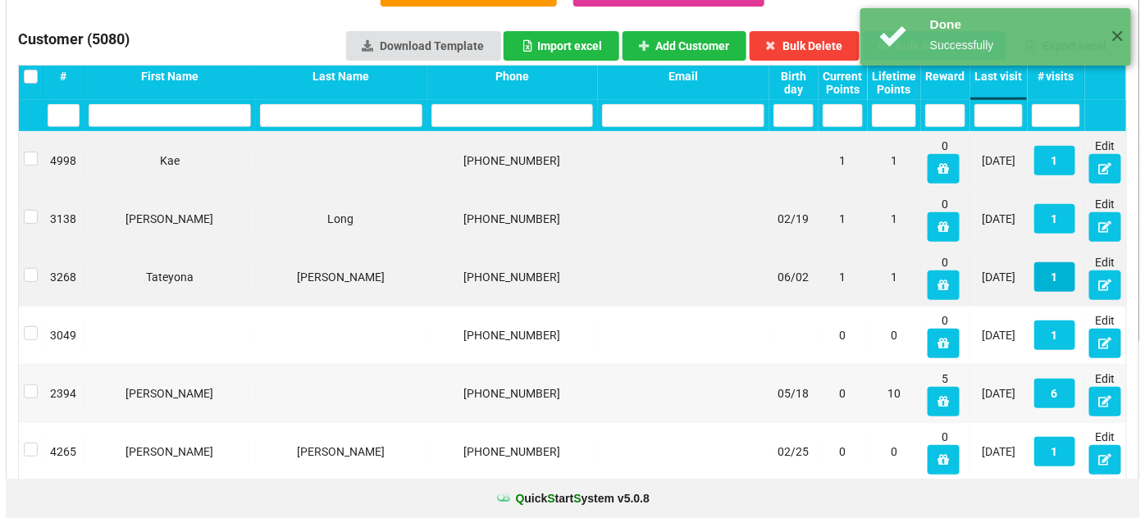
scroll to position [198, 0]
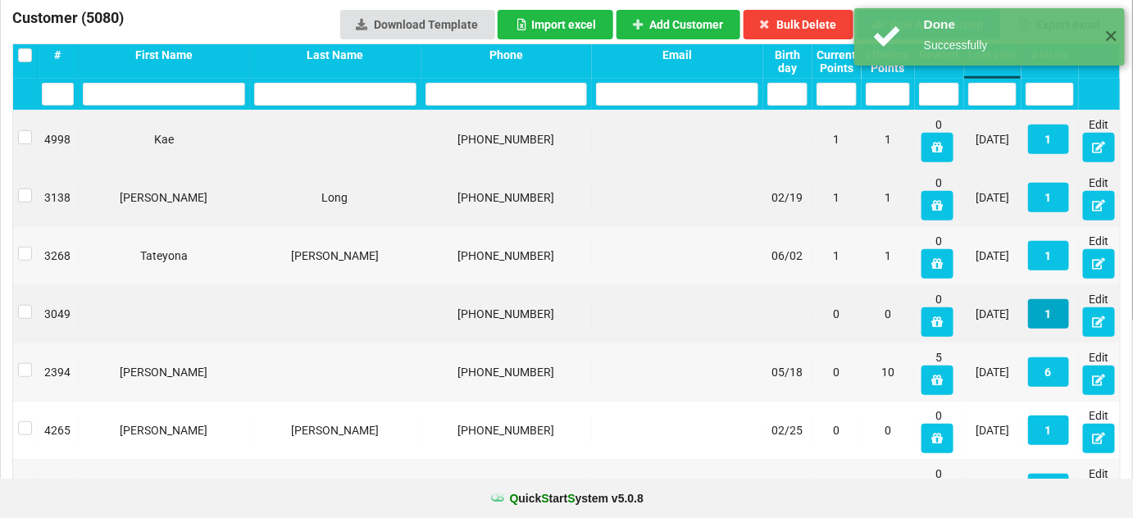
click at [622, 289] on button "1" at bounding box center [620, 286] width 4 height 3
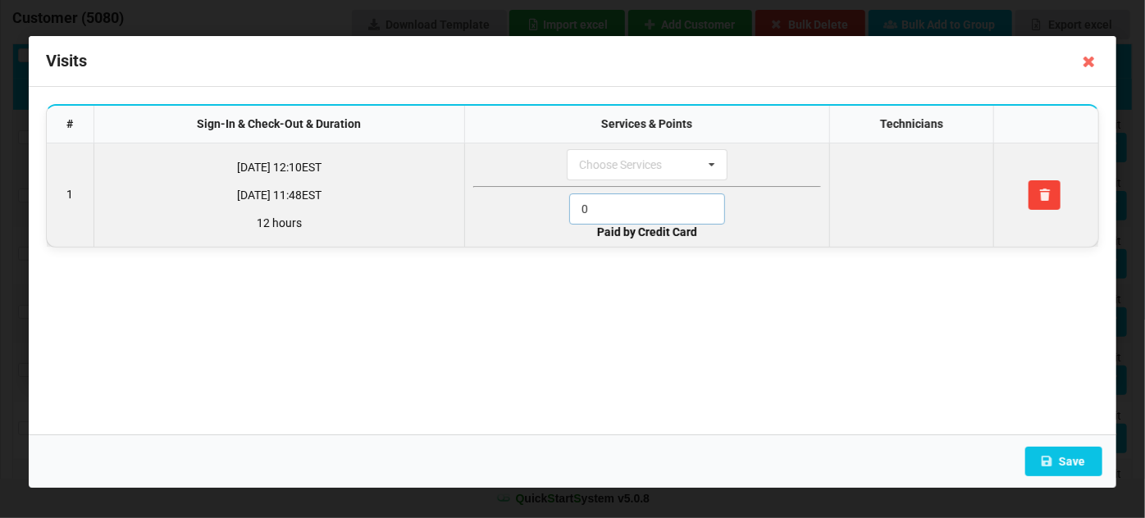
drag, startPoint x: 590, startPoint y: 205, endPoint x: 505, endPoint y: 218, distance: 86.3
click at [507, 216] on div "0" at bounding box center [647, 209] width 348 height 31
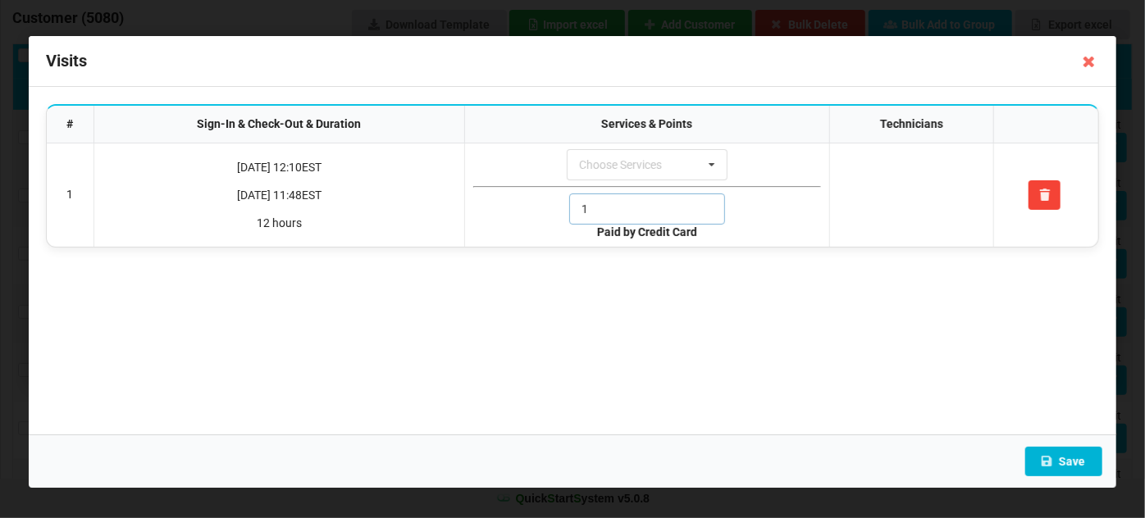
type input "1"
click at [1076, 465] on button "Save" at bounding box center [1063, 462] width 77 height 30
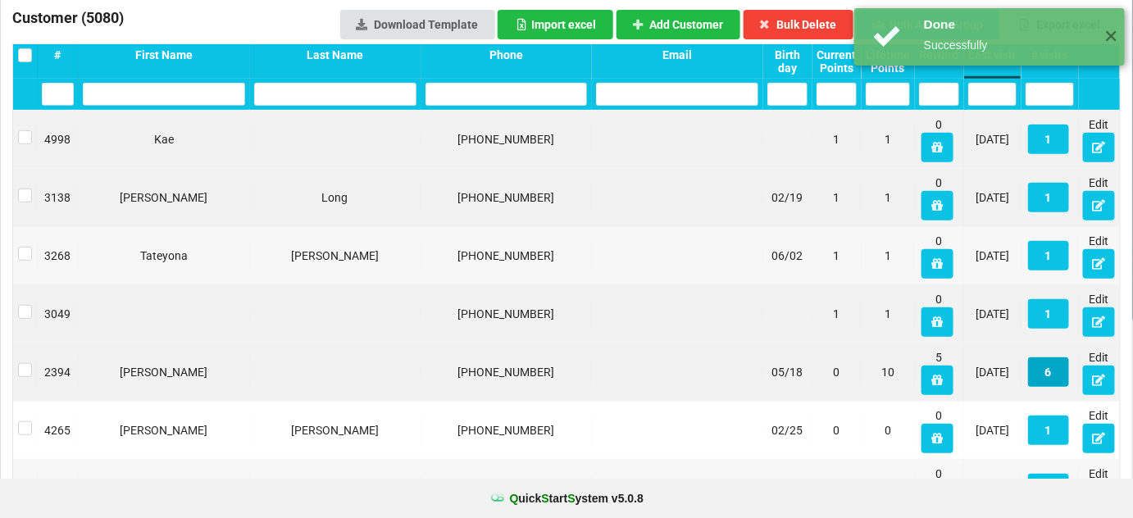
click at [567, 259] on button "6" at bounding box center [567, 259] width 0 height 0
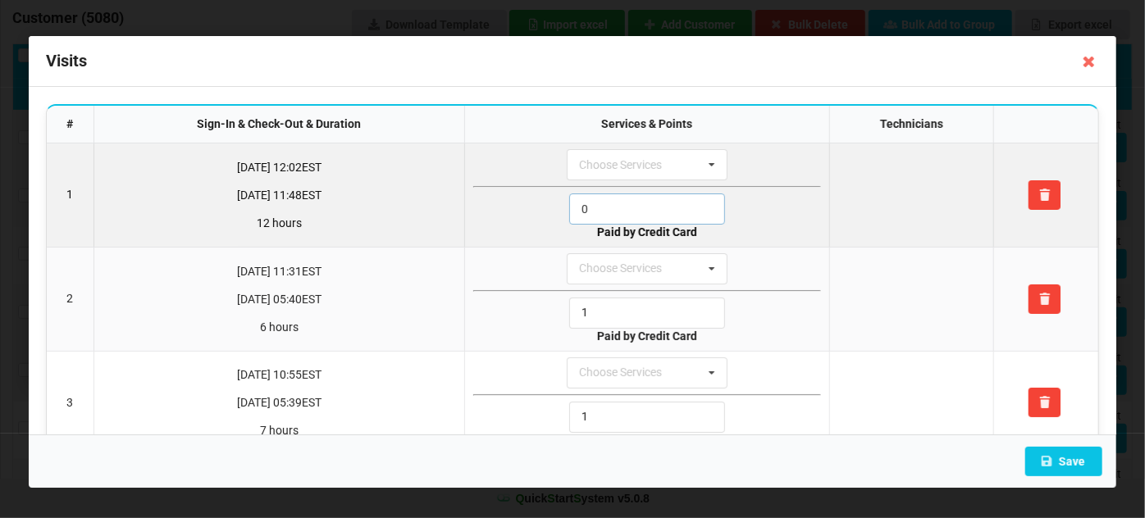
drag, startPoint x: 583, startPoint y: 213, endPoint x: 502, endPoint y: 227, distance: 82.4
click at [531, 220] on div "0" at bounding box center [647, 209] width 348 height 31
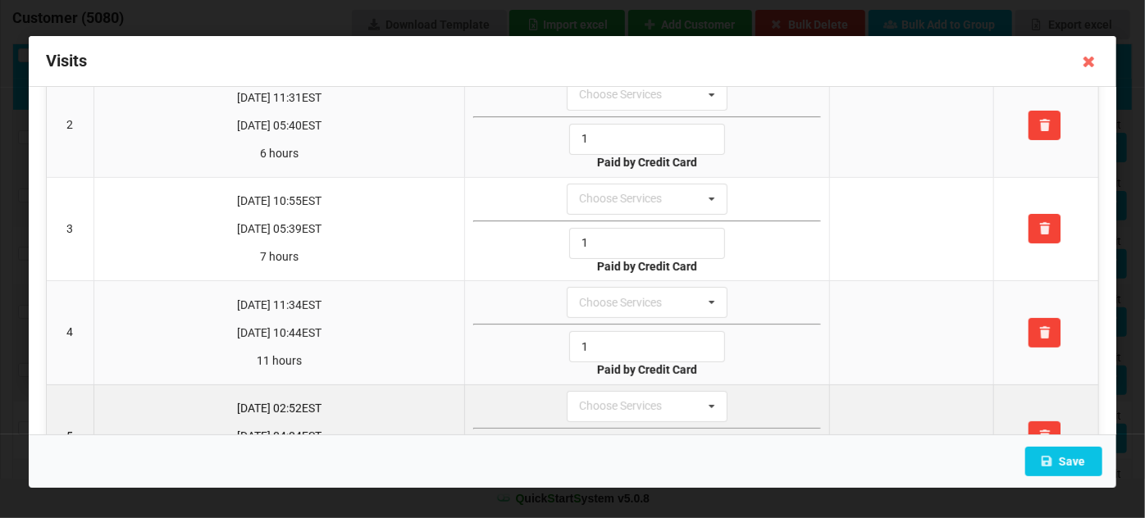
scroll to position [343, 0]
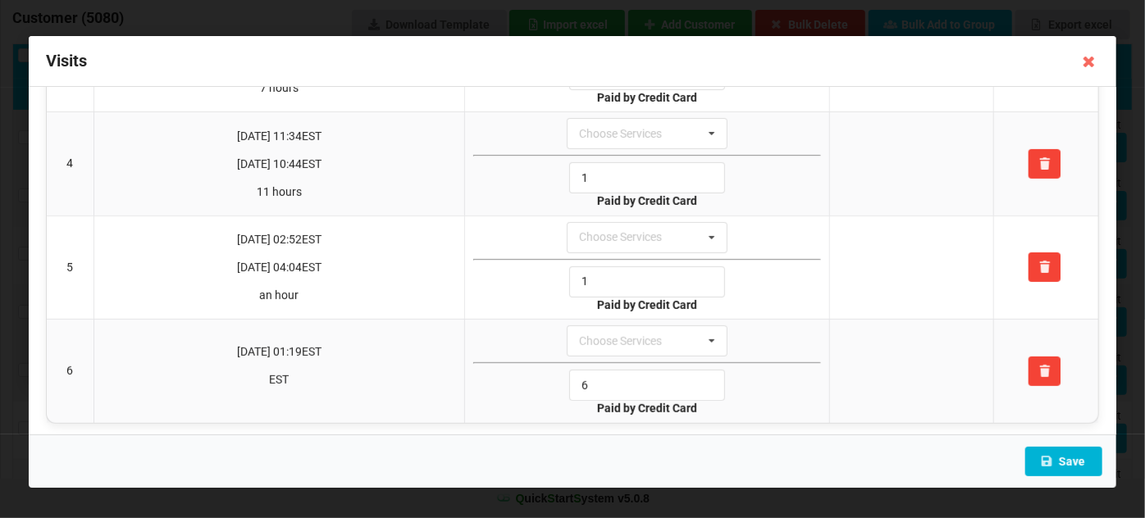
type input "1"
click at [1071, 458] on button "Save" at bounding box center [1063, 462] width 77 height 30
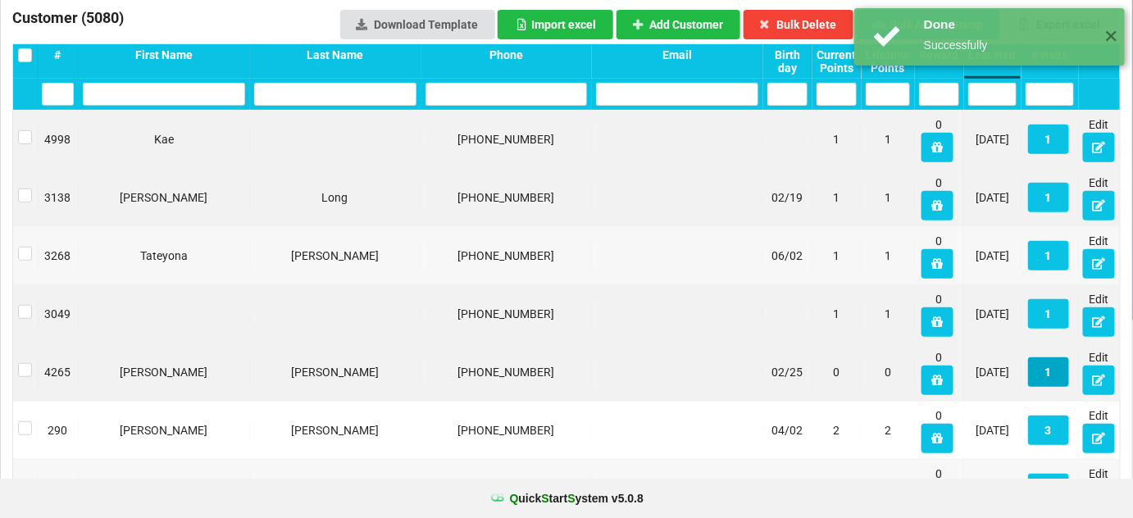
click at [568, 261] on button "1" at bounding box center [568, 261] width 0 height 0
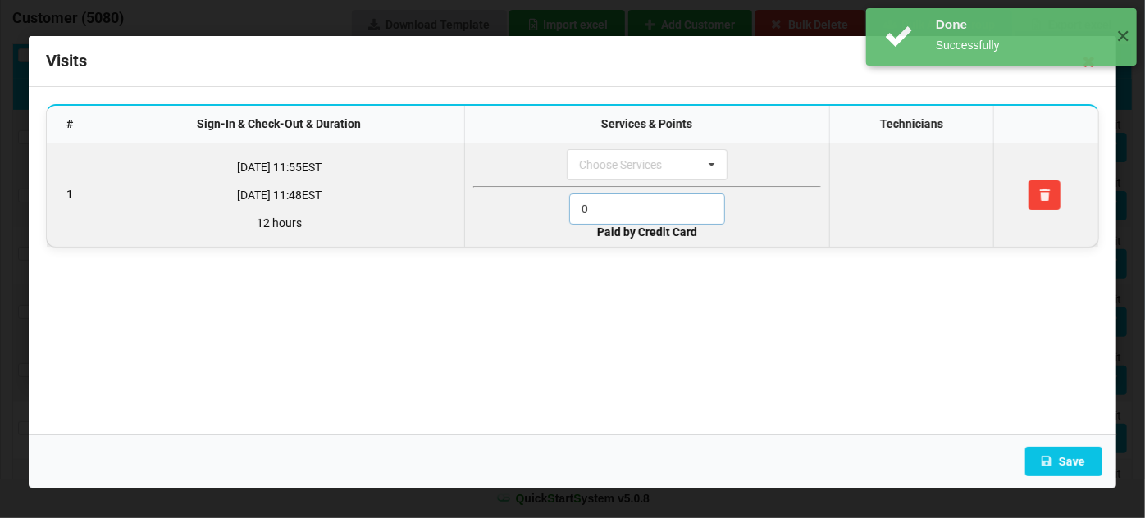
drag, startPoint x: 624, startPoint y: 205, endPoint x: 464, endPoint y: 221, distance: 160.7
click at [467, 218] on td "Choose Services 6. All About Me 3. Bubble Bath 6. Pink & White Fills Waxing 3. …" at bounding box center [646, 195] width 364 height 103
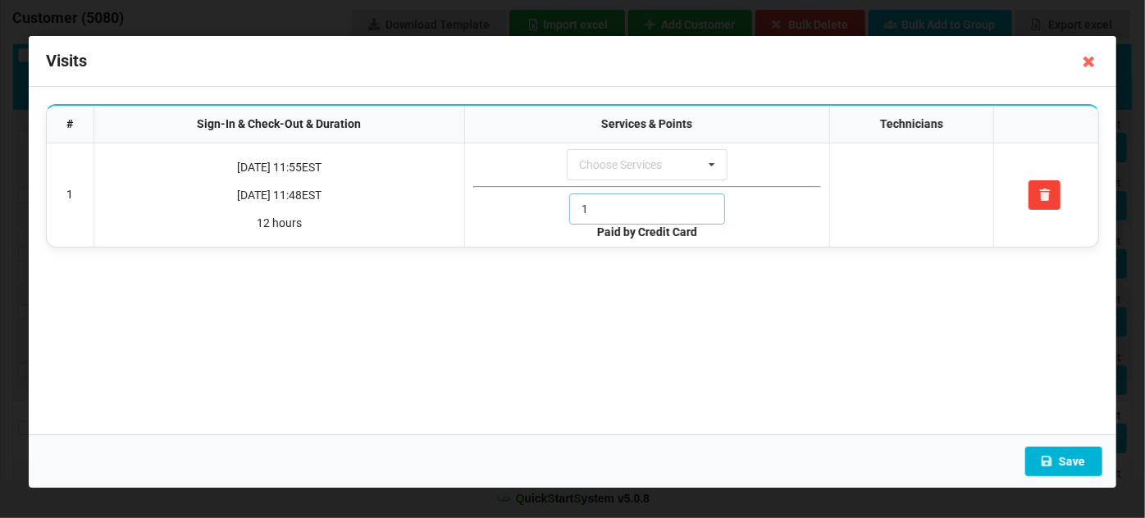
type input "1"
click at [1065, 458] on button "Save" at bounding box center [1063, 462] width 77 height 30
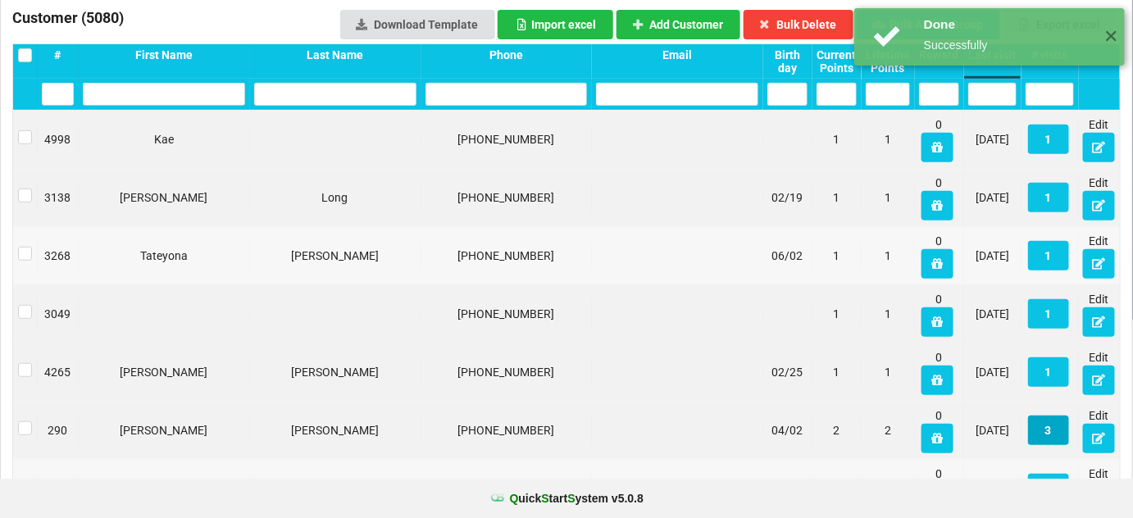
click at [1048, 429] on button "3" at bounding box center [1048, 431] width 41 height 30
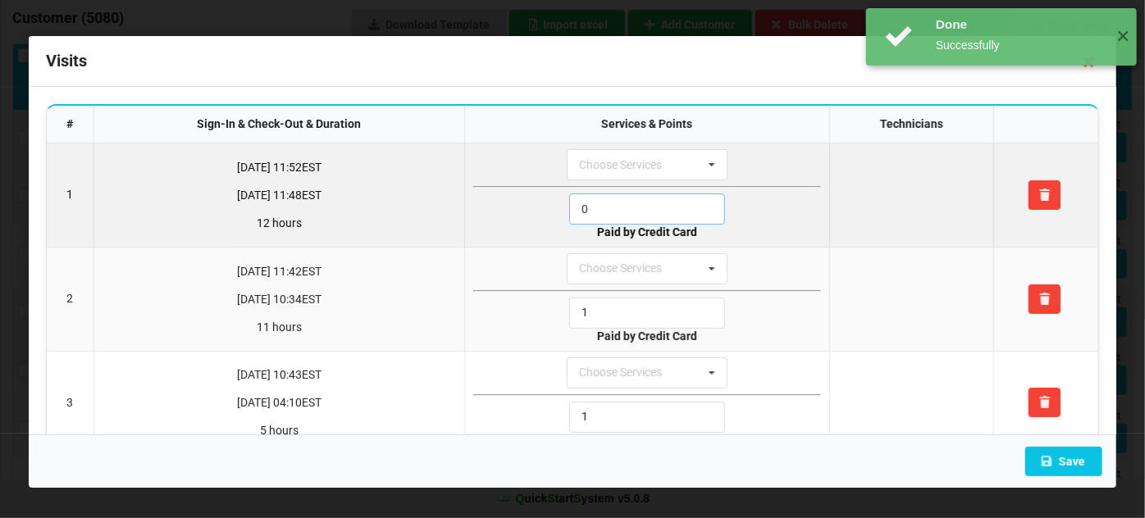
drag, startPoint x: 614, startPoint y: 213, endPoint x: 474, endPoint y: 239, distance: 142.5
click at [498, 231] on td "Choose Services 6. All About Me 3. Bubble Bath 6. Pink & White Fills Waxing 3. …" at bounding box center [646, 195] width 364 height 103
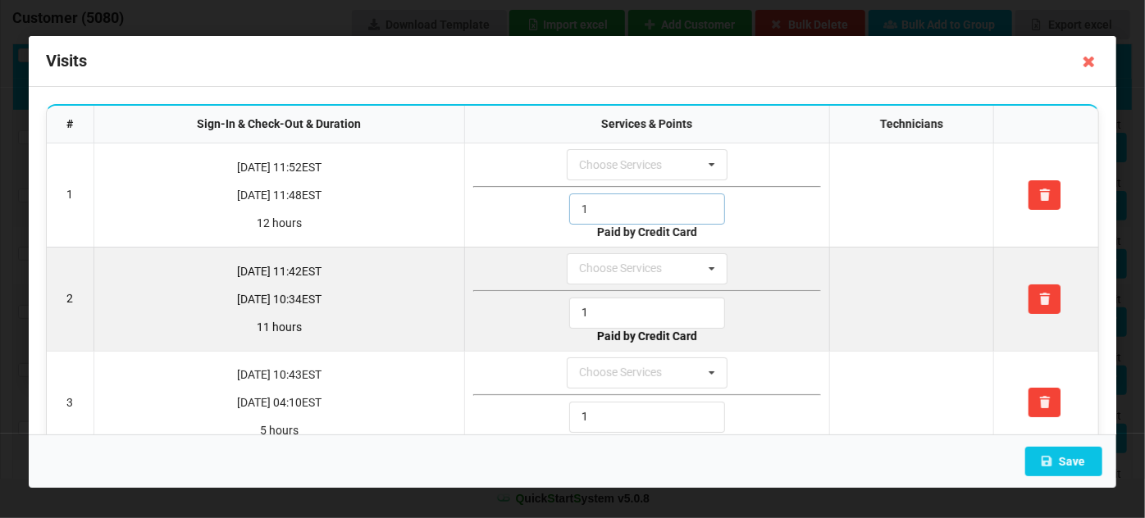
scroll to position [34, 0]
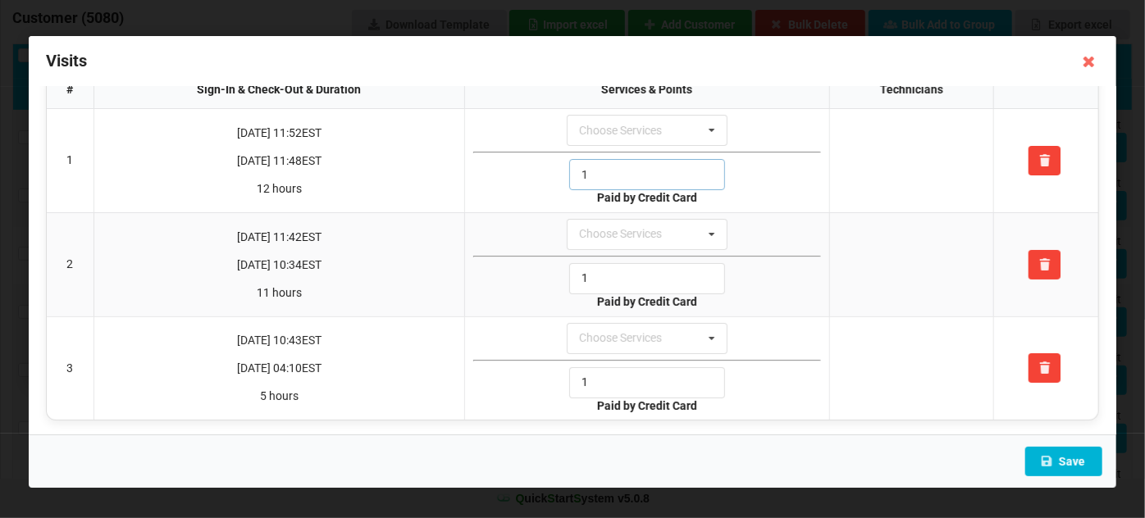
type input "1"
click at [1061, 460] on button "Save" at bounding box center [1063, 462] width 77 height 30
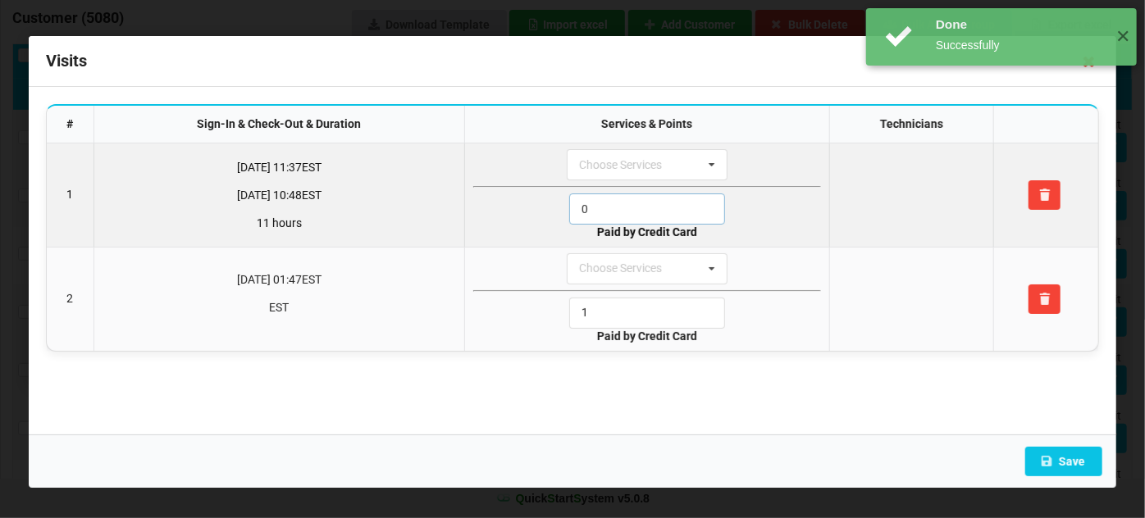
drag, startPoint x: 597, startPoint y: 200, endPoint x: 522, endPoint y: 212, distance: 75.5
click at [529, 212] on div "0" at bounding box center [647, 209] width 348 height 31
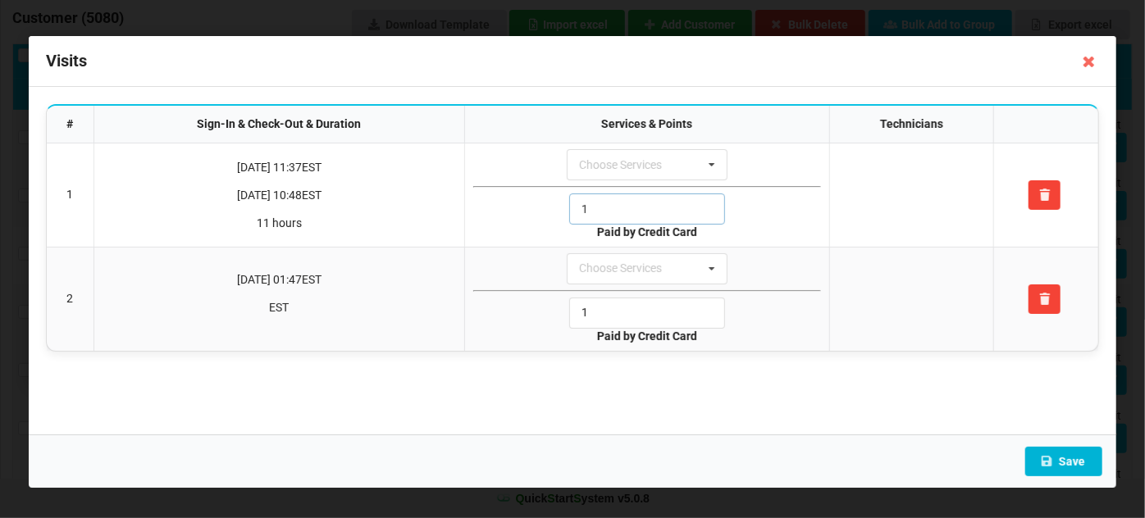
type input "1"
click at [1071, 462] on button "Save" at bounding box center [1063, 462] width 77 height 30
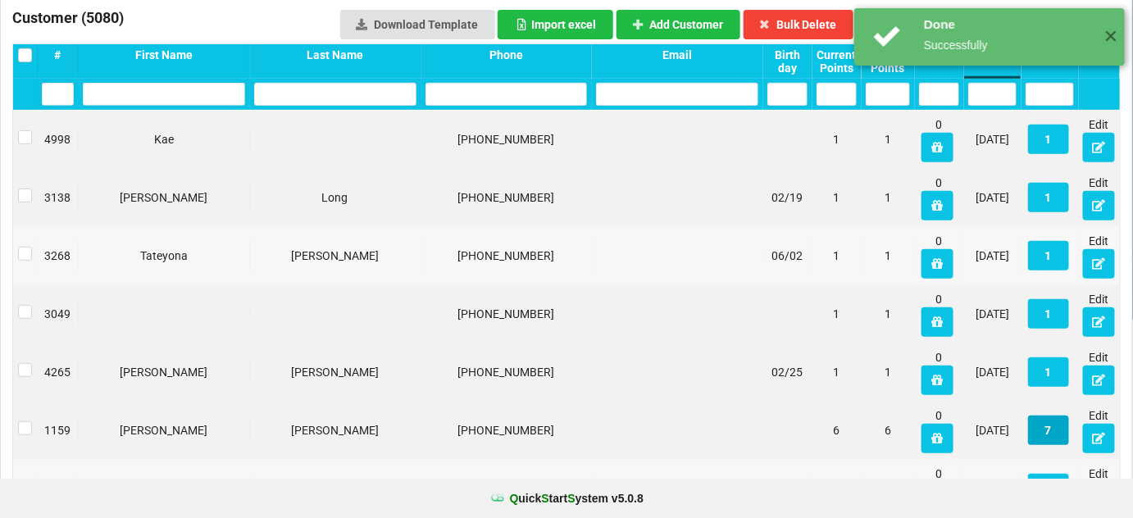
click at [1051, 435] on button "7" at bounding box center [1048, 431] width 41 height 30
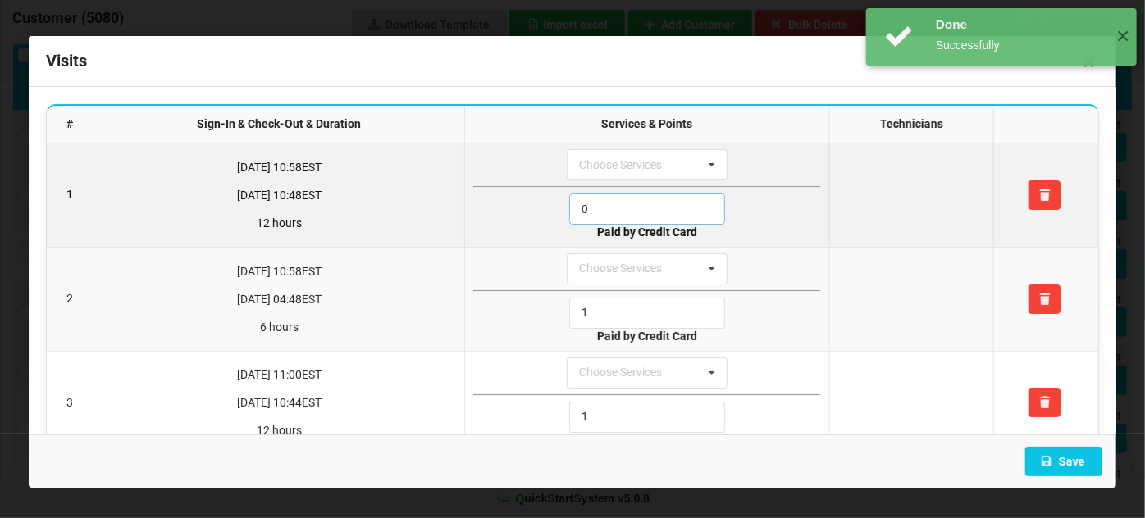
drag, startPoint x: 610, startPoint y: 216, endPoint x: 462, endPoint y: 225, distance: 148.7
click at [464, 225] on td "Choose Services 6. All About Me 3. Bubble Bath 6. Pink & White Fills Waxing 3. …" at bounding box center [646, 195] width 364 height 103
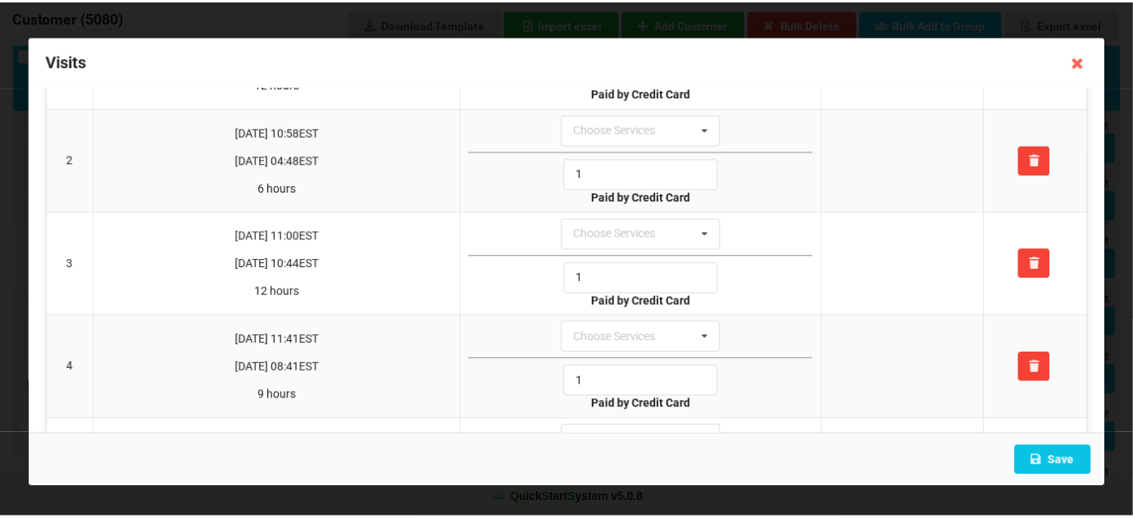
scroll to position [398, 0]
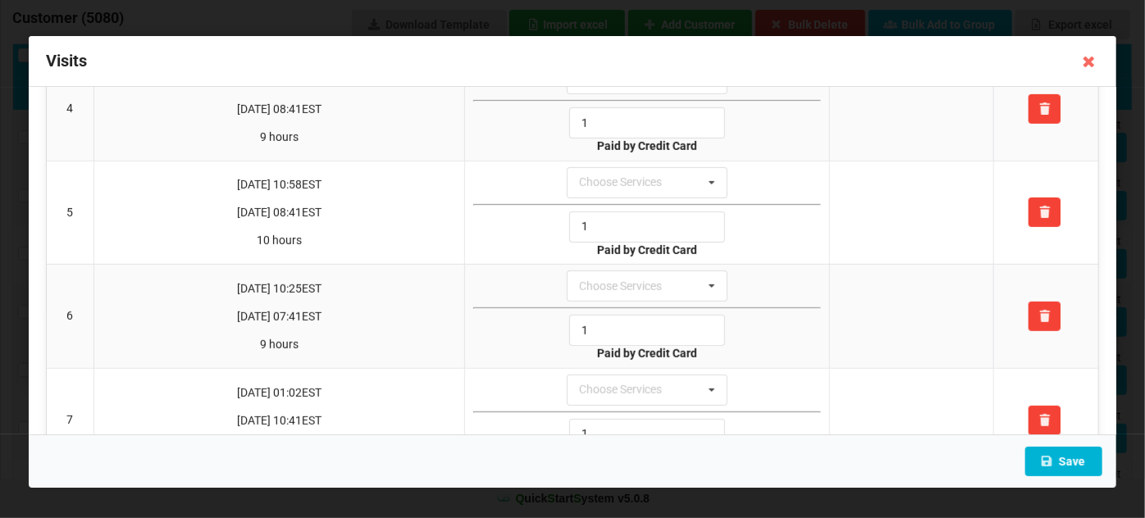
type input "1"
click at [1064, 460] on button "Save" at bounding box center [1063, 462] width 77 height 30
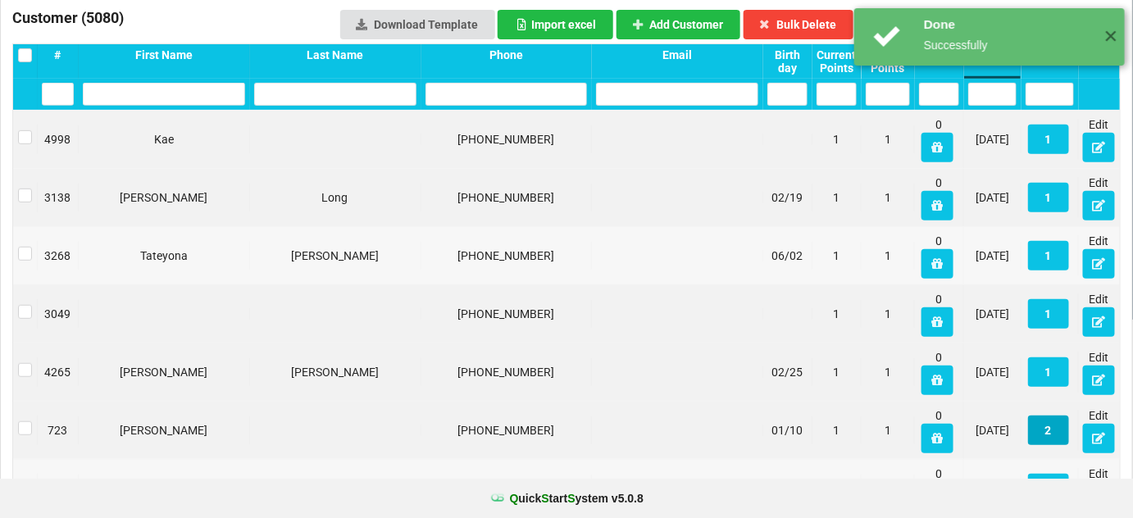
click at [1001, 393] on button "2" at bounding box center [982, 379] width 35 height 25
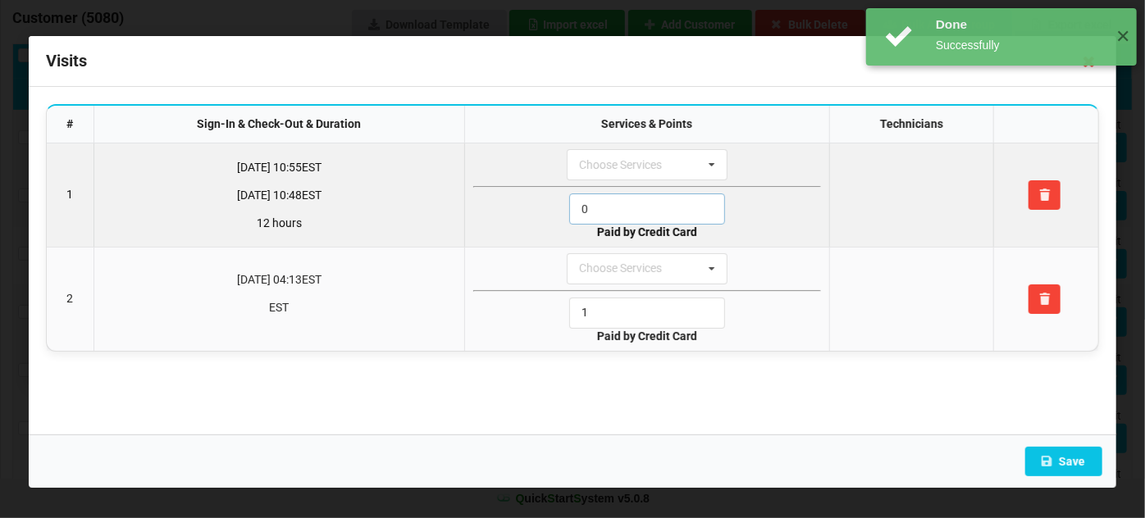
drag, startPoint x: 609, startPoint y: 214, endPoint x: 491, endPoint y: 226, distance: 117.8
click at [492, 226] on td "Choose Services 6. All About Me 3. Bubble Bath 6. Pink & White Fills Waxing 3. …" at bounding box center [646, 195] width 364 height 103
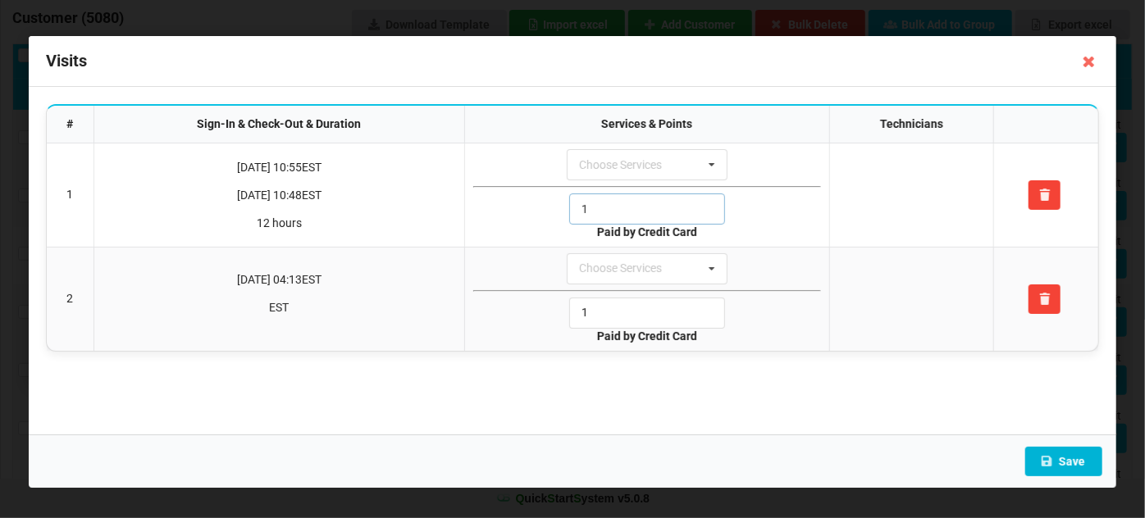
type input "1"
click at [1070, 460] on button "Save" at bounding box center [1063, 462] width 77 height 30
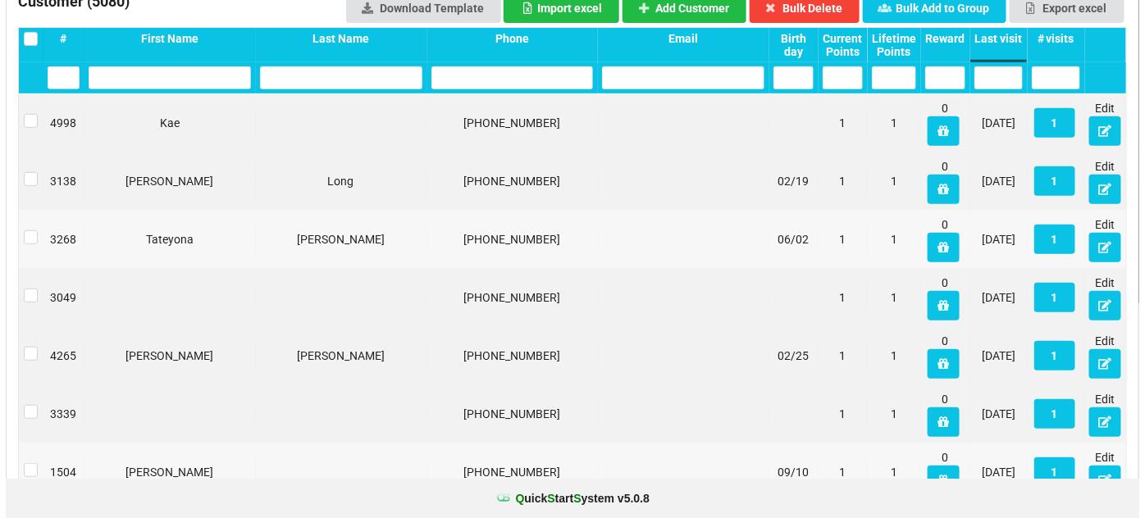
scroll to position [0, 0]
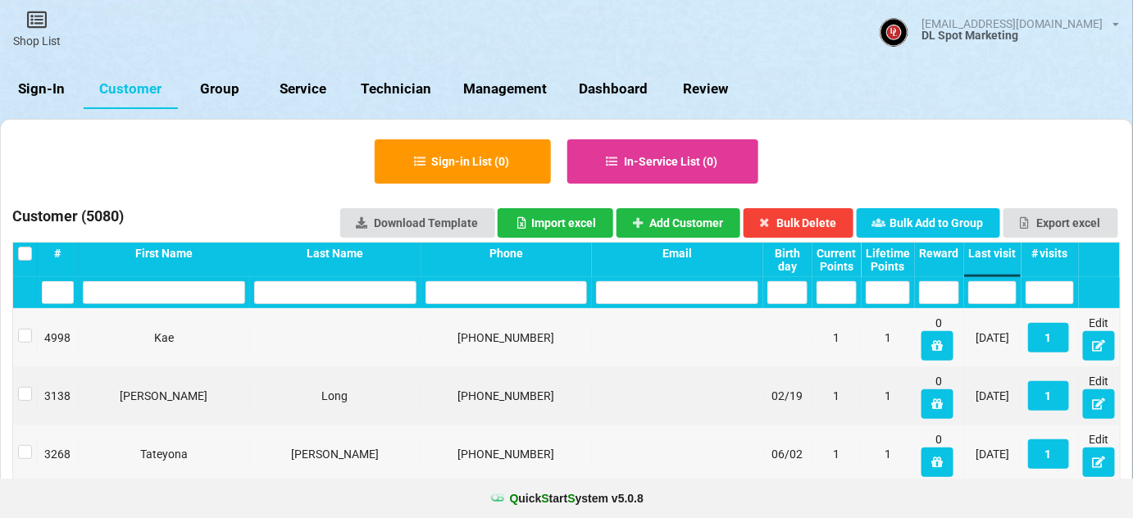
click at [57, 92] on link "Sign-In" at bounding box center [65, 97] width 80 height 38
